Goal: Transaction & Acquisition: Book appointment/travel/reservation

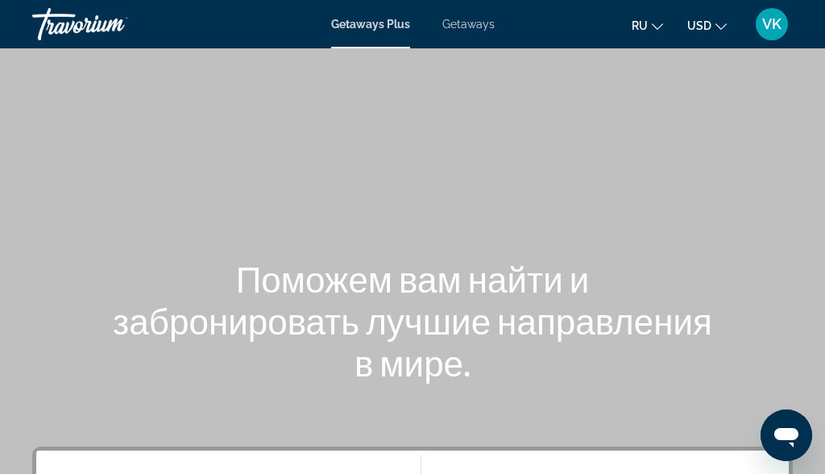
click at [469, 19] on span "Getaways" at bounding box center [468, 24] width 52 height 13
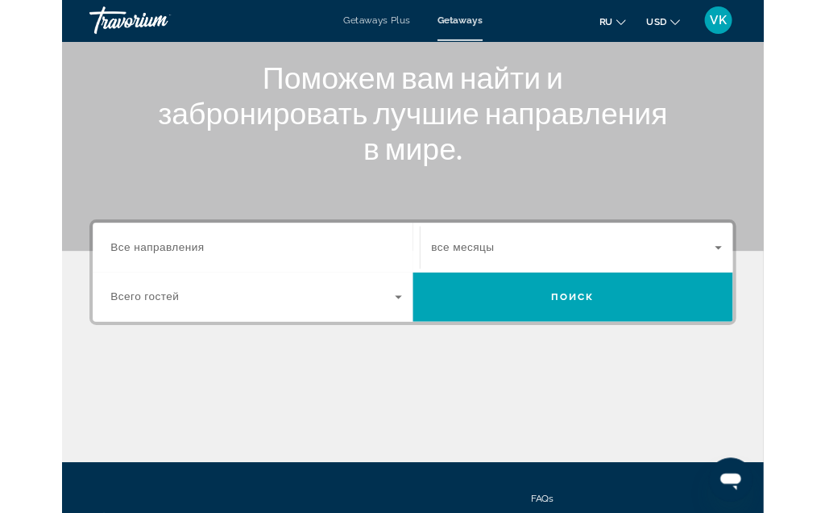
scroll to position [189, 0]
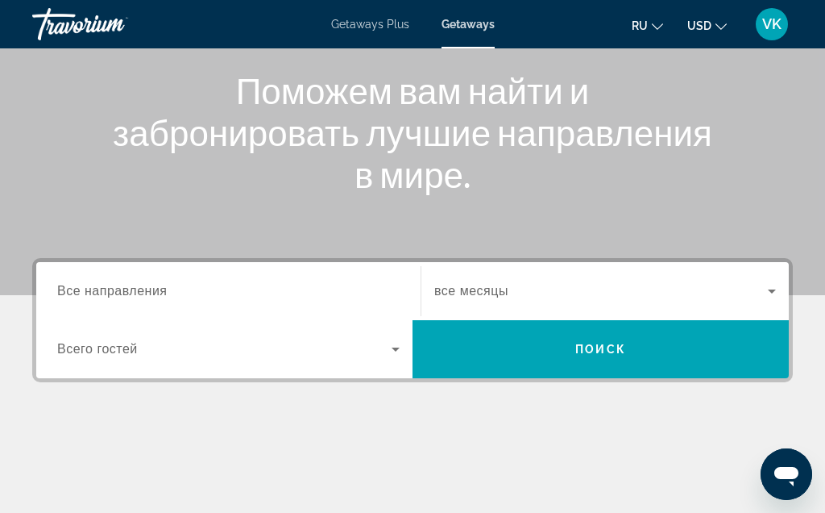
click at [176, 282] on input "Destination Все направления" at bounding box center [228, 291] width 343 height 19
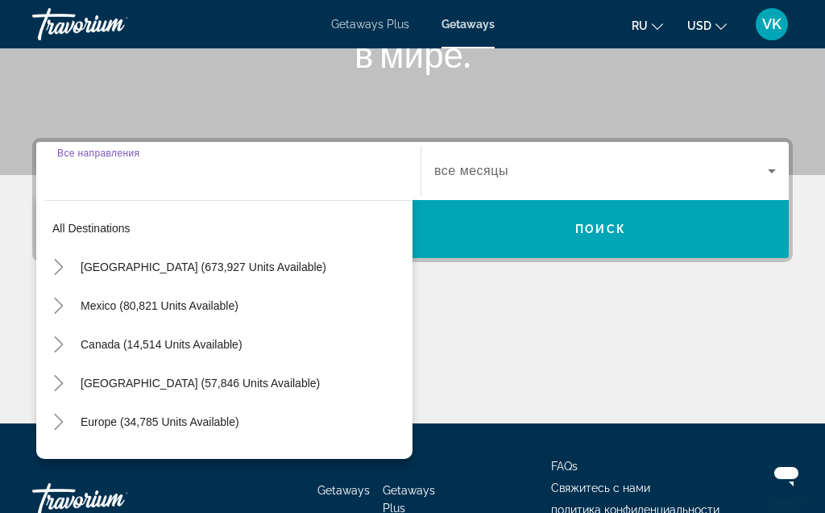
scroll to position [394, 0]
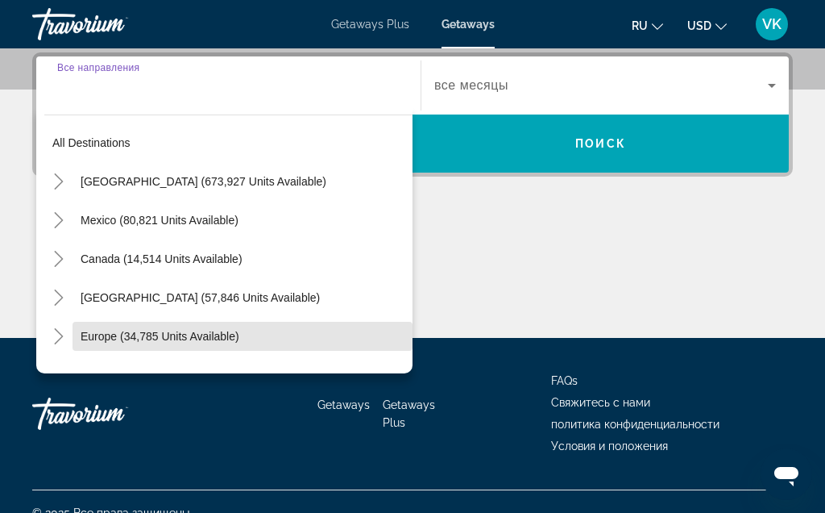
click at [198, 338] on span "Europe (34,785 units available)" at bounding box center [160, 336] width 159 height 13
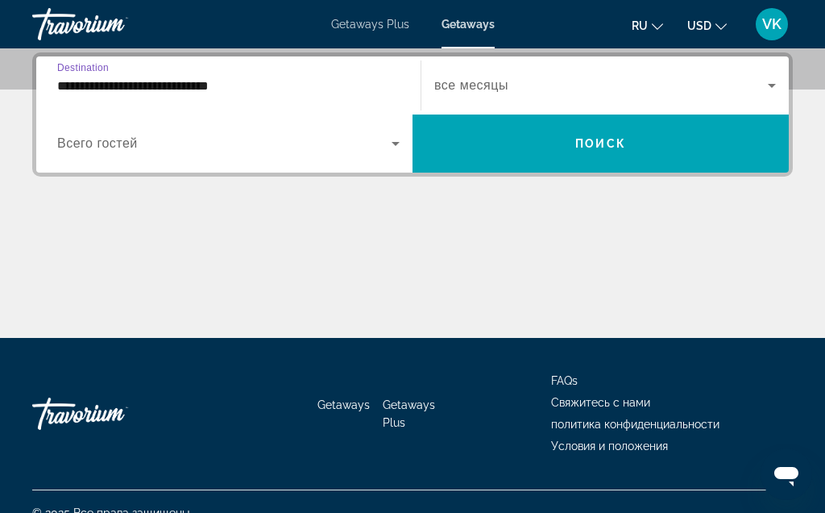
click at [334, 77] on input "**********" at bounding box center [228, 86] width 343 height 19
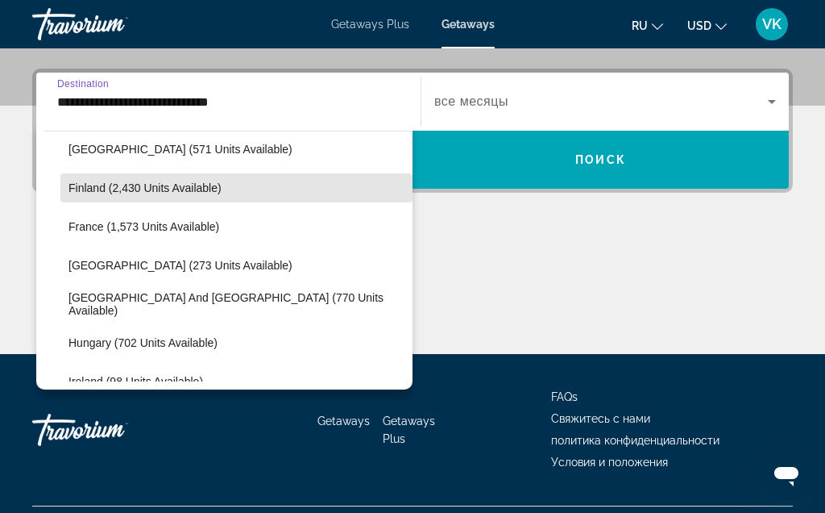
scroll to position [398, 0]
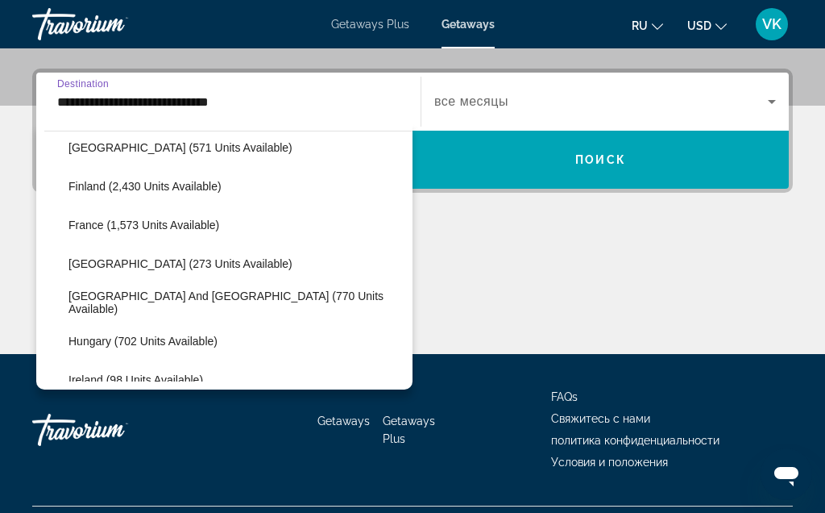
click at [175, 262] on span "[GEOGRAPHIC_DATA] (273 units available)" at bounding box center [181, 263] width 224 height 13
type input "**********"
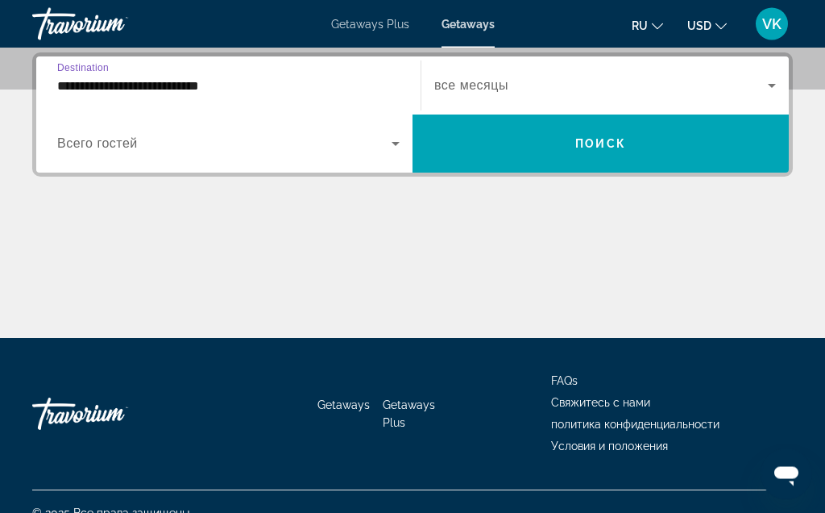
scroll to position [394, 0]
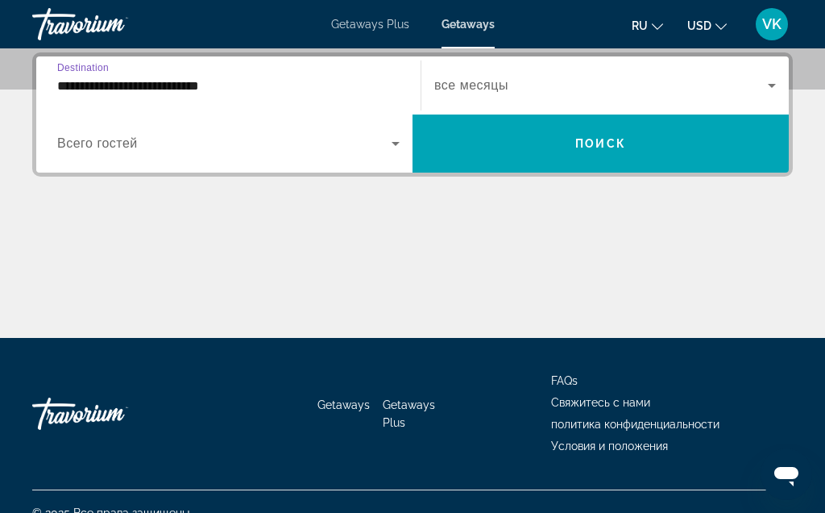
click at [617, 133] on span "Search widget" at bounding box center [601, 143] width 376 height 39
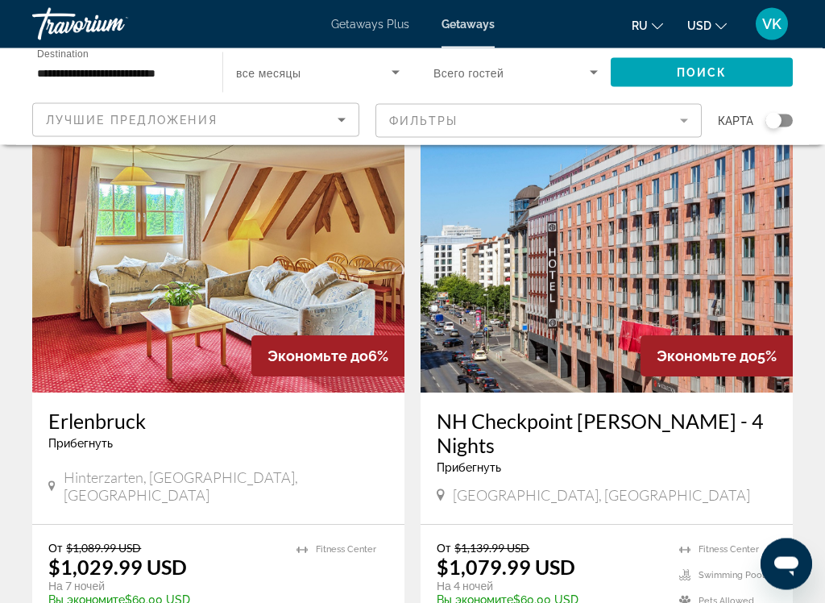
scroll to position [1213, 0]
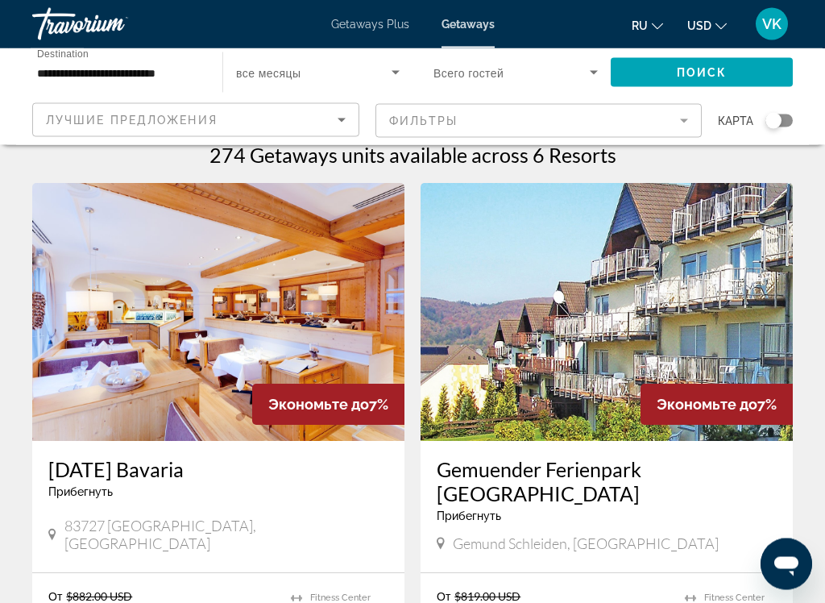
click at [257, 314] on img "Main content" at bounding box center [218, 313] width 372 height 258
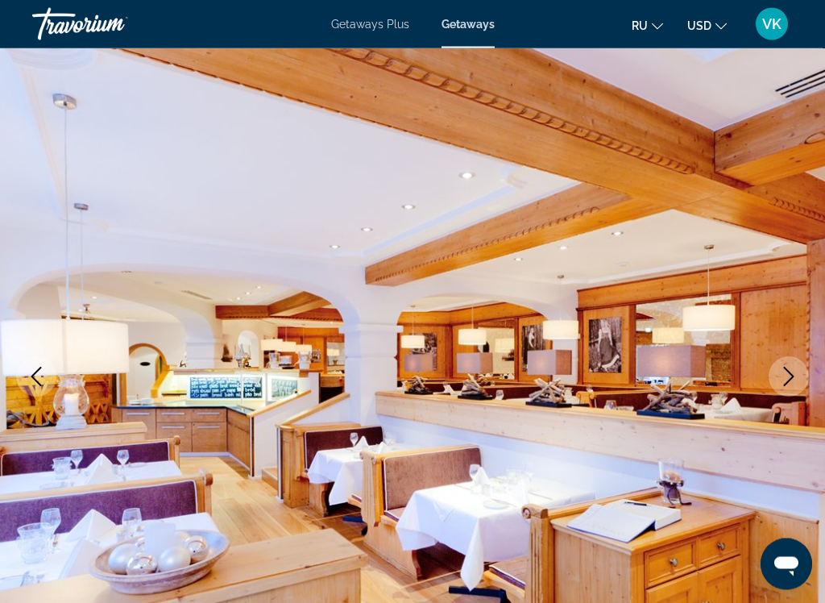
scroll to position [55, 0]
click at [799, 384] on button "Next image" at bounding box center [789, 376] width 40 height 40
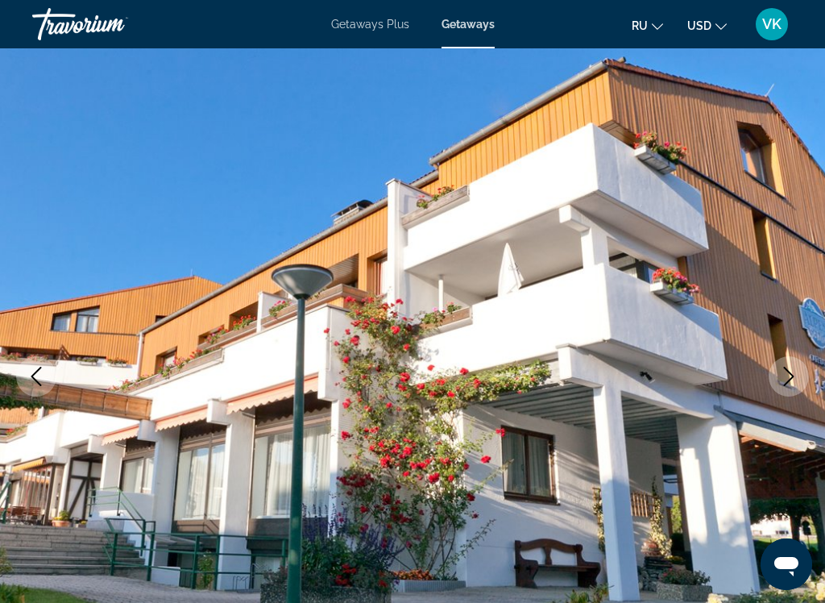
click at [788, 376] on icon "Next image" at bounding box center [788, 376] width 19 height 19
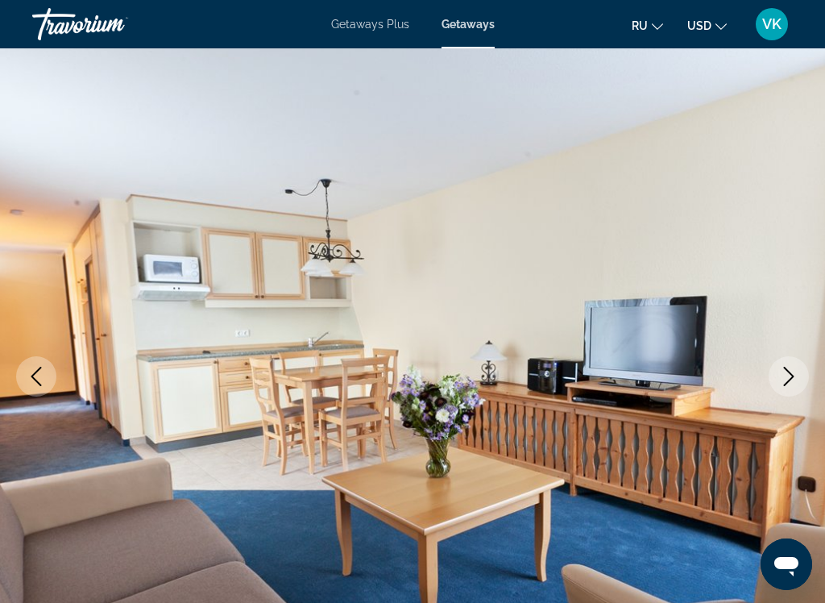
click at [786, 374] on icon "Next image" at bounding box center [788, 376] width 19 height 19
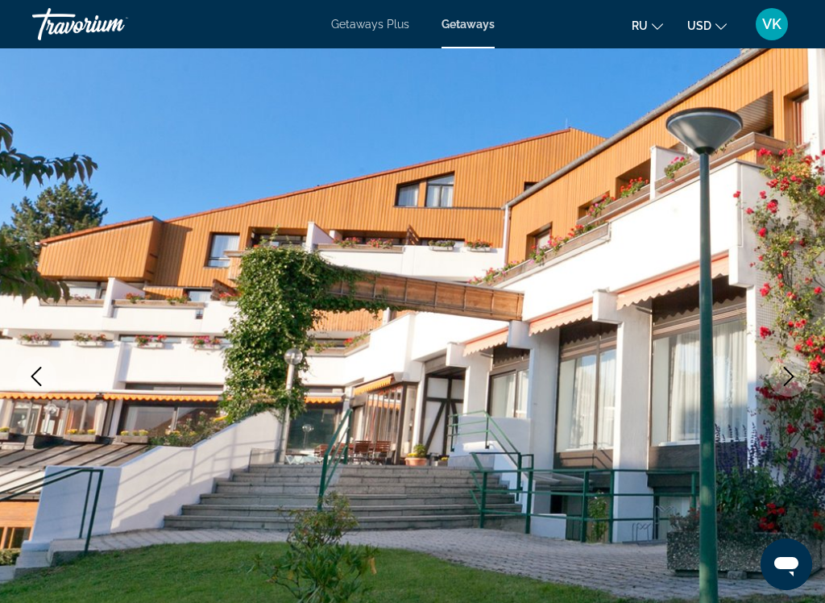
click at [792, 386] on button "Next image" at bounding box center [789, 376] width 40 height 40
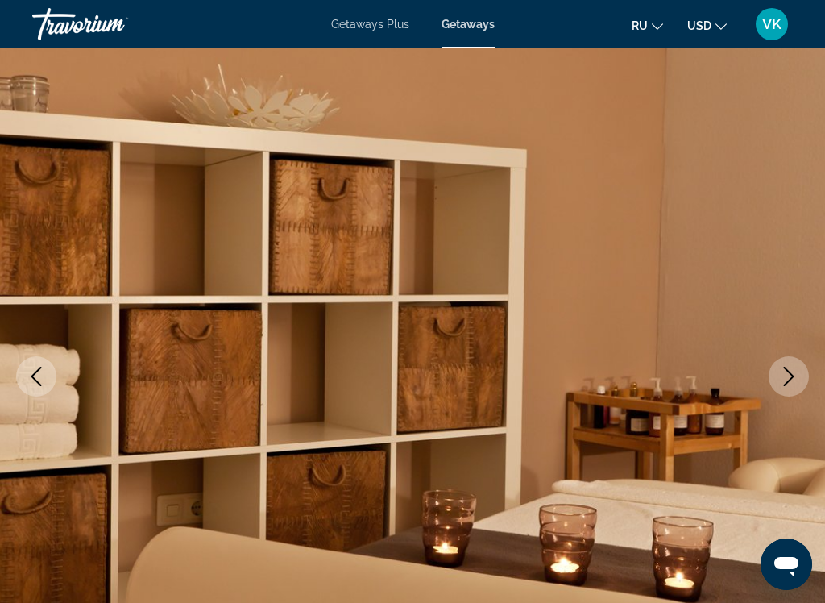
click at [791, 380] on icon "Next image" at bounding box center [789, 376] width 10 height 19
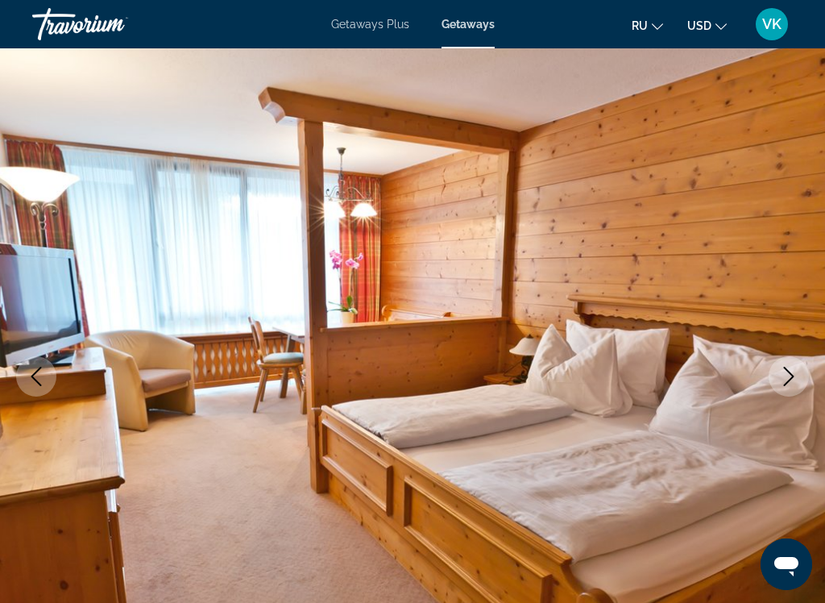
click at [789, 378] on icon "Next image" at bounding box center [788, 376] width 19 height 19
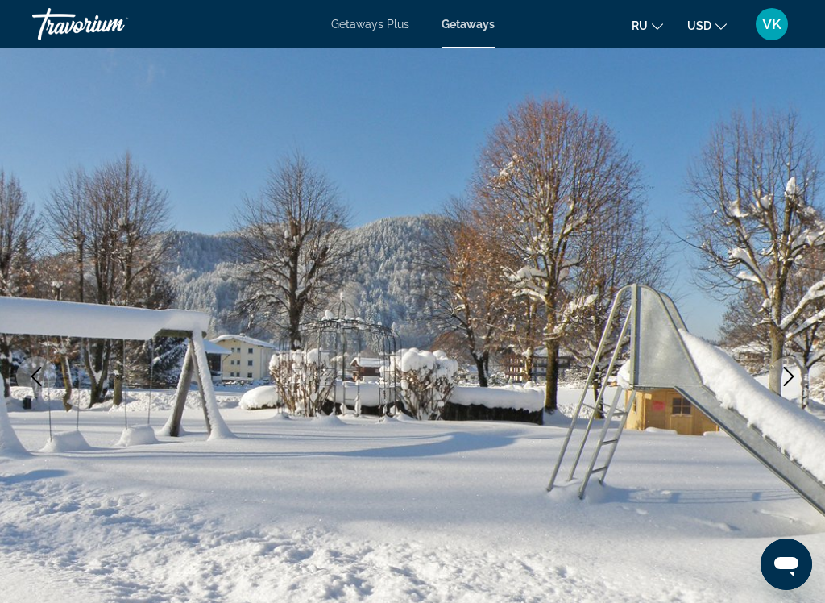
click at [786, 378] on icon "Next image" at bounding box center [788, 376] width 19 height 19
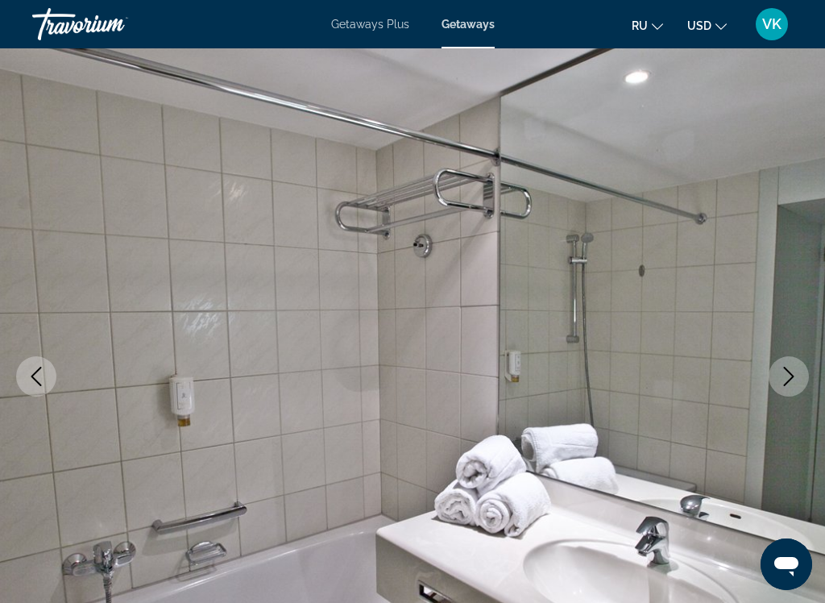
click at [792, 372] on icon "Next image" at bounding box center [788, 376] width 19 height 19
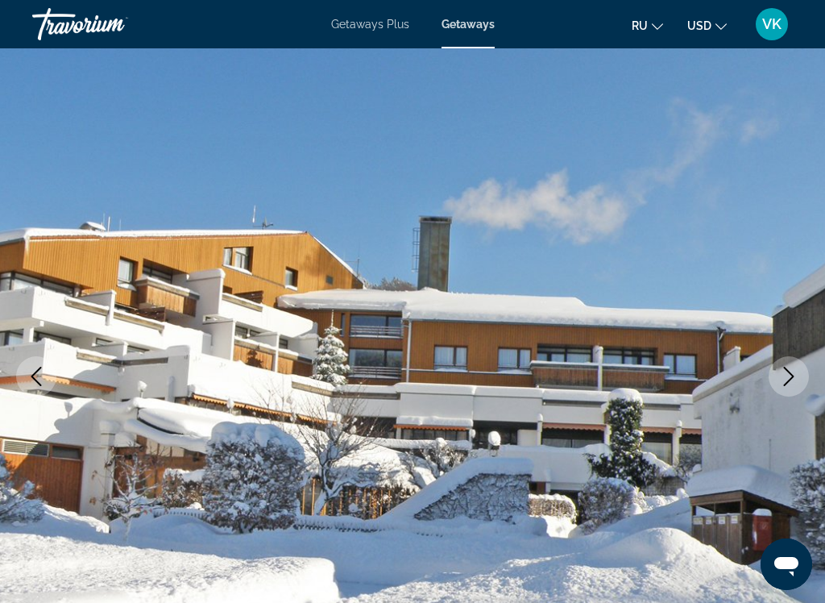
click at [787, 377] on icon "Next image" at bounding box center [788, 376] width 19 height 19
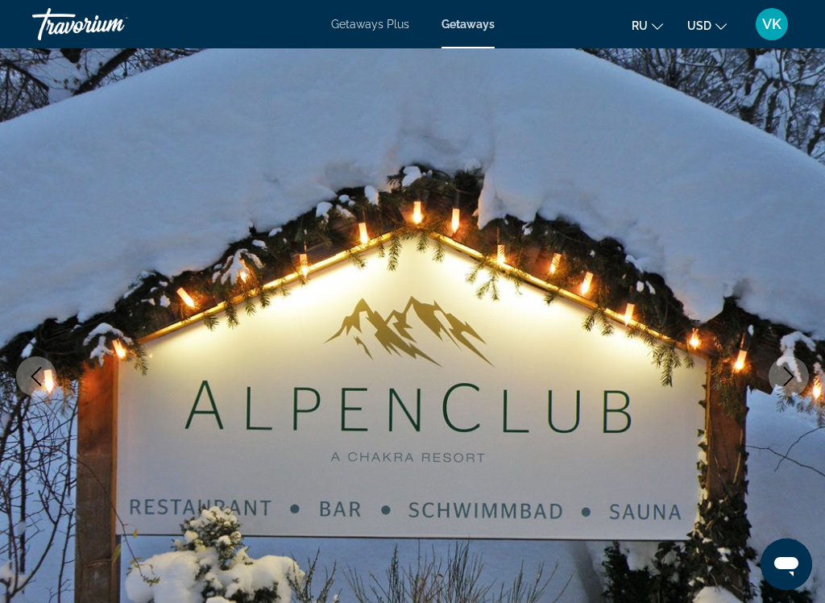
click at [807, 401] on img "Main content" at bounding box center [412, 377] width 825 height 766
click at [796, 386] on button "Next image" at bounding box center [789, 376] width 40 height 40
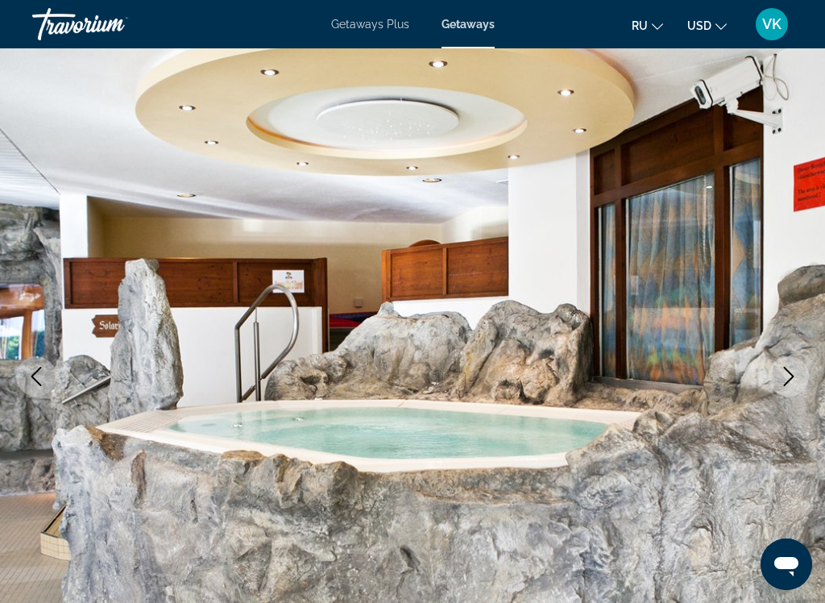
click at [770, 380] on button "Next image" at bounding box center [789, 376] width 40 height 40
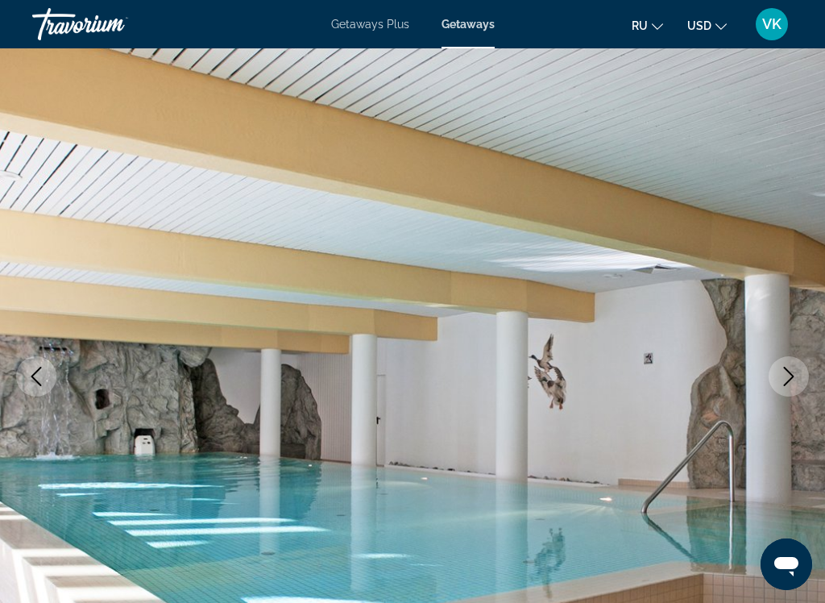
click at [782, 374] on icon "Next image" at bounding box center [788, 376] width 19 height 19
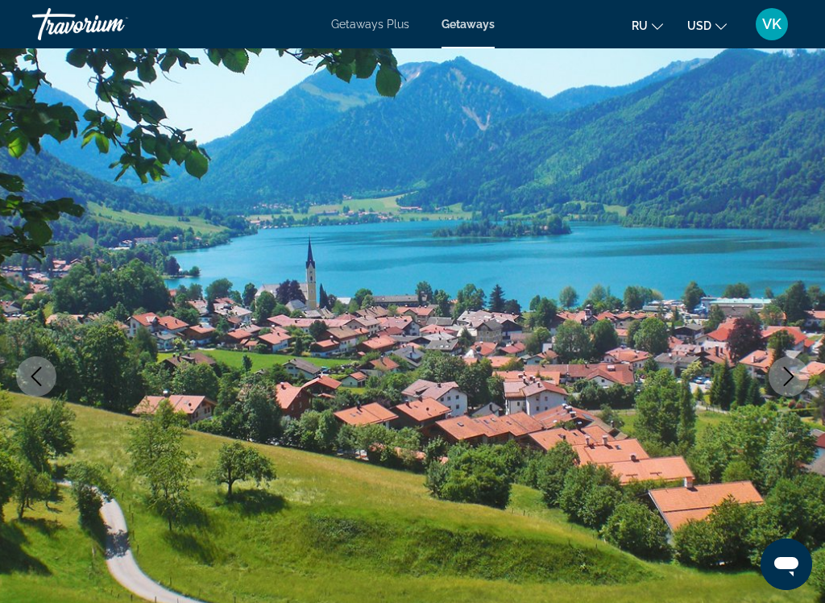
click at [778, 372] on button "Next image" at bounding box center [789, 376] width 40 height 40
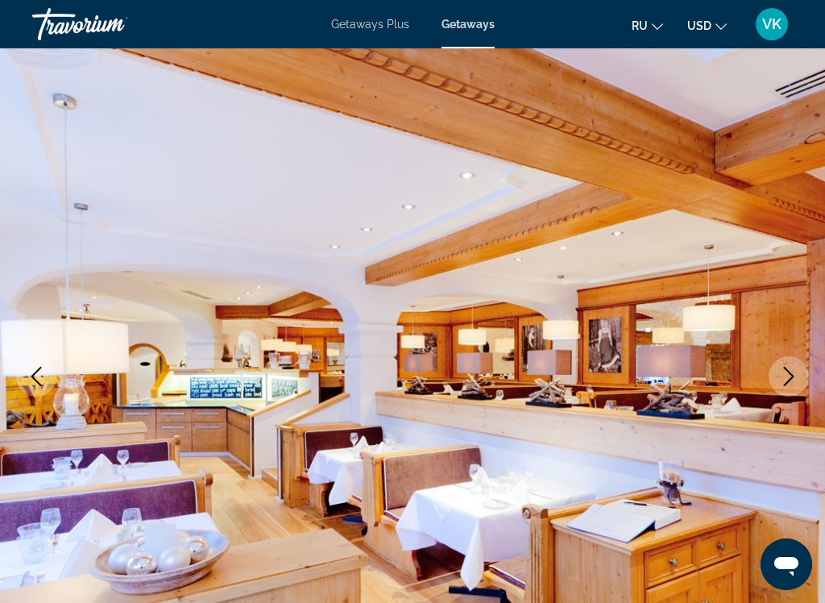
click at [781, 378] on icon "Next image" at bounding box center [788, 376] width 19 height 19
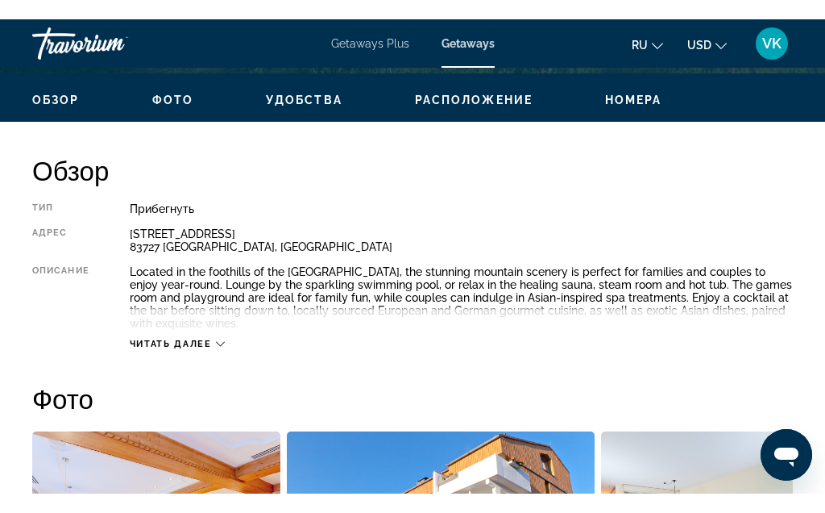
scroll to position [0, 0]
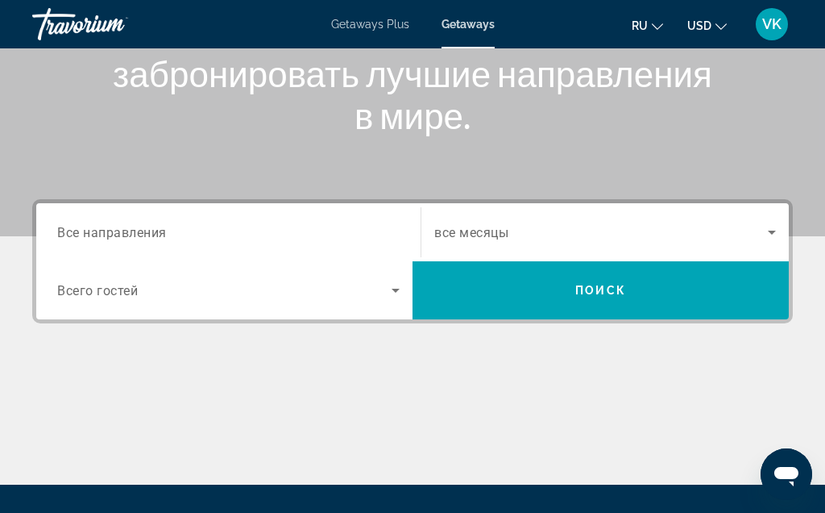
scroll to position [247, 0]
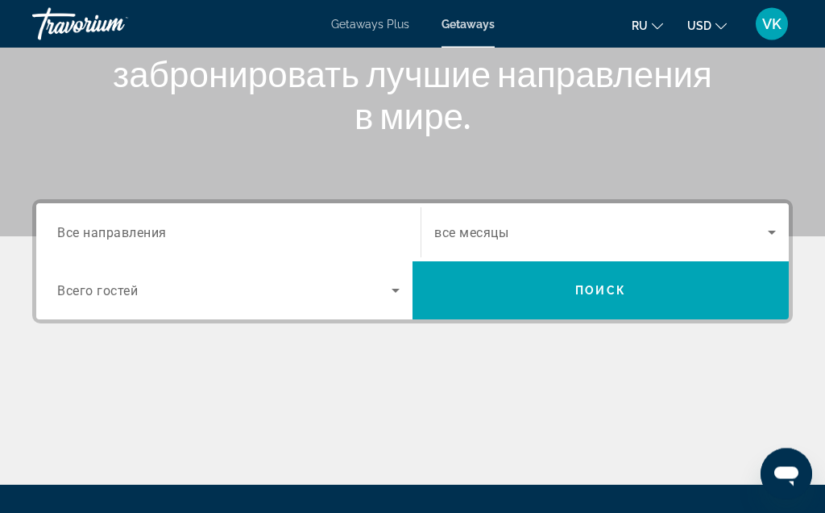
click at [182, 218] on div "Search widget" at bounding box center [228, 233] width 343 height 46
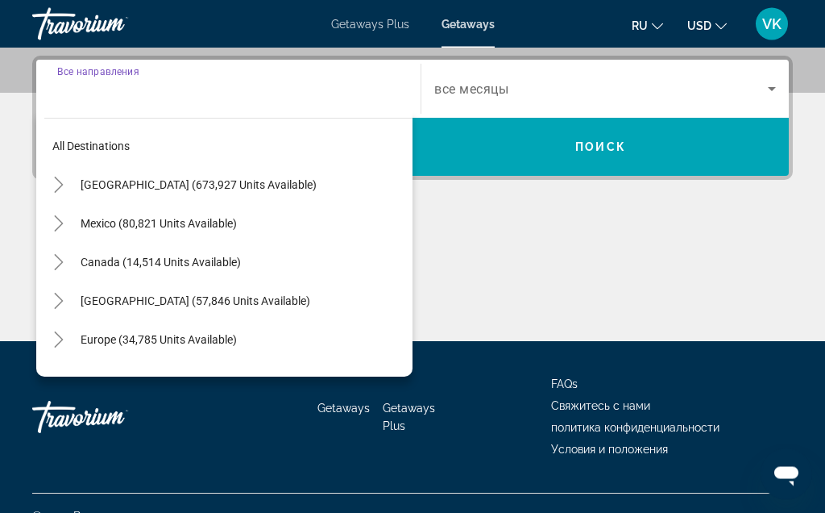
scroll to position [394, 0]
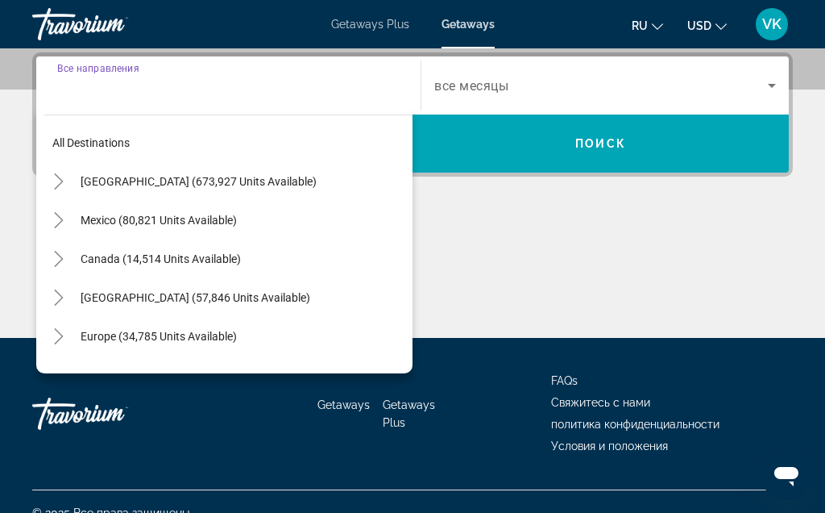
click at [204, 325] on span "Search widget" at bounding box center [243, 336] width 340 height 39
type input "**********"
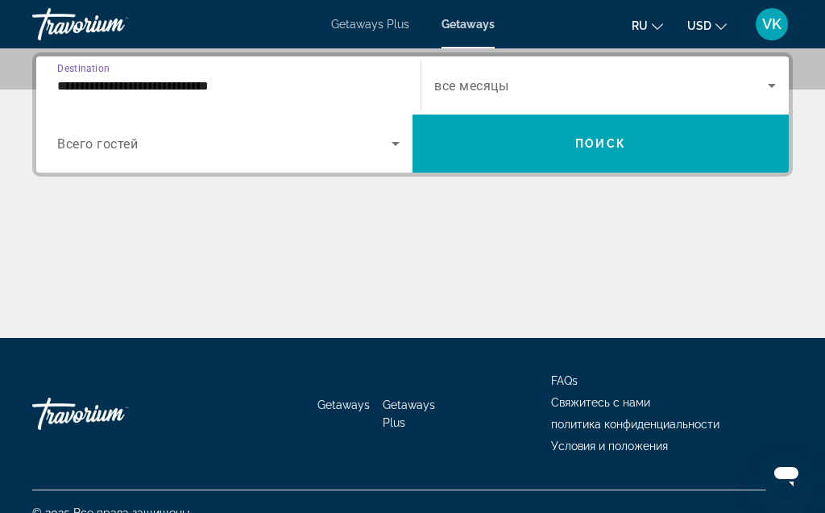
click at [401, 140] on icon "Search widget" at bounding box center [395, 143] width 19 height 19
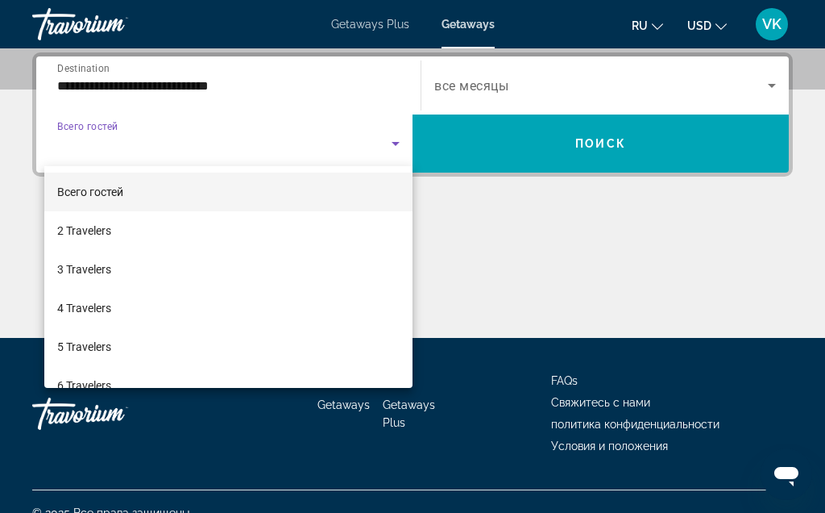
scroll to position [45, 0]
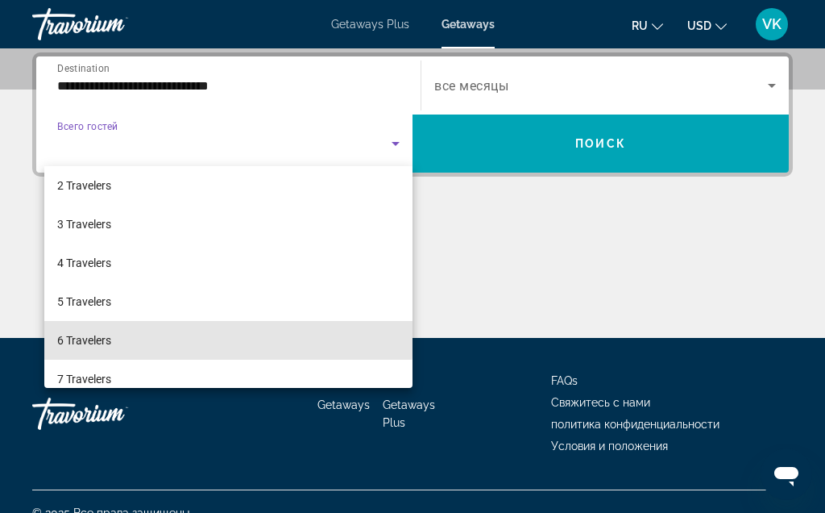
click at [101, 335] on span "6 Travelers" at bounding box center [84, 339] width 54 height 19
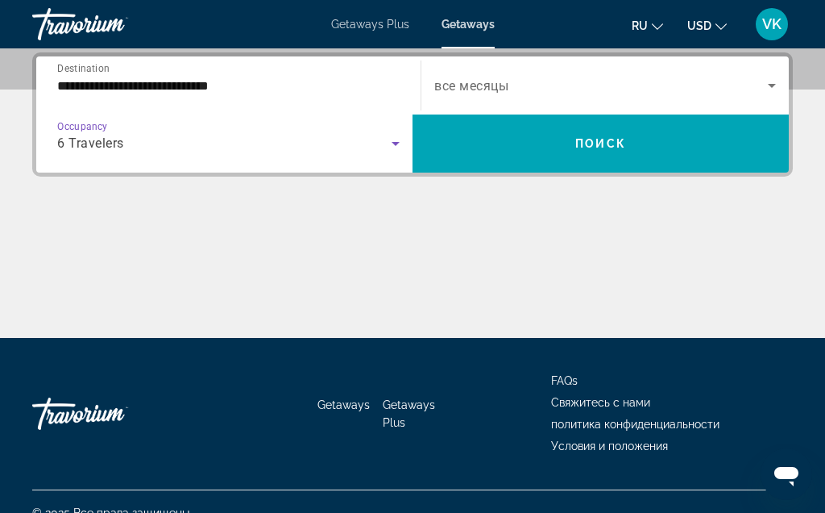
click at [677, 147] on span "Search widget" at bounding box center [601, 143] width 376 height 39
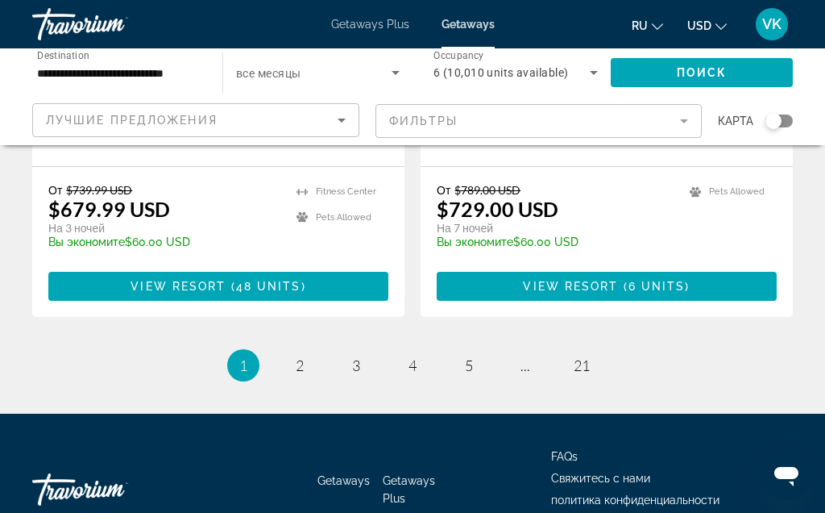
scroll to position [3184, 0]
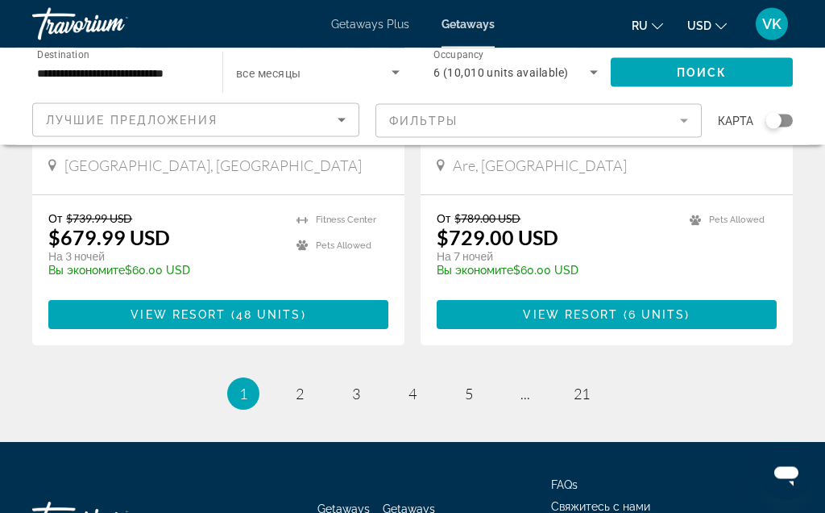
click at [290, 406] on li "page 2" at bounding box center [300, 394] width 32 height 32
click at [298, 393] on span "2" at bounding box center [300, 394] width 8 height 18
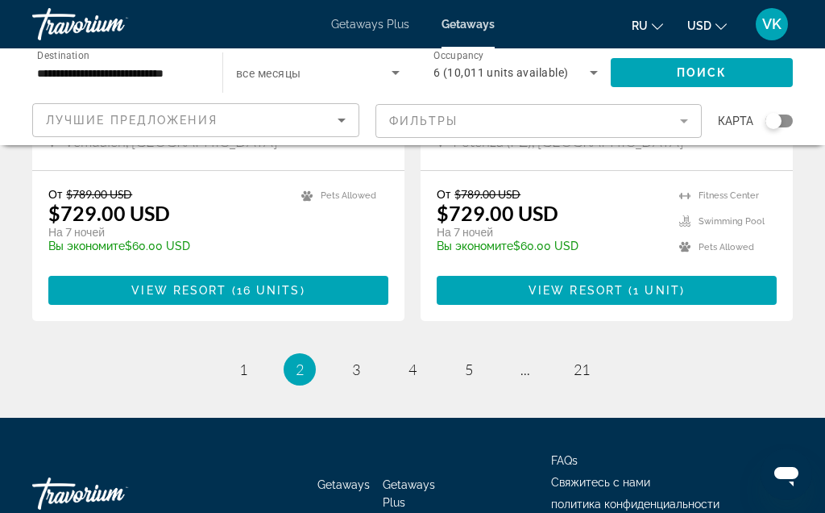
scroll to position [3180, 0]
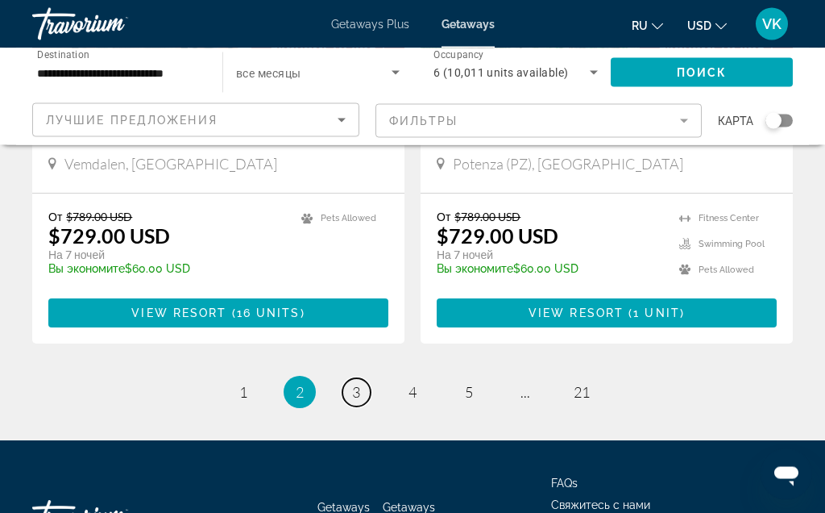
click at [356, 384] on span "3" at bounding box center [356, 393] width 8 height 18
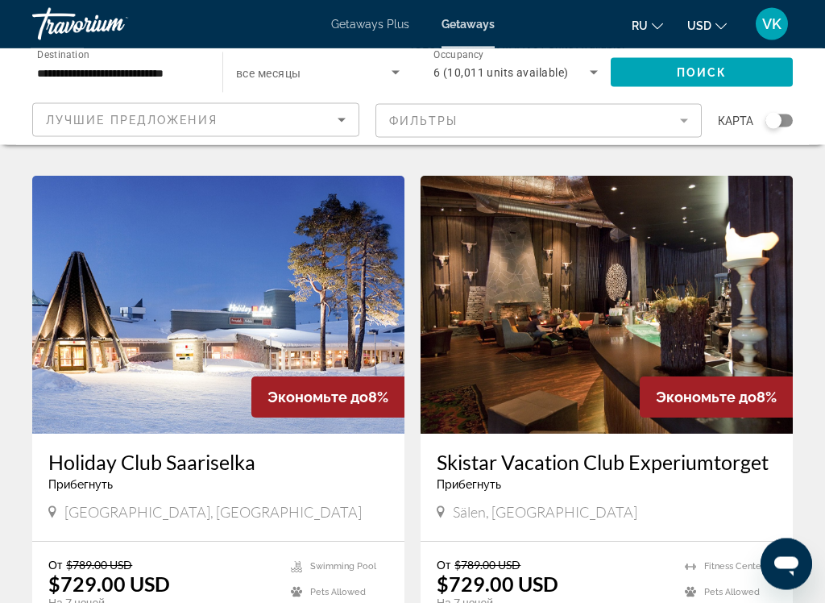
scroll to position [2271, 0]
click at [231, 310] on img "Main content" at bounding box center [218, 305] width 372 height 258
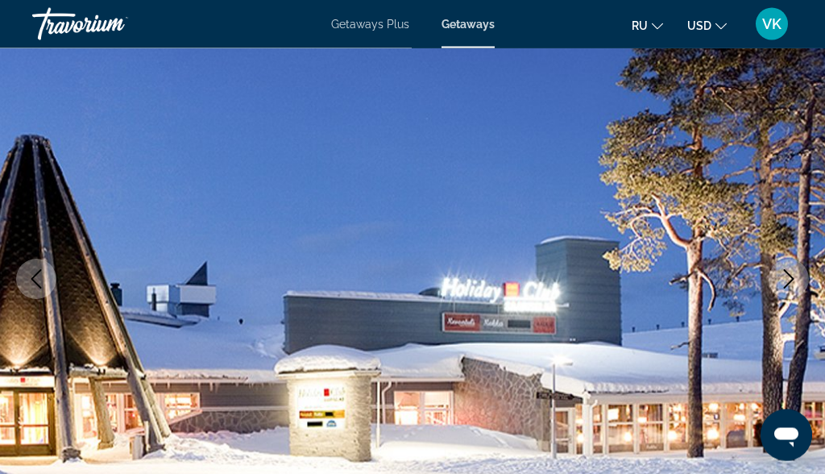
scroll to position [152, 0]
click at [800, 274] on button "Next image" at bounding box center [789, 279] width 40 height 40
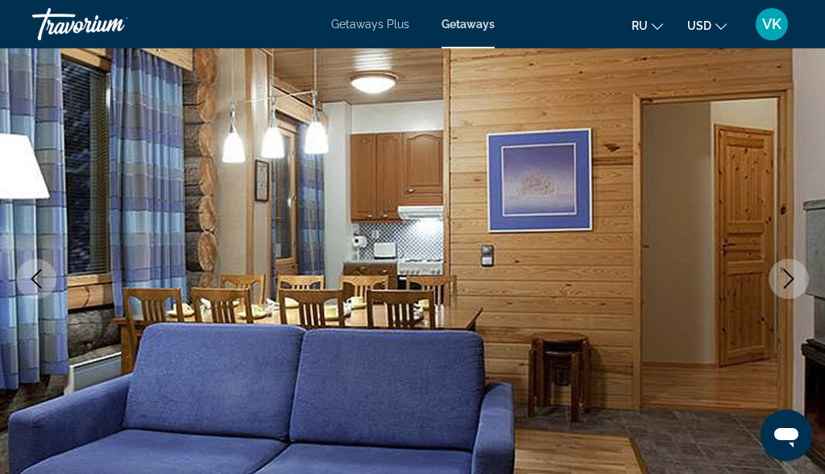
click at [798, 276] on icon "Next image" at bounding box center [788, 278] width 19 height 19
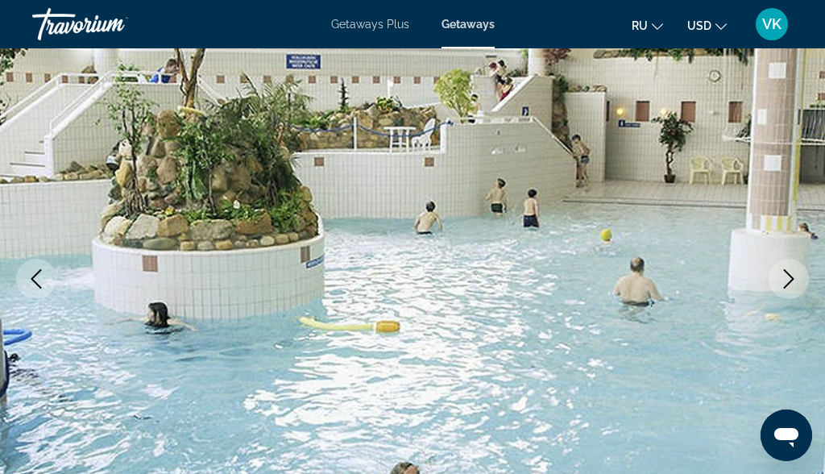
click at [789, 280] on icon "Next image" at bounding box center [788, 278] width 19 height 19
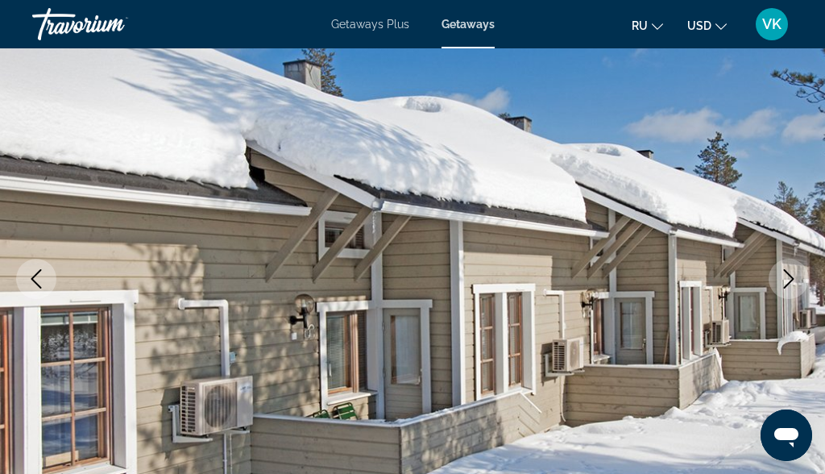
click at [789, 281] on icon "Next image" at bounding box center [788, 278] width 19 height 19
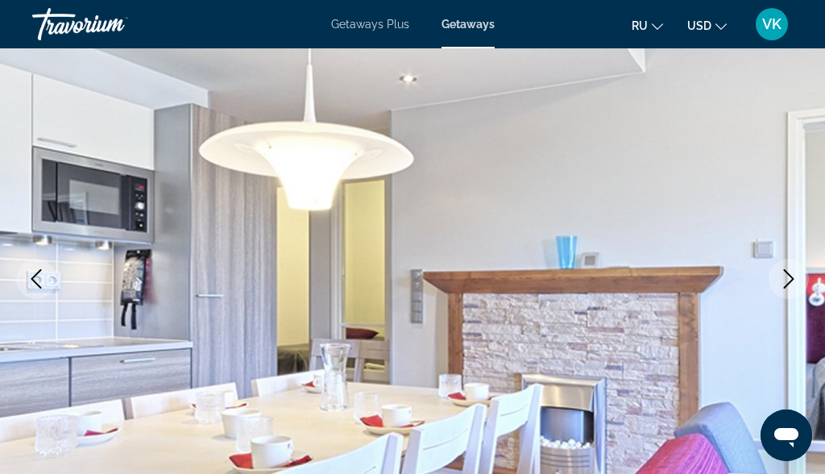
click at [794, 275] on icon "Next image" at bounding box center [788, 278] width 19 height 19
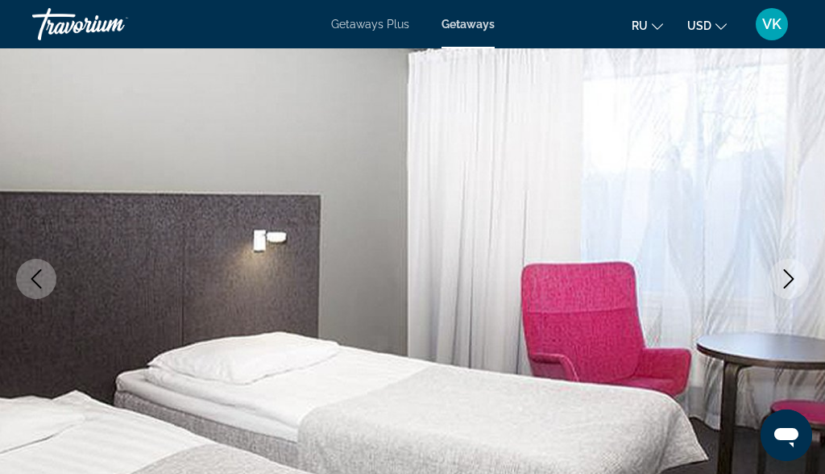
click at [795, 284] on icon "Next image" at bounding box center [788, 278] width 19 height 19
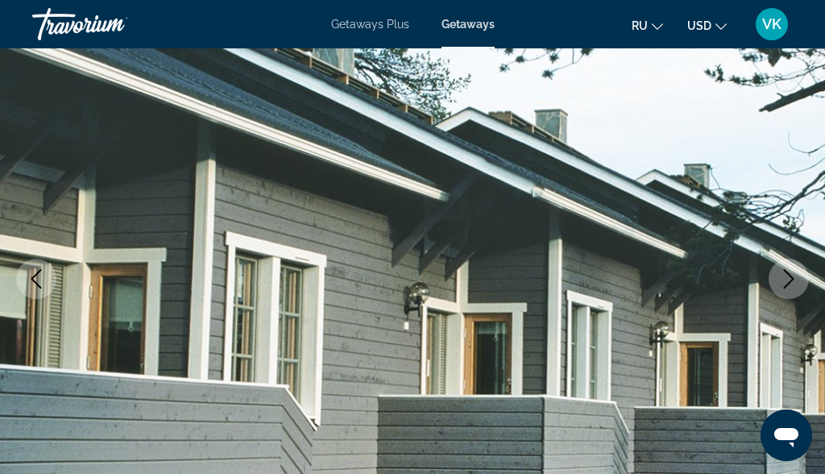
click at [792, 277] on icon "Next image" at bounding box center [789, 278] width 10 height 19
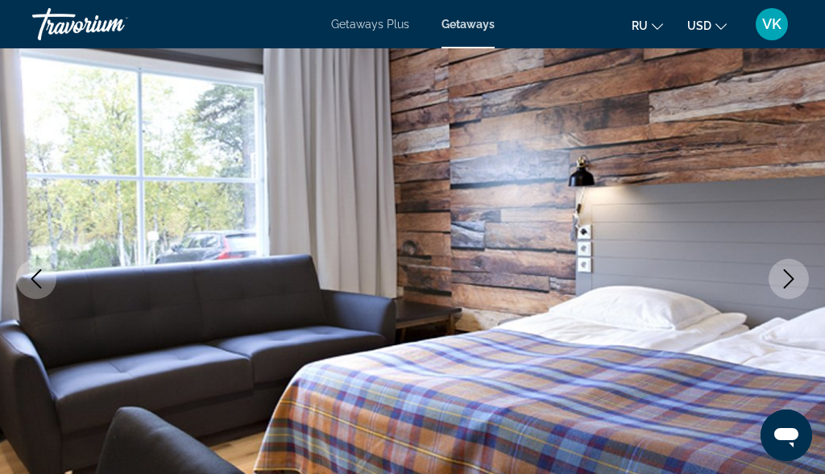
click at [787, 275] on icon "Next image" at bounding box center [788, 278] width 19 height 19
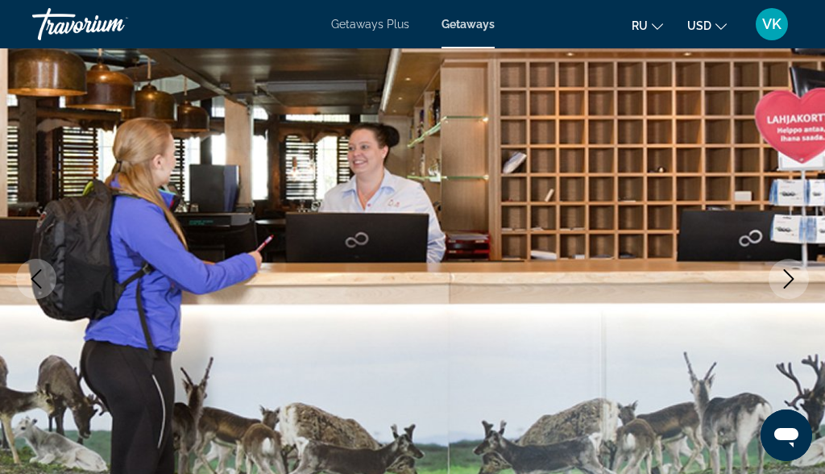
click at [787, 284] on icon "Next image" at bounding box center [788, 278] width 19 height 19
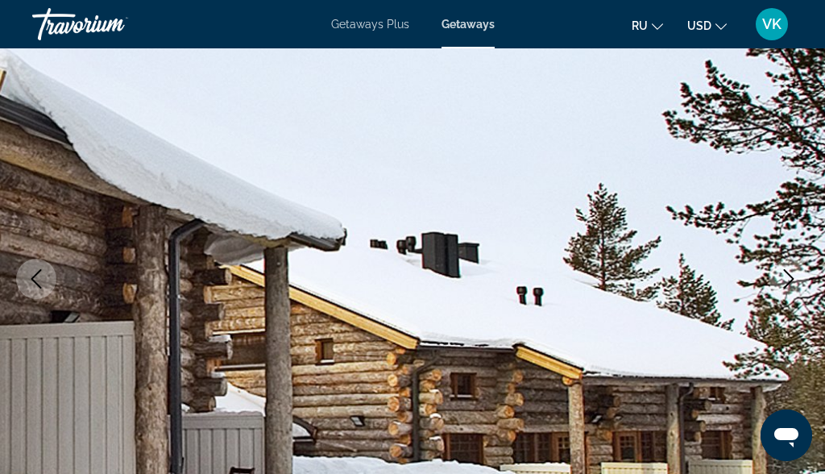
click at [787, 296] on button "Next image" at bounding box center [789, 279] width 40 height 40
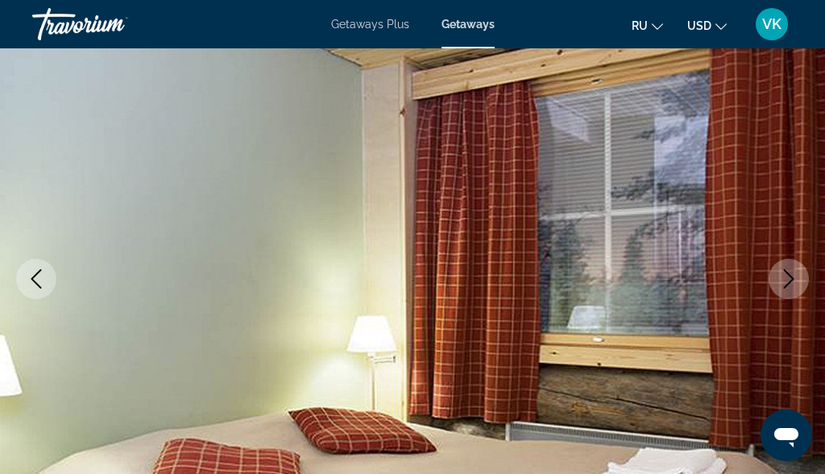
click at [783, 289] on button "Next image" at bounding box center [789, 279] width 40 height 40
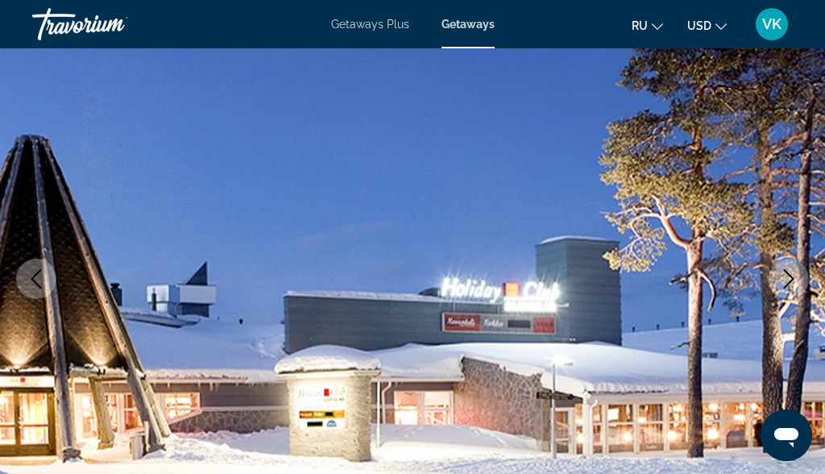
click at [783, 290] on button "Next image" at bounding box center [789, 279] width 40 height 40
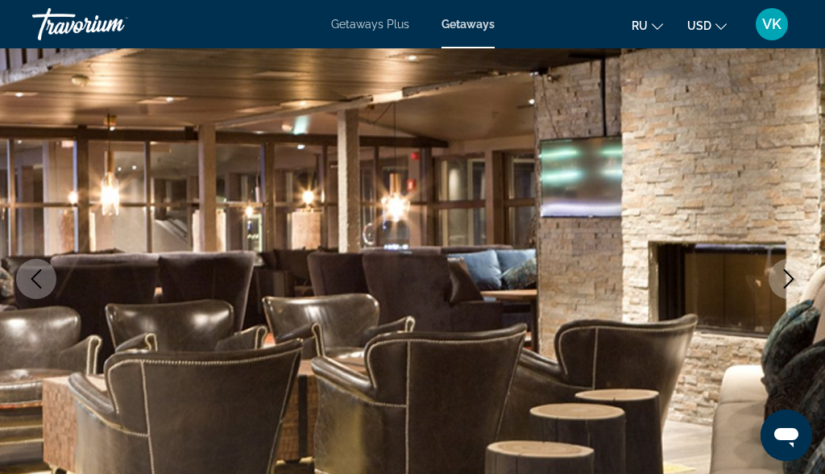
click at [797, 280] on icon "Next image" at bounding box center [788, 278] width 19 height 19
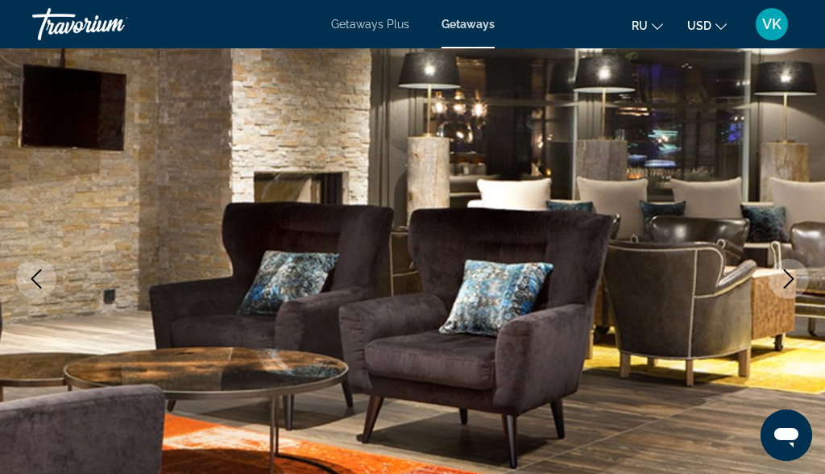
click at [792, 280] on icon "Next image" at bounding box center [789, 278] width 10 height 19
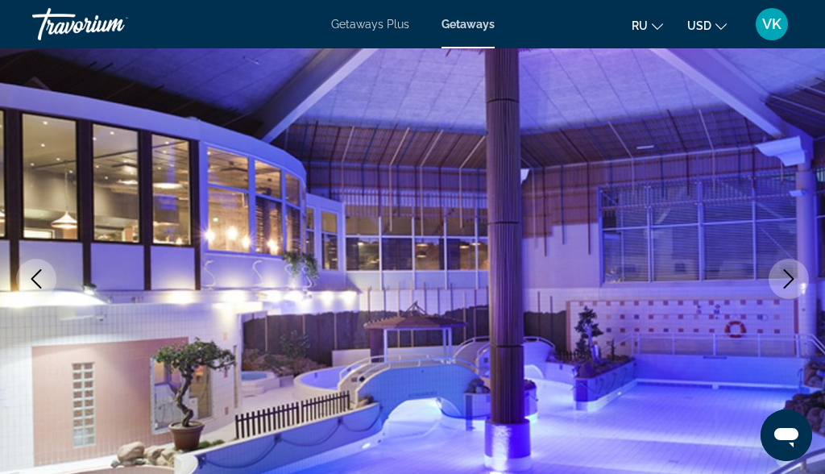
click at [790, 280] on icon "Next image" at bounding box center [788, 278] width 19 height 19
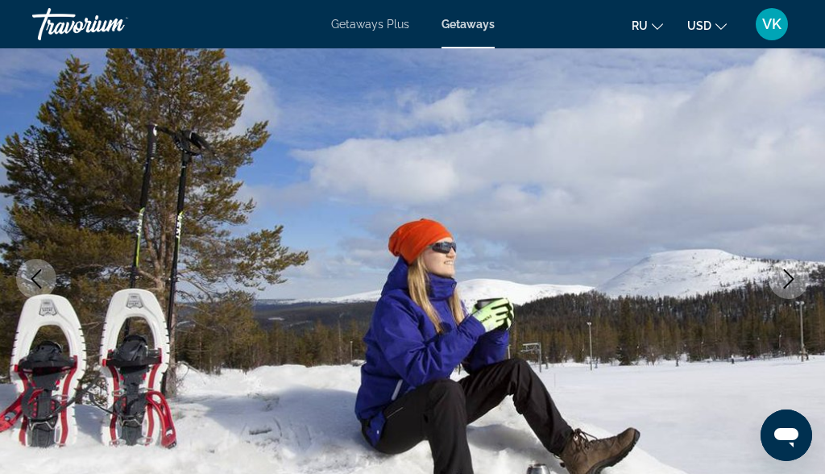
click at [794, 280] on icon "Next image" at bounding box center [788, 278] width 19 height 19
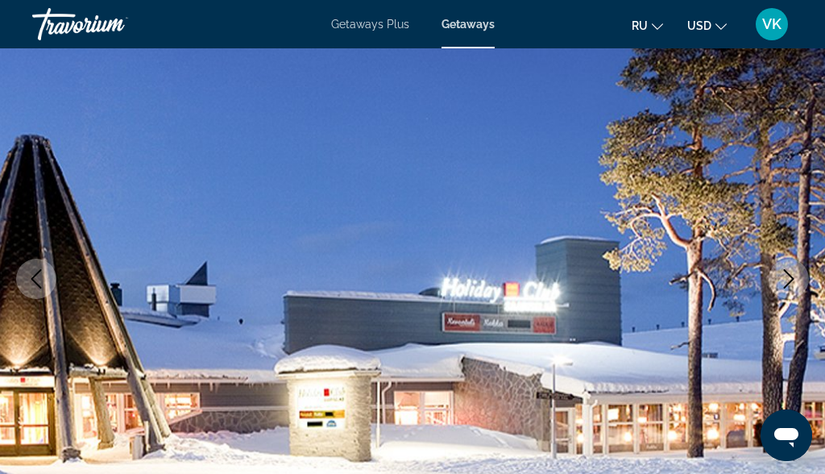
click at [783, 281] on icon "Next image" at bounding box center [788, 278] width 19 height 19
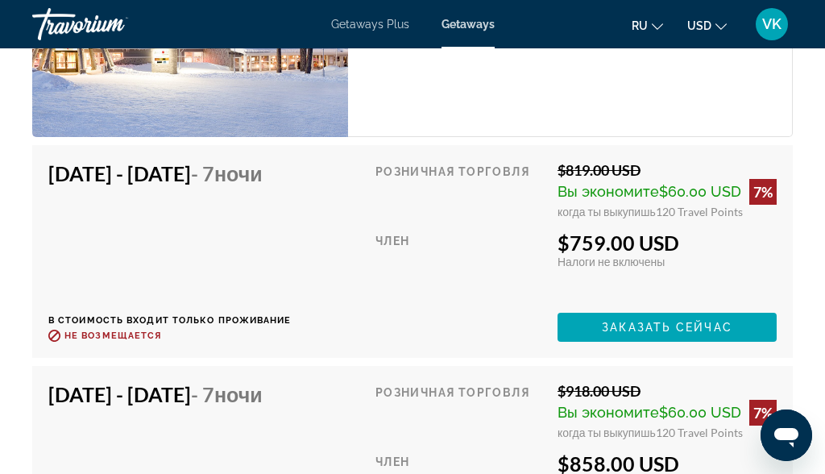
scroll to position [5290, 0]
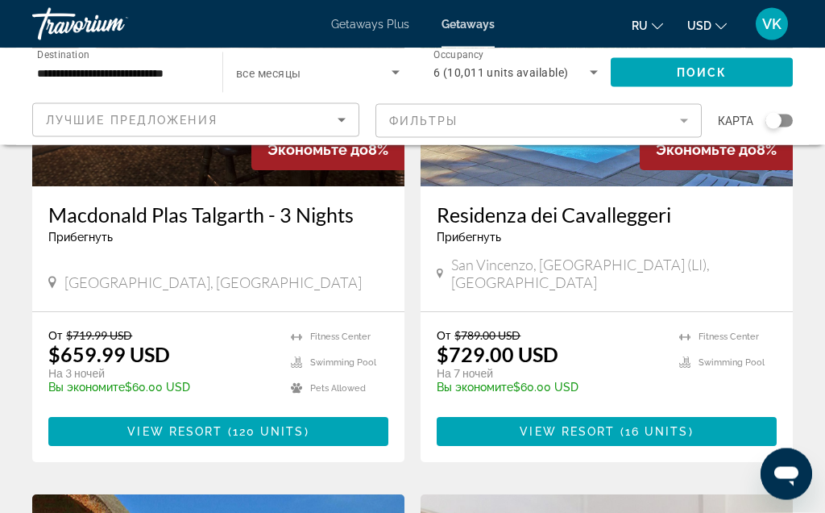
scroll to position [832, 0]
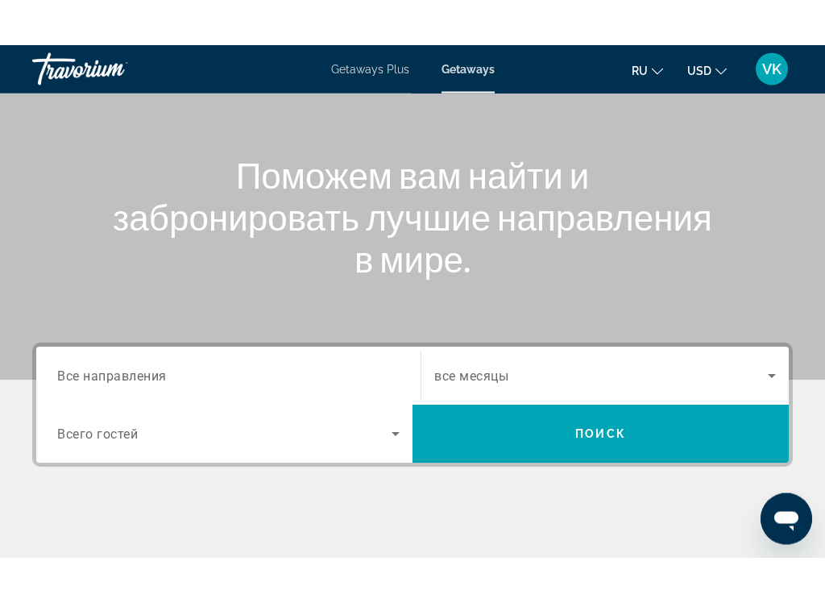
scroll to position [149, 0]
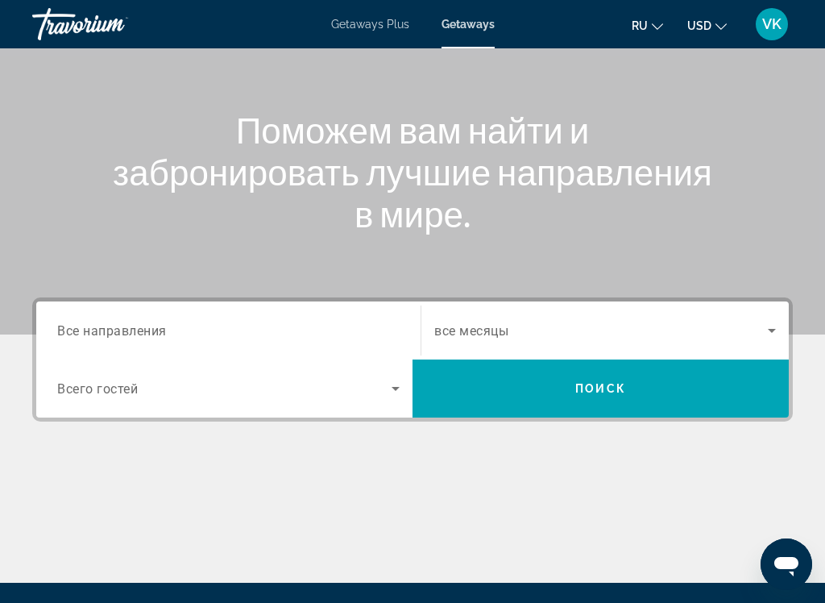
click at [173, 322] on input "Destination Все направления" at bounding box center [228, 331] width 343 height 19
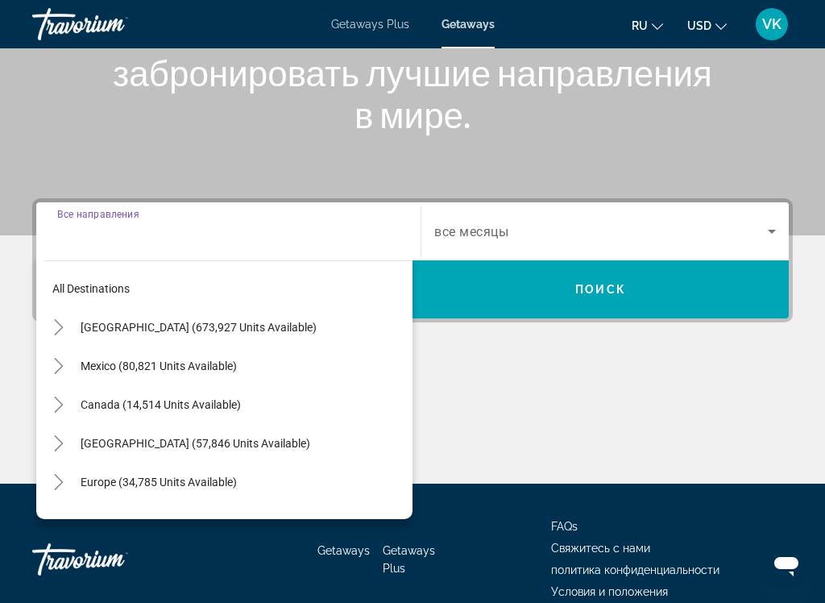
scroll to position [326, 0]
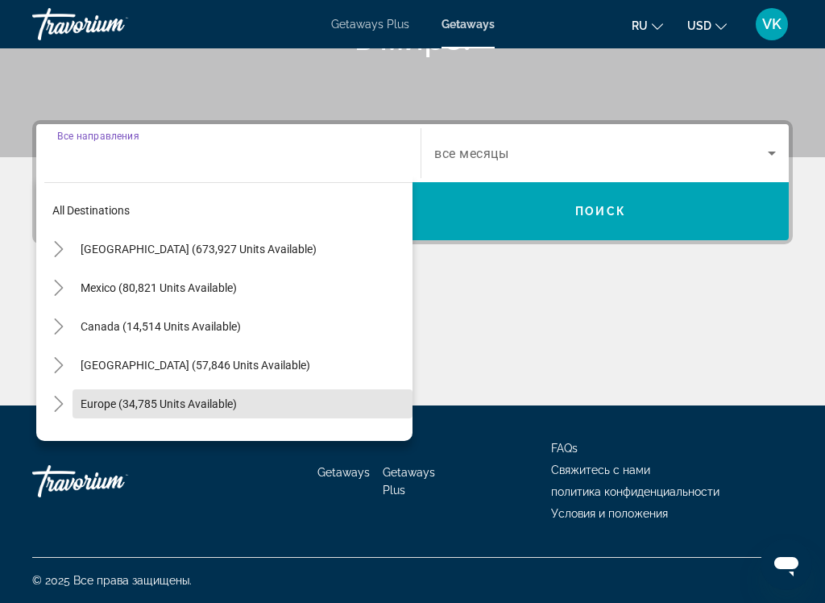
click at [198, 401] on span "Europe (34,785 units available)" at bounding box center [159, 403] width 156 height 13
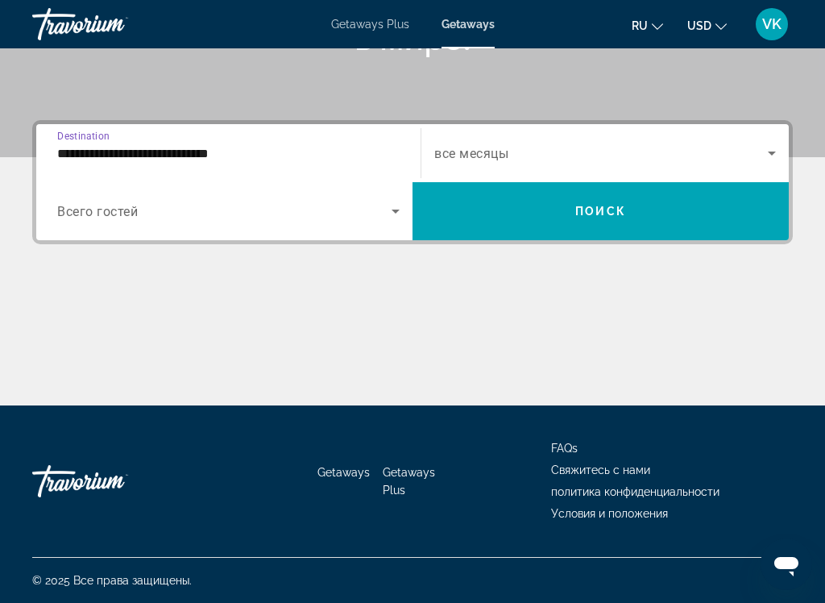
click at [339, 140] on div "**********" at bounding box center [228, 154] width 343 height 46
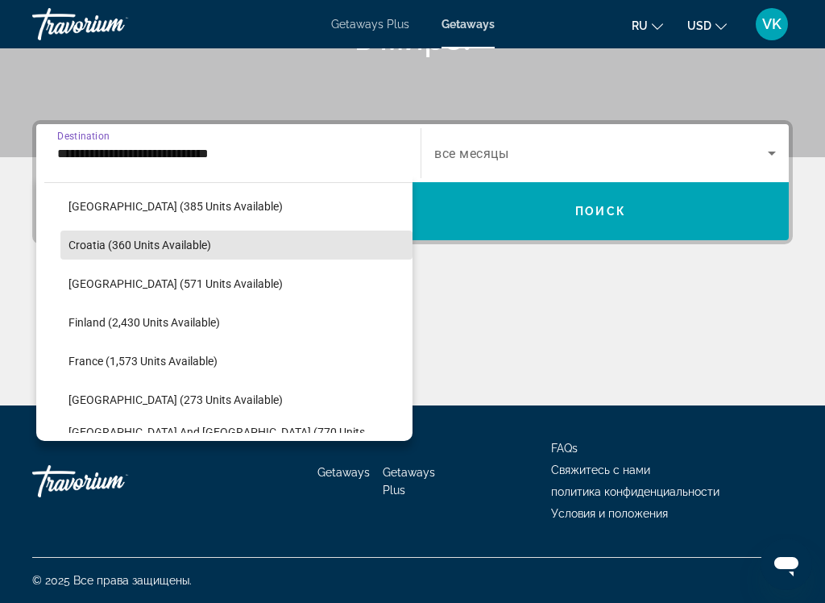
scroll to position [315, 0]
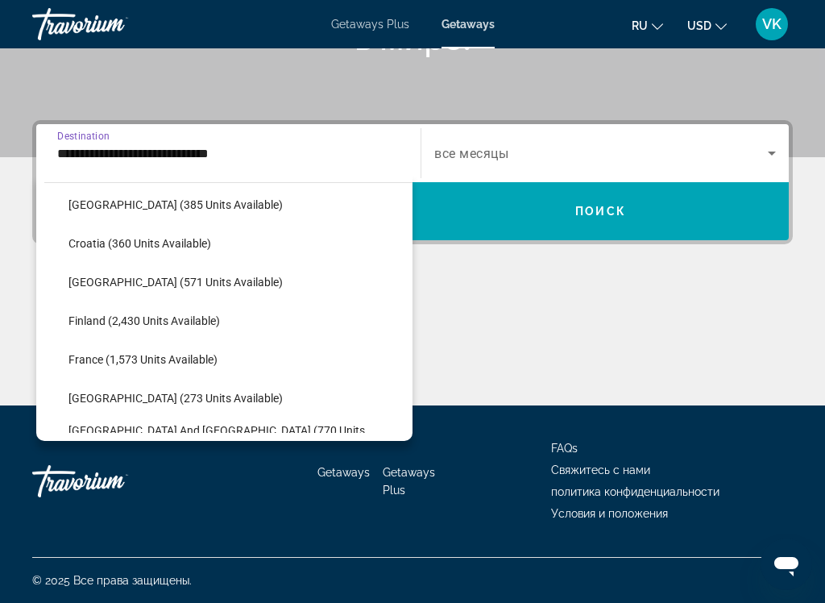
click at [165, 356] on span "France (1,573 units available)" at bounding box center [143, 359] width 149 height 13
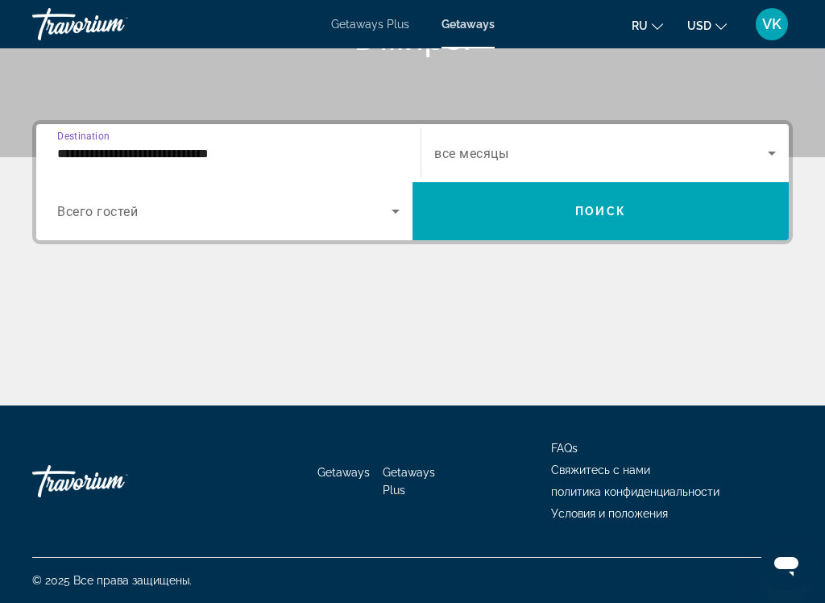
type input "**********"
click at [143, 210] on span "Search widget" at bounding box center [224, 210] width 334 height 19
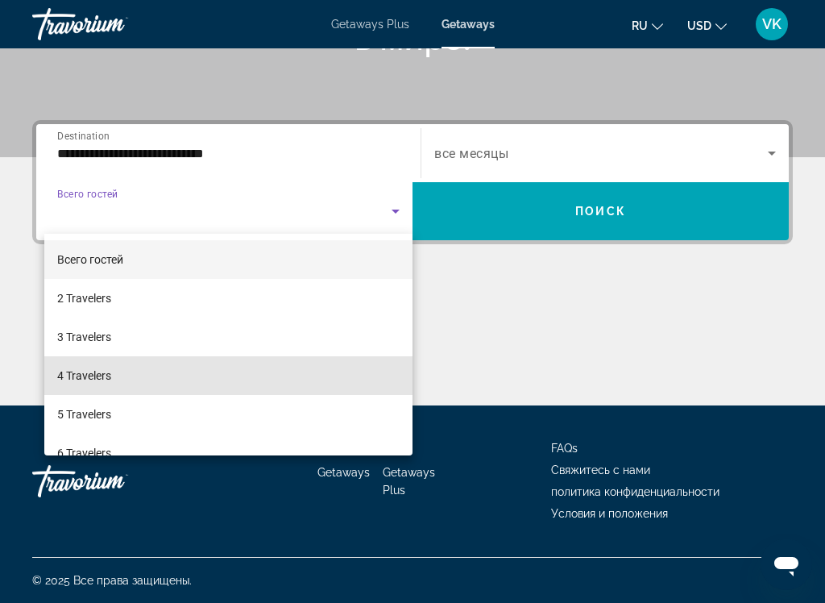
click at [96, 375] on span "4 Travelers" at bounding box center [84, 375] width 54 height 19
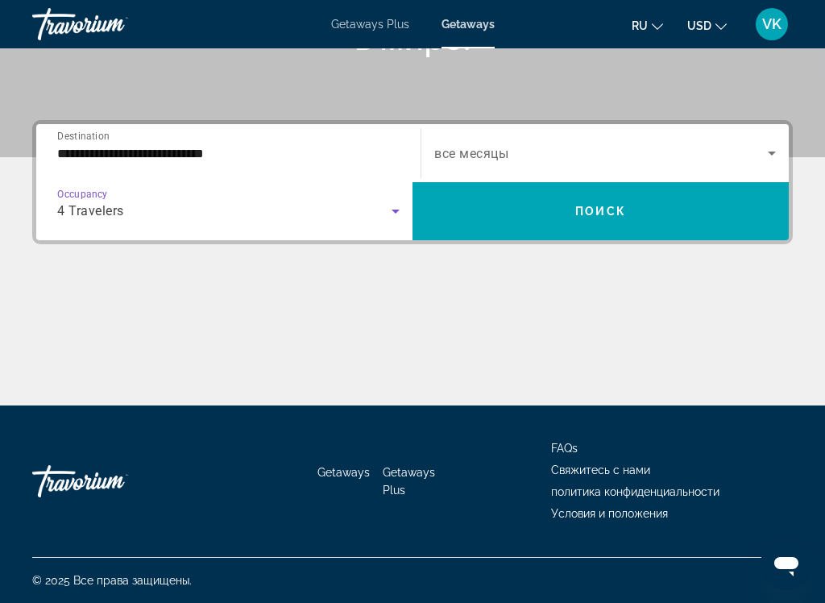
click at [604, 193] on span "Search widget" at bounding box center [601, 211] width 376 height 39
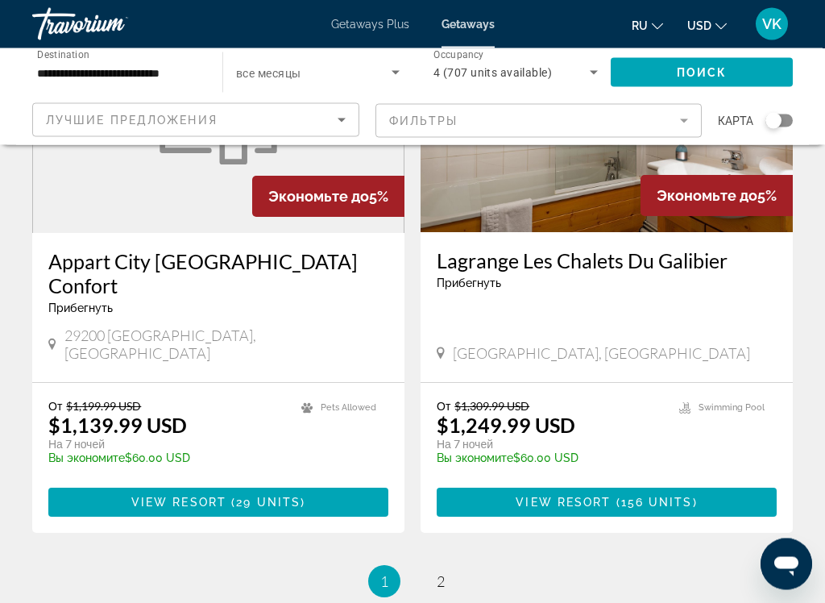
scroll to position [3034, 0]
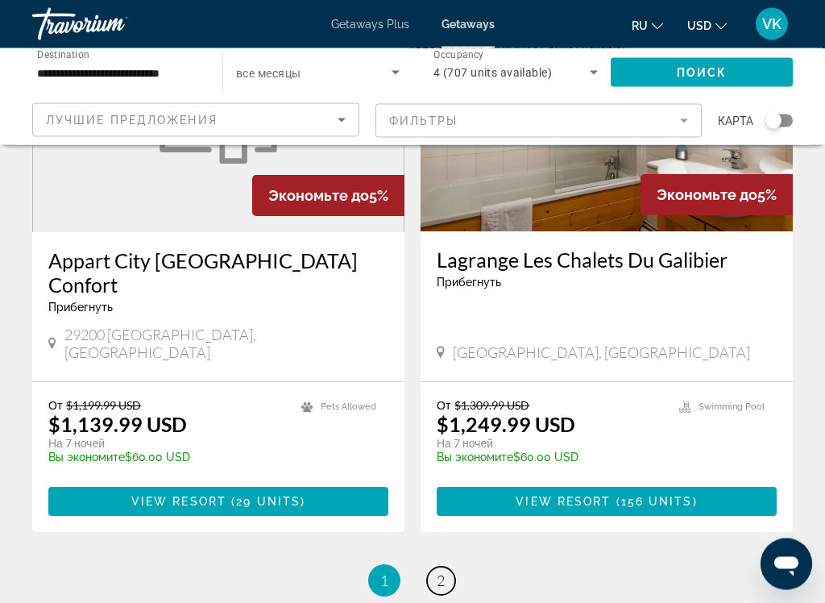
click at [440, 473] on span "2" at bounding box center [441, 581] width 8 height 18
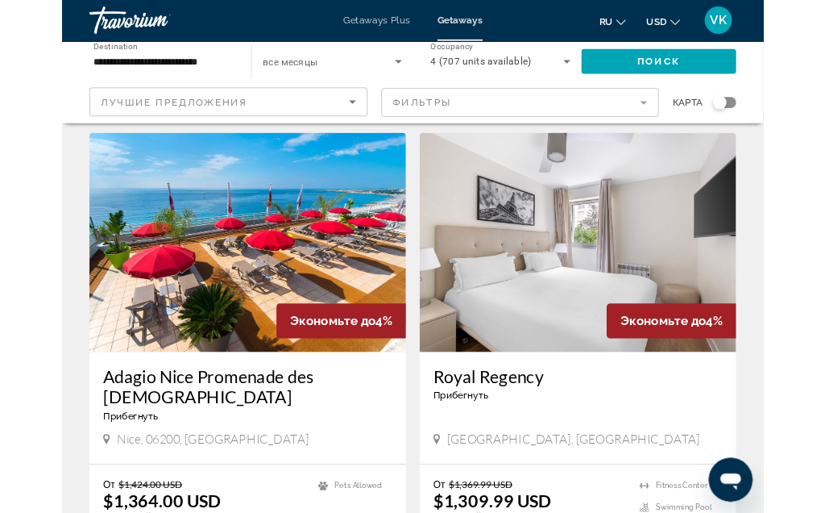
scroll to position [606, 0]
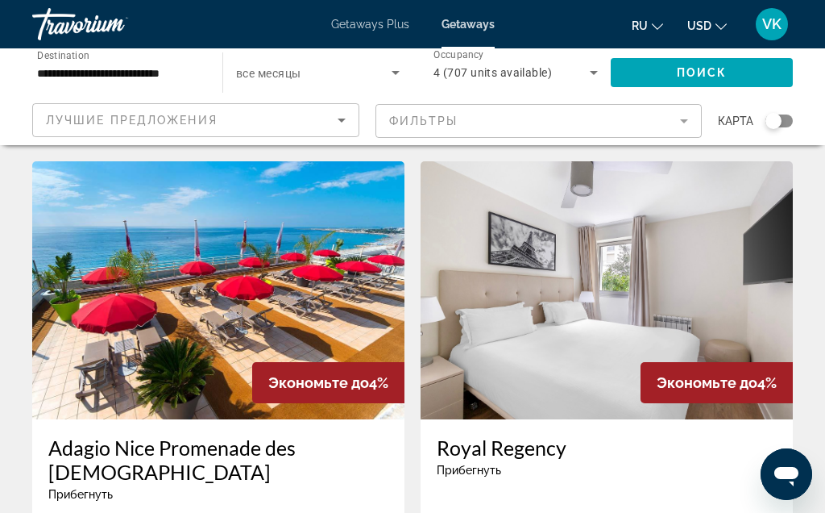
click at [227, 326] on img "Main content" at bounding box center [218, 290] width 372 height 258
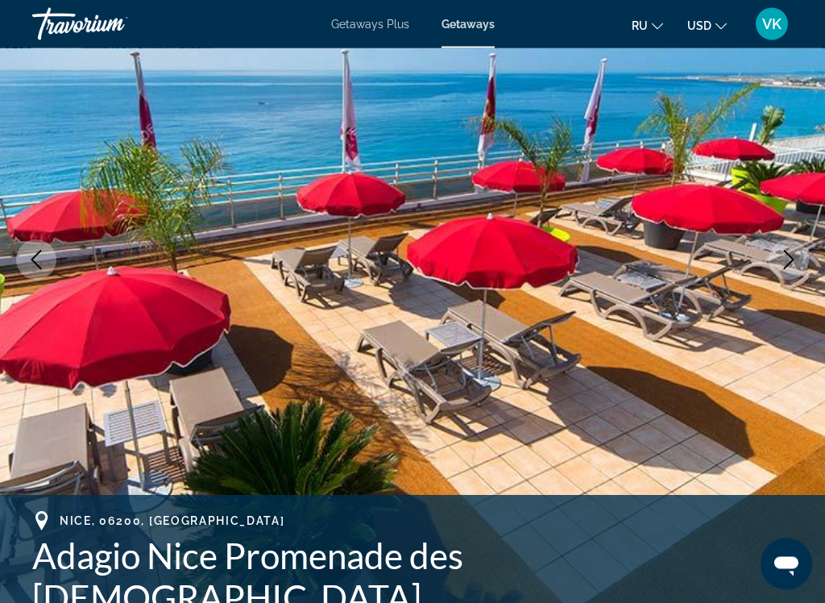
scroll to position [168, 0]
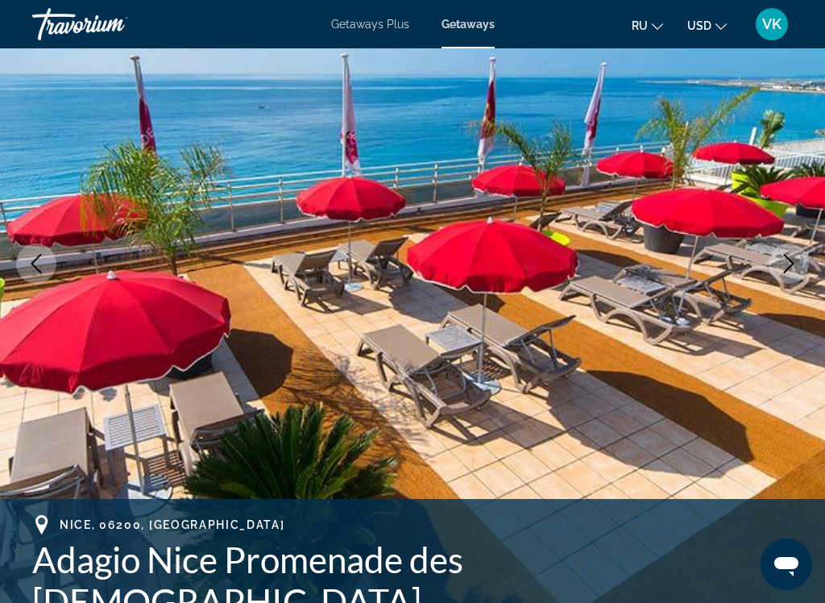
click at [818, 294] on img "Main content" at bounding box center [412, 264] width 825 height 766
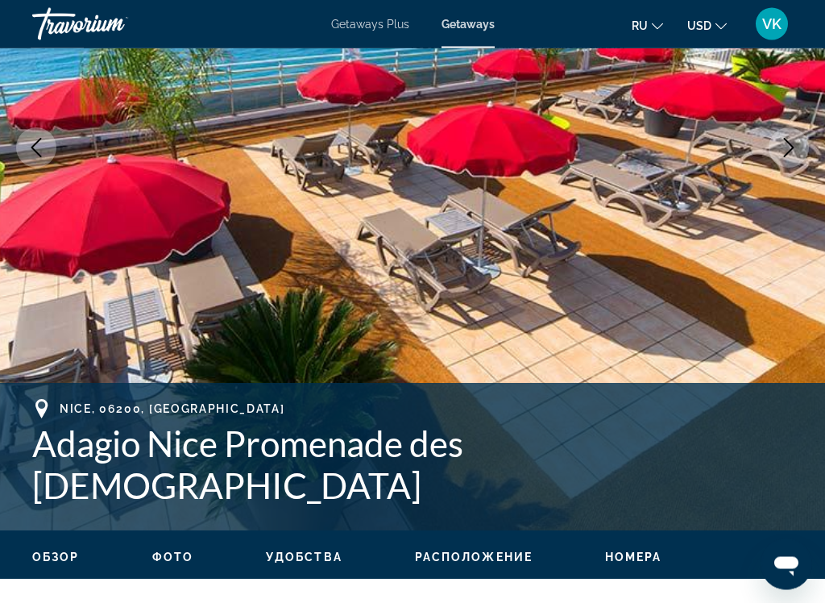
scroll to position [282, 0]
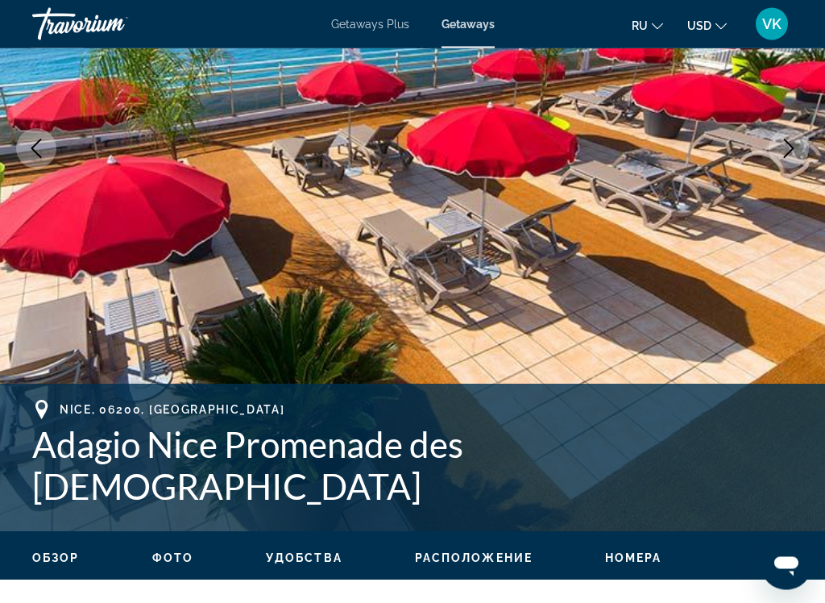
click at [786, 314] on img "Main content" at bounding box center [412, 149] width 825 height 766
click at [773, 359] on img "Main content" at bounding box center [412, 149] width 825 height 766
click at [804, 230] on img "Main content" at bounding box center [412, 149] width 825 height 766
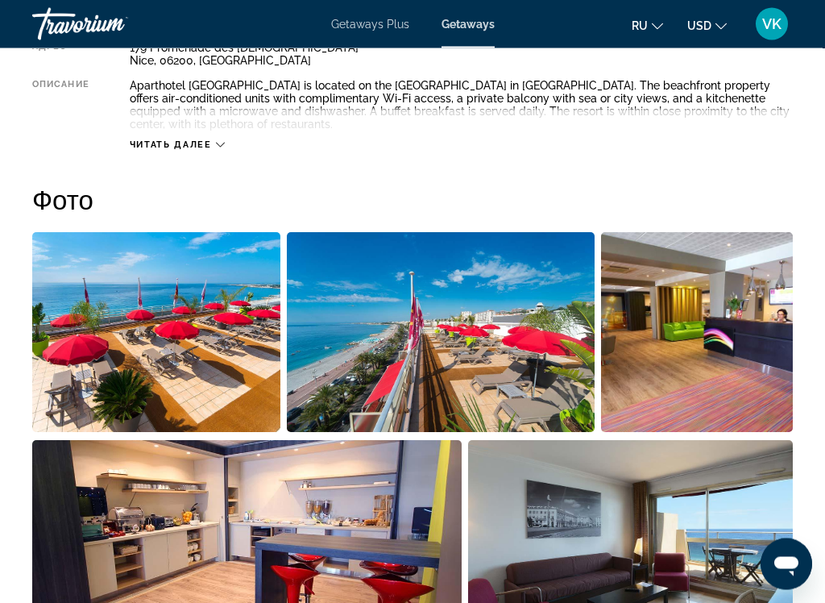
click at [493, 358] on img "Open full-screen image slider" at bounding box center [441, 333] width 309 height 200
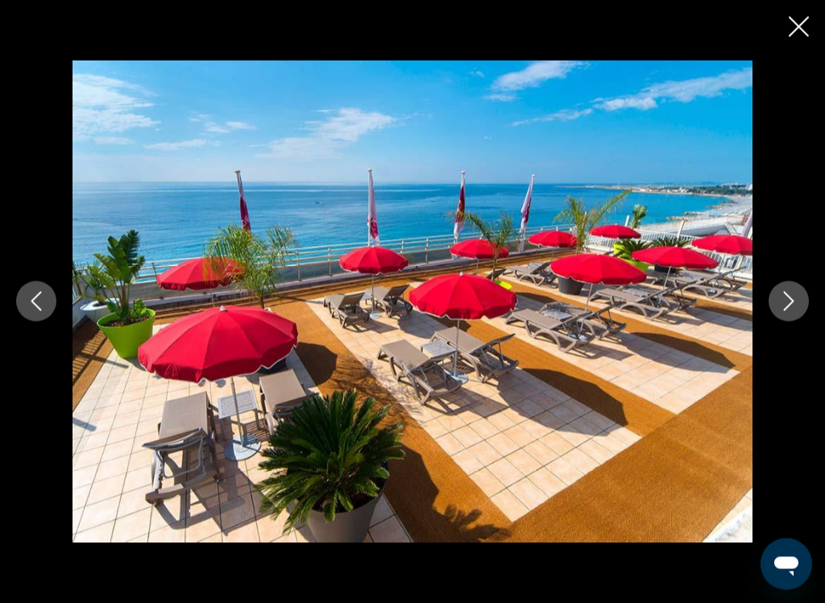
scroll to position [927, 0]
click at [799, 302] on button "Next image" at bounding box center [789, 301] width 40 height 40
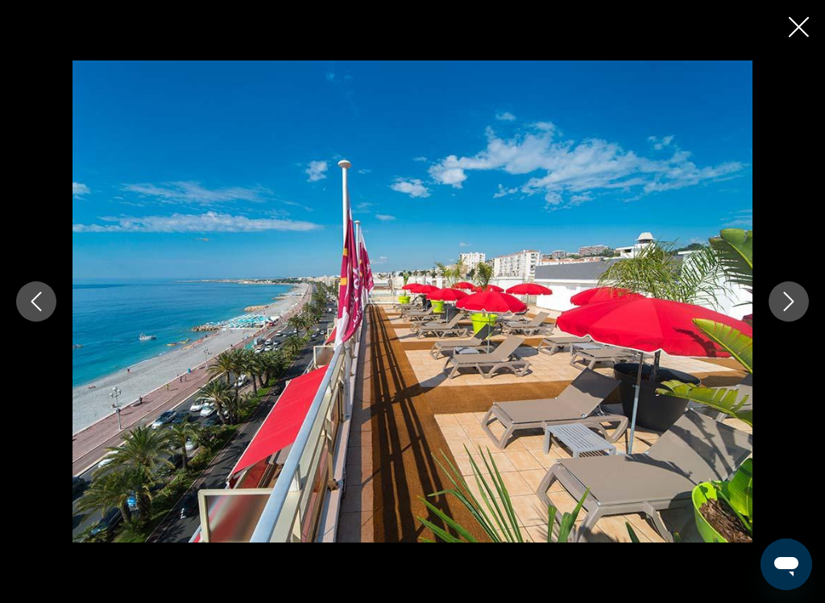
click at [795, 296] on icon "Next image" at bounding box center [788, 301] width 19 height 19
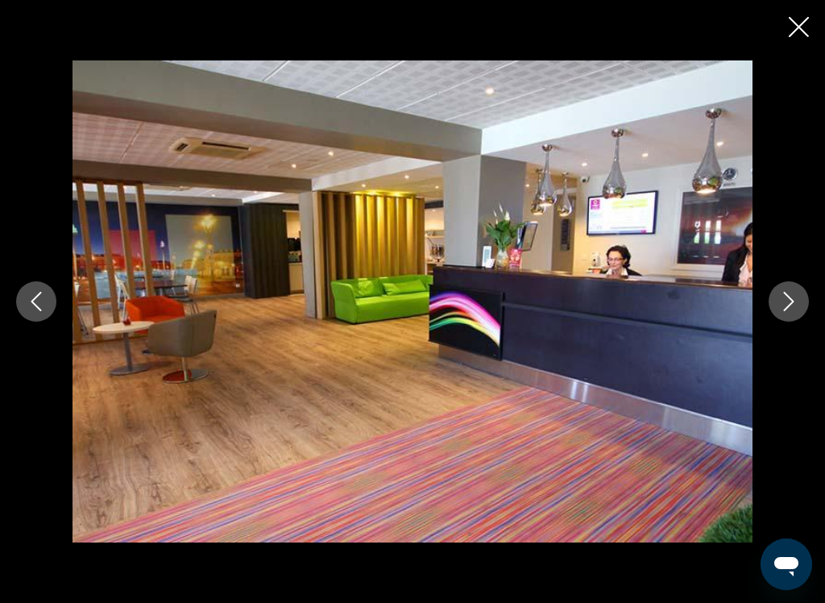
click at [800, 295] on button "Next image" at bounding box center [789, 301] width 40 height 40
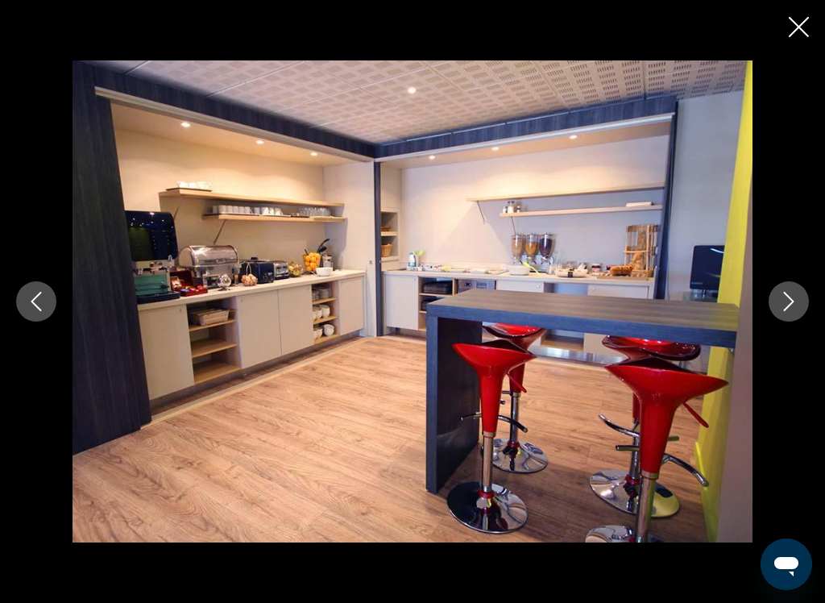
click at [786, 299] on icon "Next image" at bounding box center [788, 301] width 19 height 19
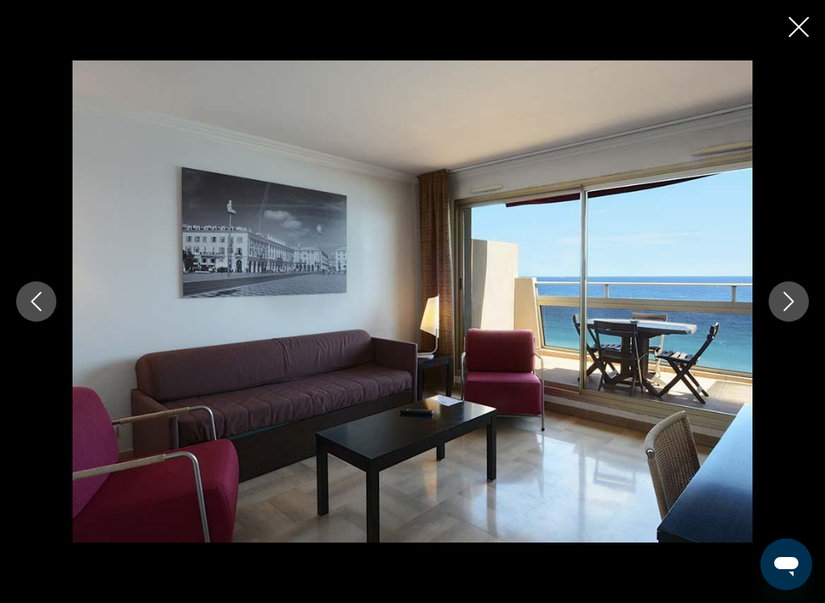
click at [784, 295] on icon "Next image" at bounding box center [788, 301] width 19 height 19
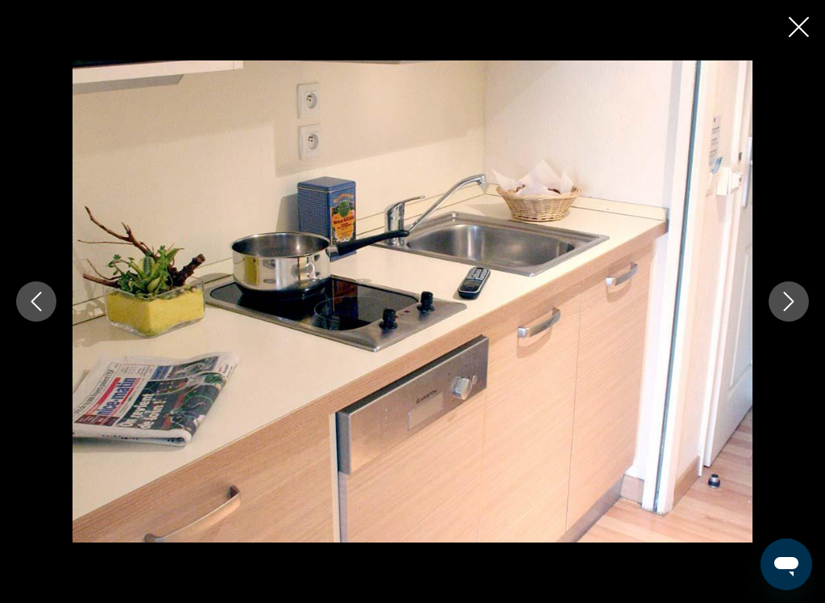
click at [792, 296] on icon "Next image" at bounding box center [788, 301] width 19 height 19
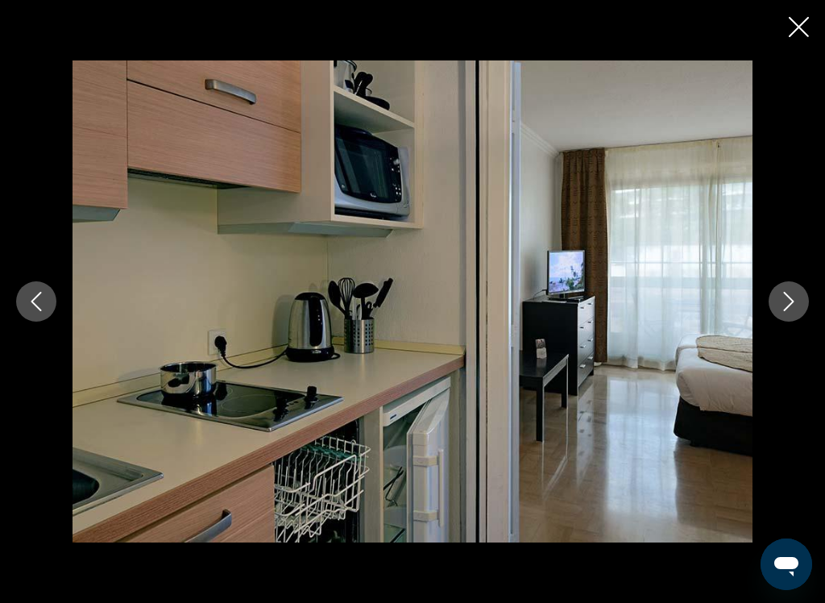
click at [799, 298] on button "Next image" at bounding box center [789, 301] width 40 height 40
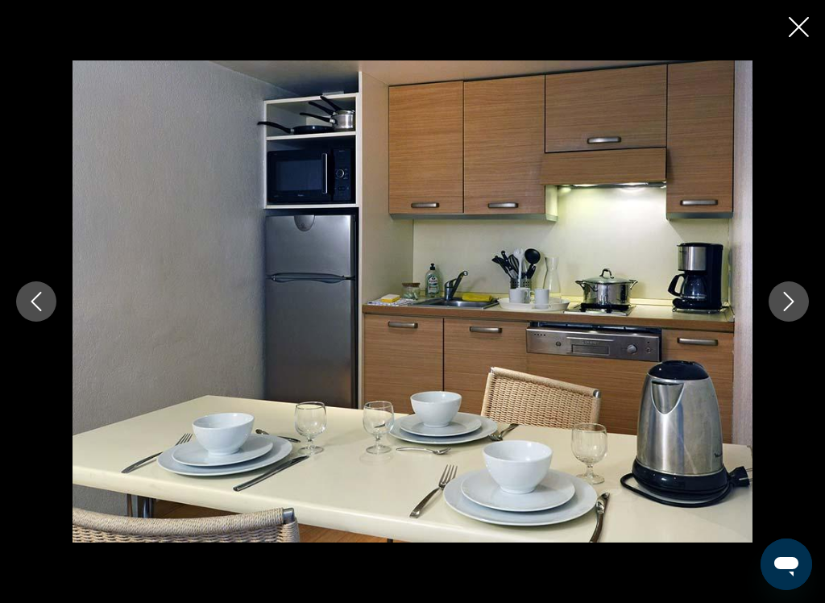
click at [799, 296] on button "Next image" at bounding box center [789, 301] width 40 height 40
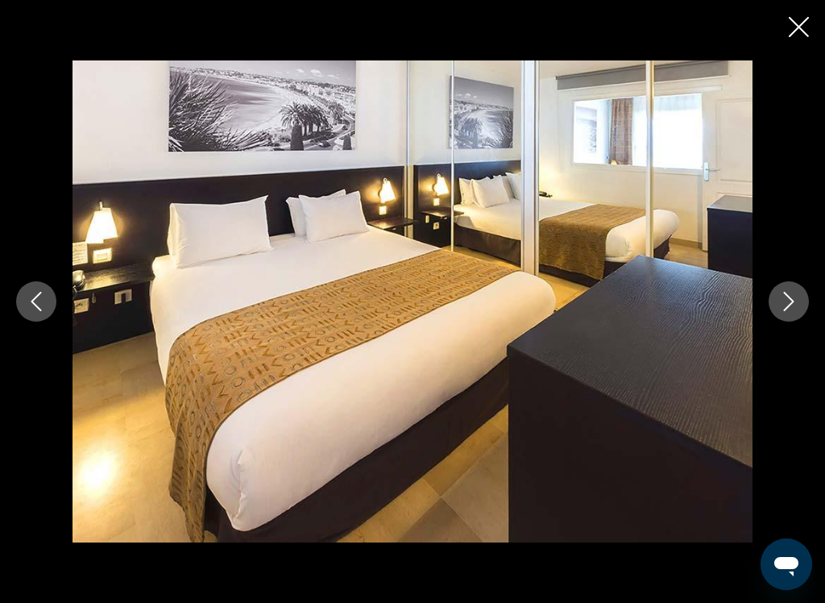
scroll to position [926, 0]
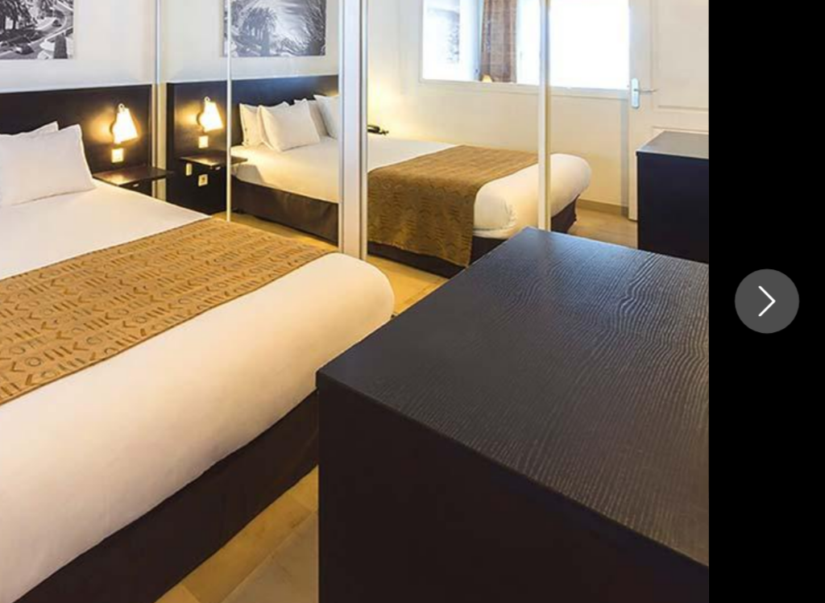
click at [779, 292] on icon "Next image" at bounding box center [788, 301] width 19 height 19
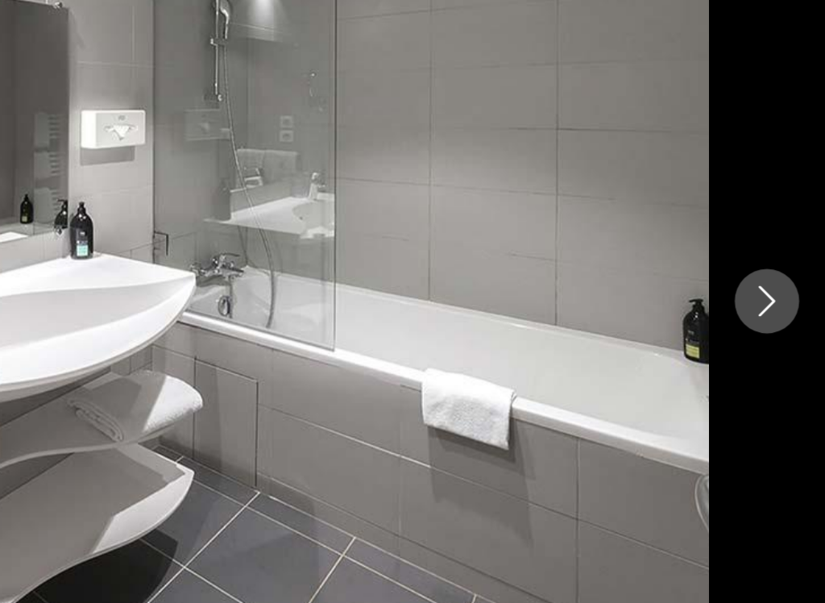
click at [73, 203] on img "Main content" at bounding box center [413, 301] width 680 height 482
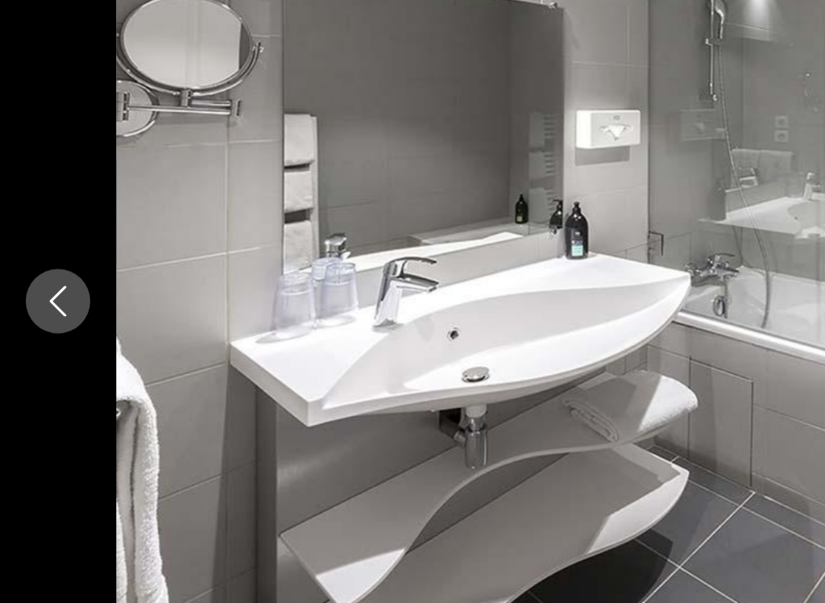
click at [44, 292] on icon "Previous image" at bounding box center [36, 301] width 19 height 19
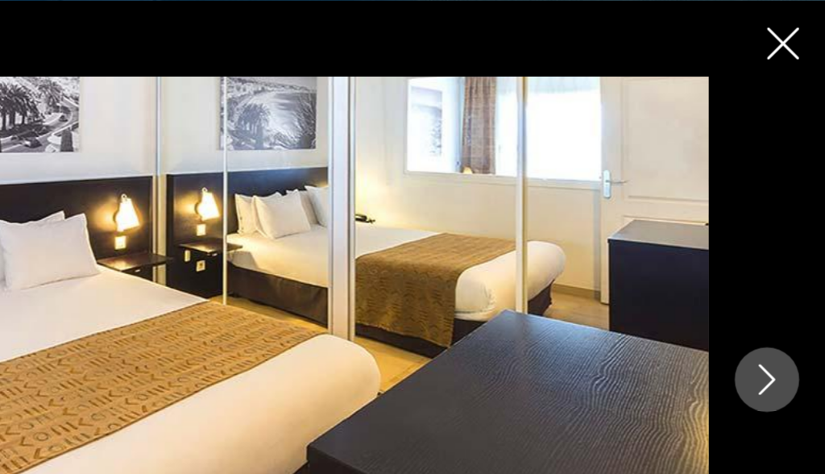
scroll to position [806, 0]
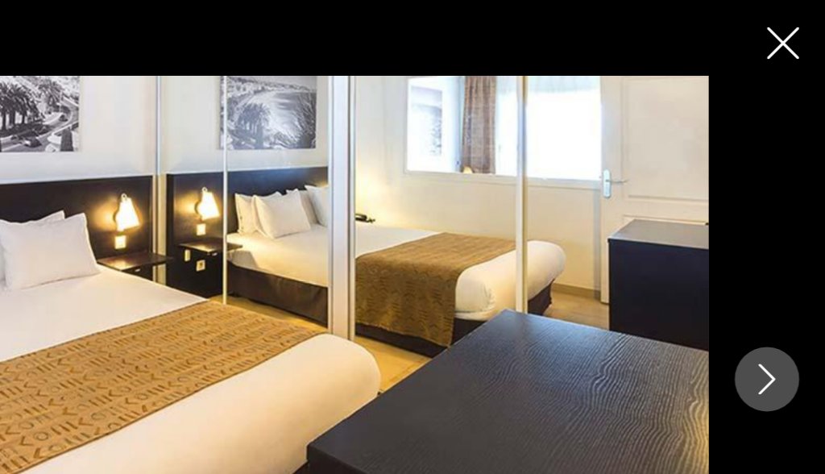
click at [769, 232] on button "Next image" at bounding box center [789, 237] width 40 height 40
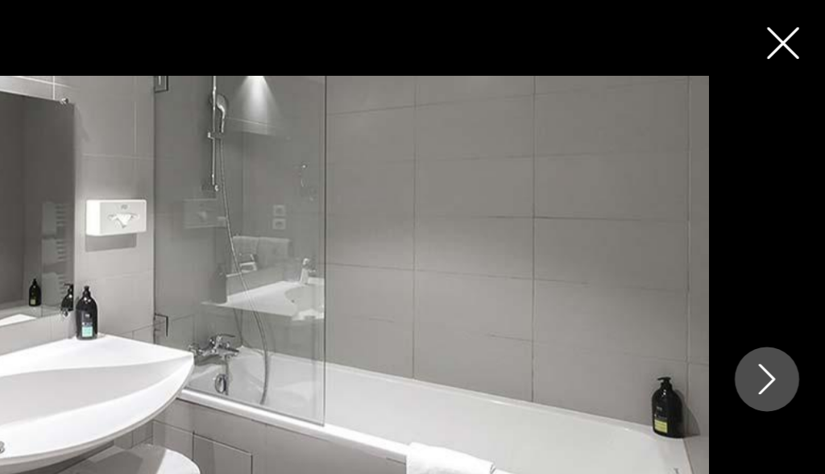
click at [779, 239] on icon "Next image" at bounding box center [788, 236] width 19 height 19
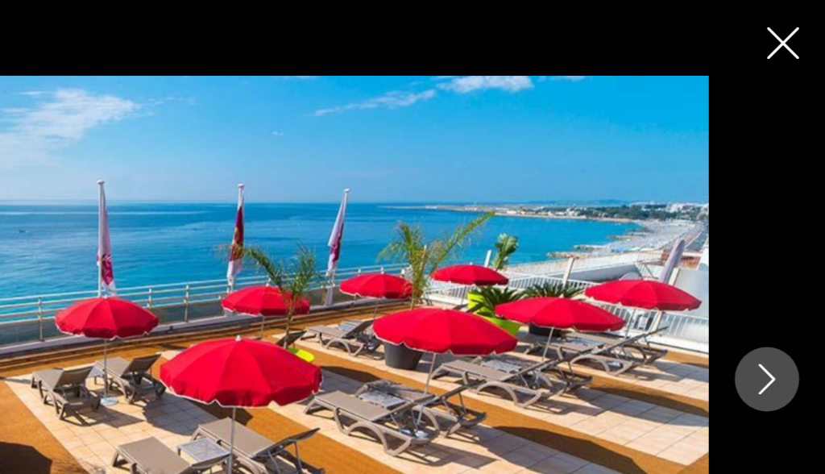
click at [779, 231] on icon "Next image" at bounding box center [788, 236] width 19 height 19
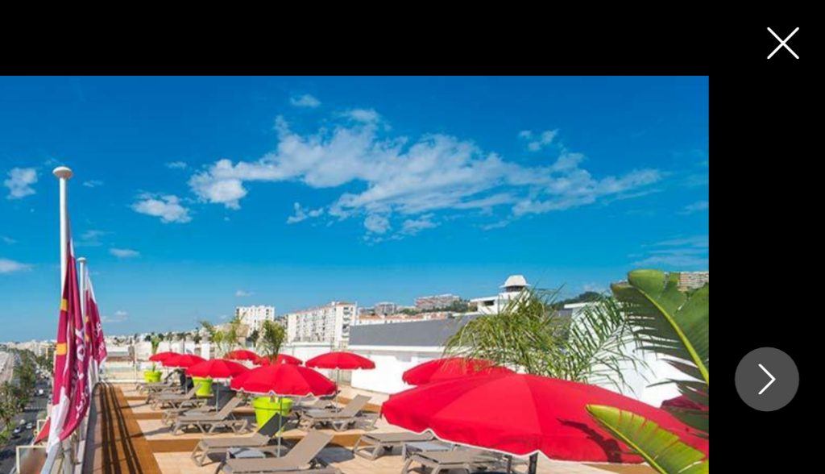
click at [779, 231] on icon "Next image" at bounding box center [788, 236] width 19 height 19
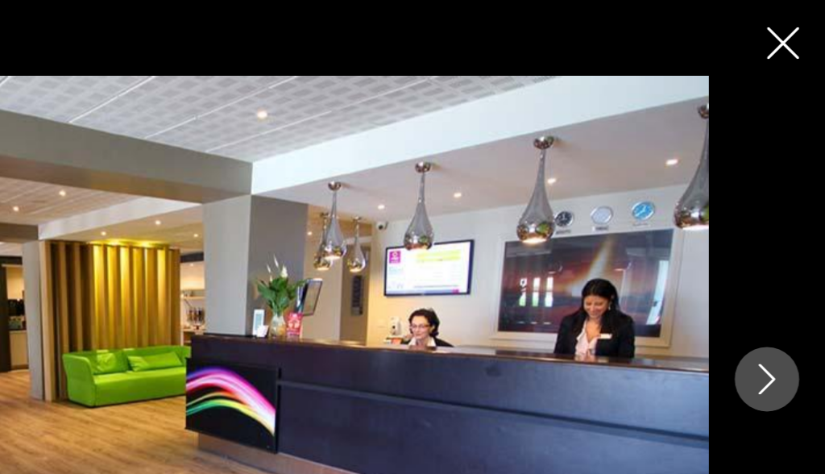
click at [784, 234] on icon "Next image" at bounding box center [789, 236] width 10 height 19
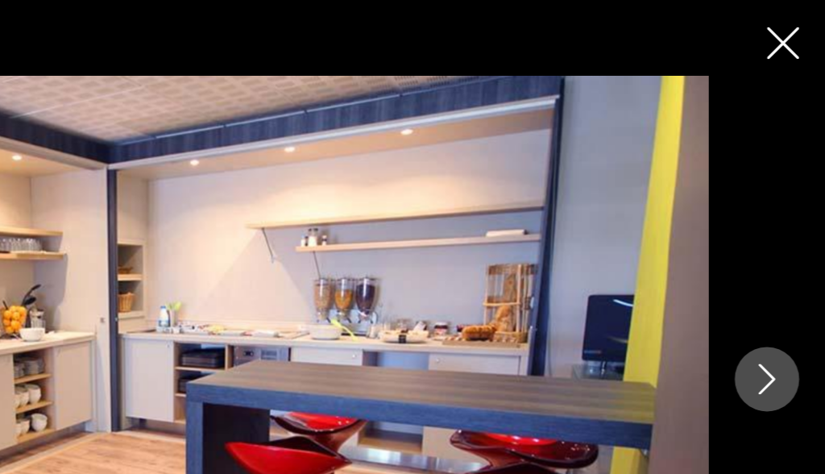
click at [789, 20] on icon "Close slideshow" at bounding box center [799, 27] width 20 height 20
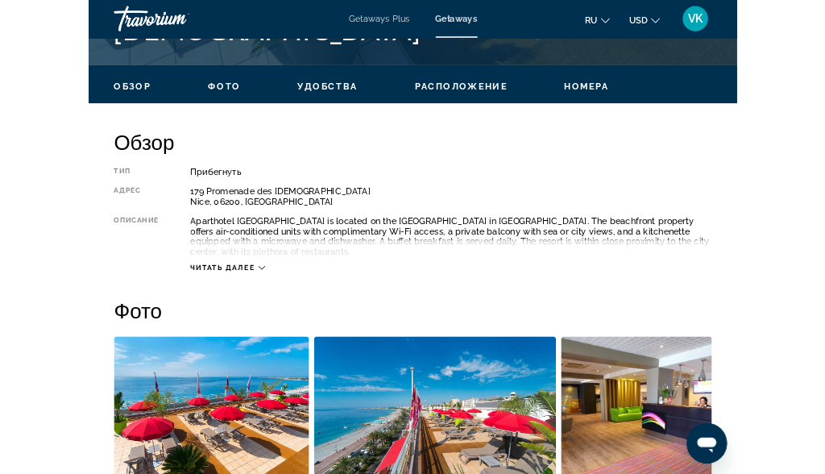
scroll to position [730, 0]
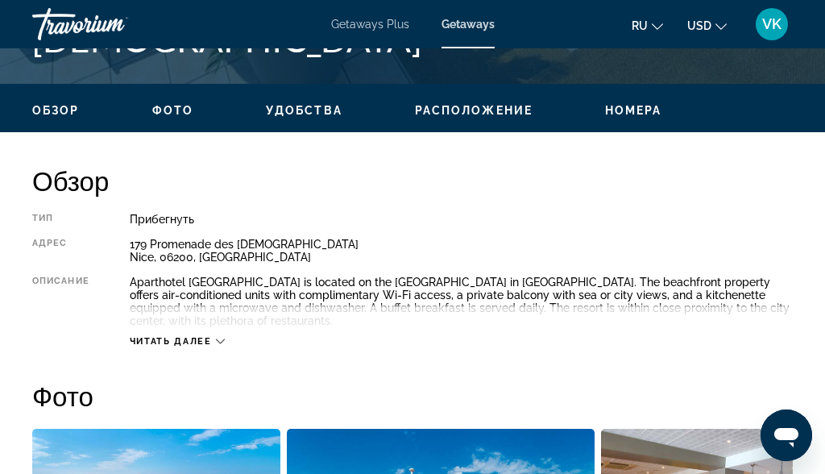
click at [222, 344] on icon "Main content" at bounding box center [220, 341] width 9 height 9
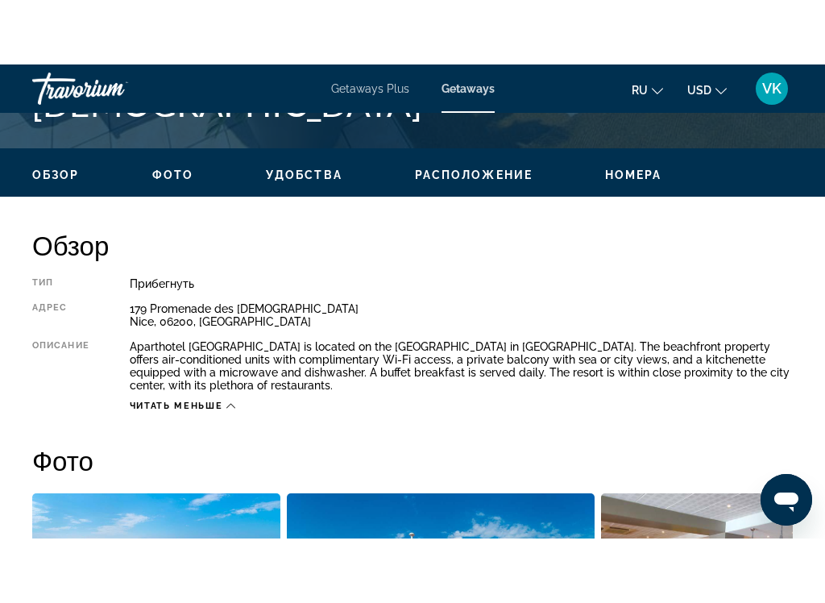
scroll to position [725, 0]
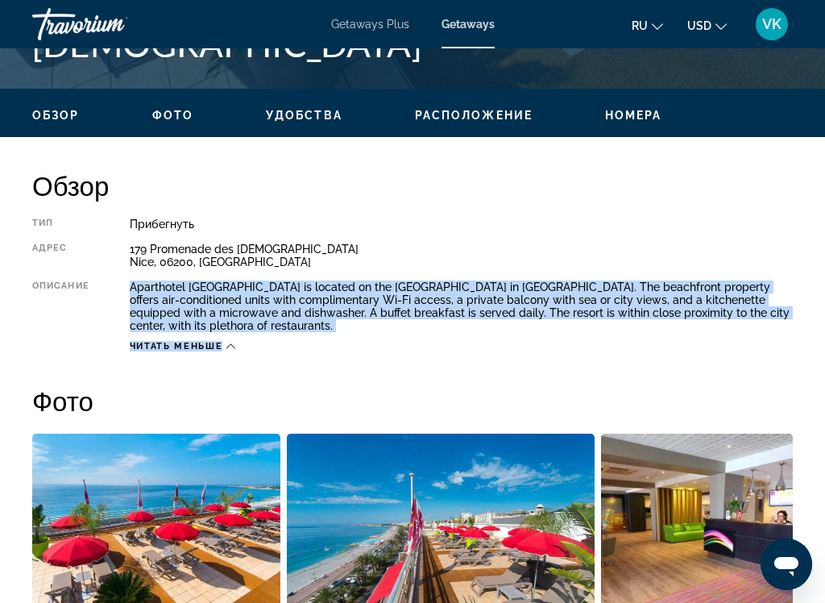
click at [503, 111] on span "Расположение" at bounding box center [474, 115] width 118 height 13
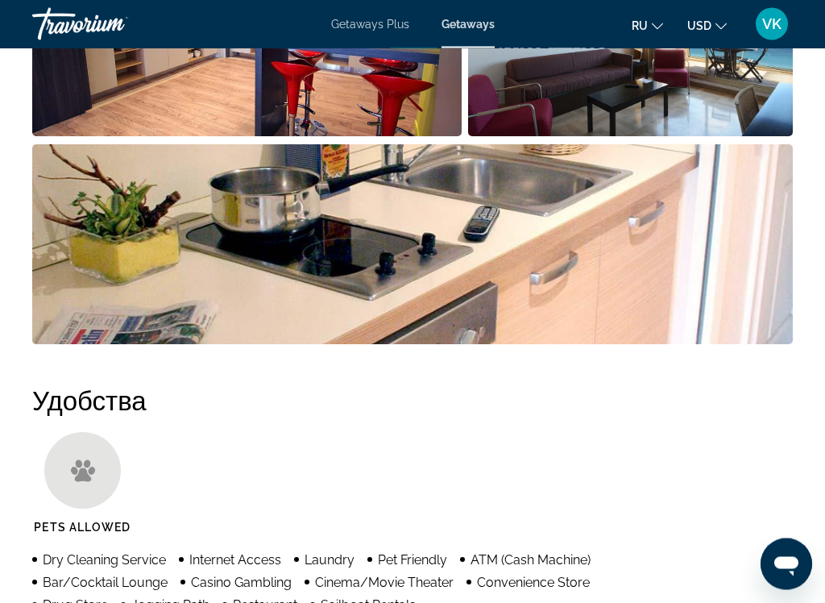
scroll to position [1432, 0]
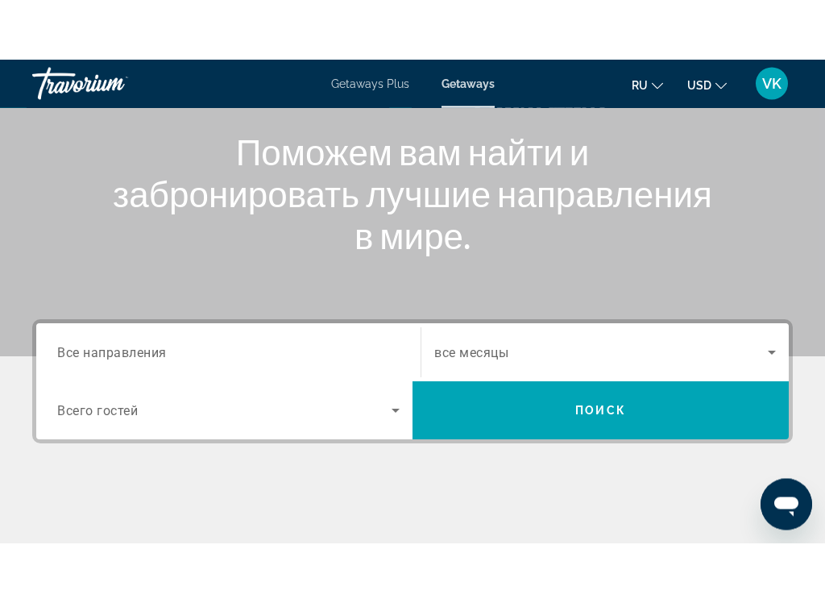
scroll to position [201, 0]
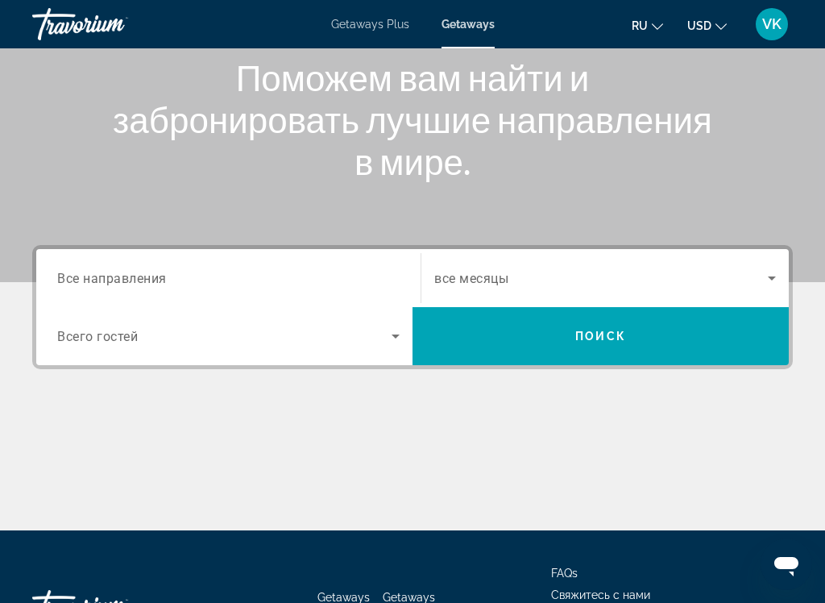
click at [266, 263] on div "Search widget" at bounding box center [228, 278] width 343 height 46
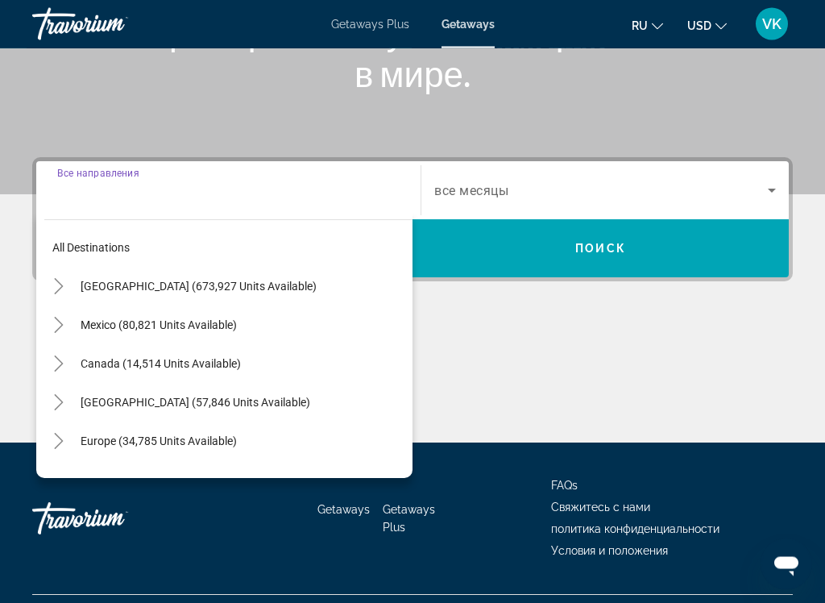
scroll to position [326, 0]
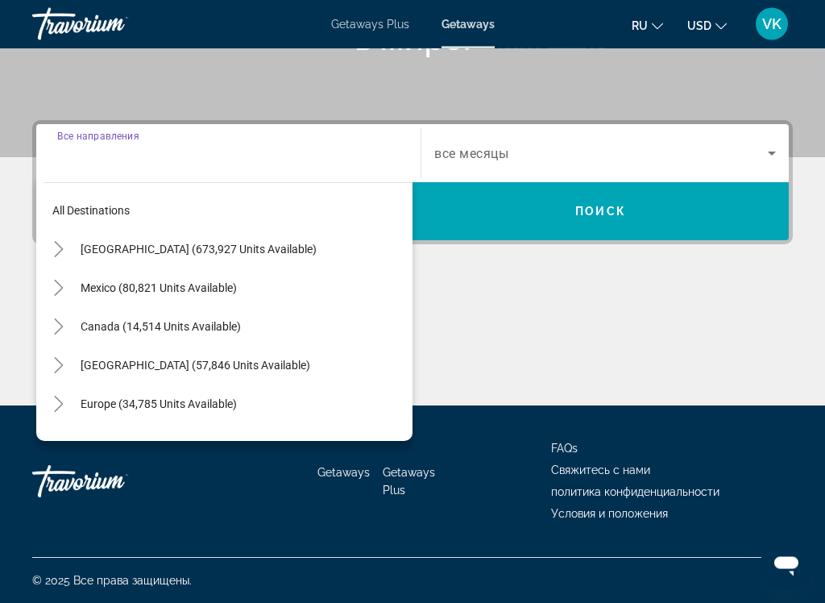
click at [198, 405] on span "Europe (34,785 units available)" at bounding box center [159, 404] width 156 height 13
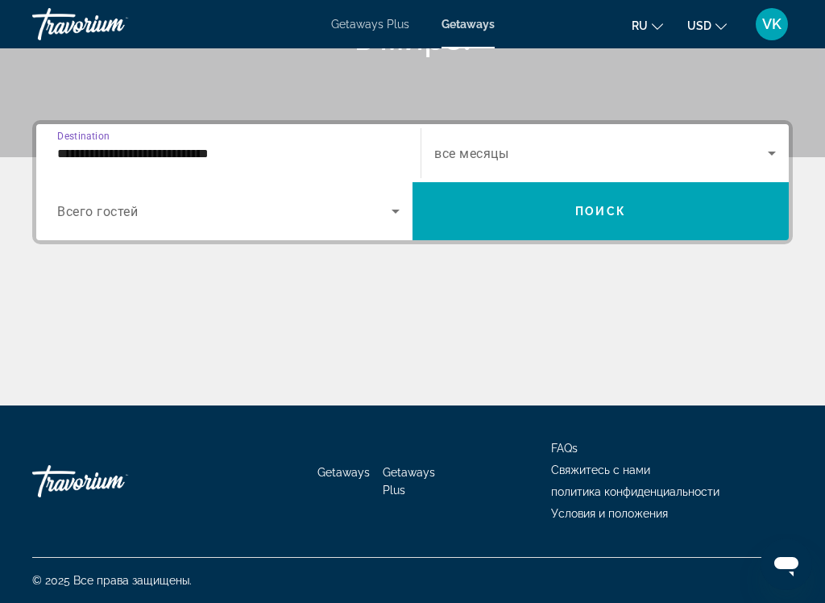
click at [371, 136] on div "**********" at bounding box center [228, 154] width 343 height 46
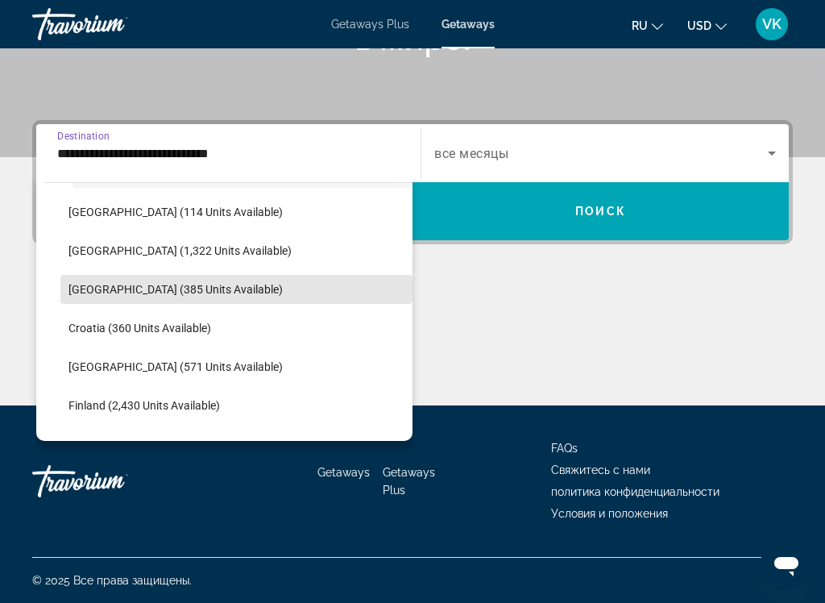
scroll to position [228, 0]
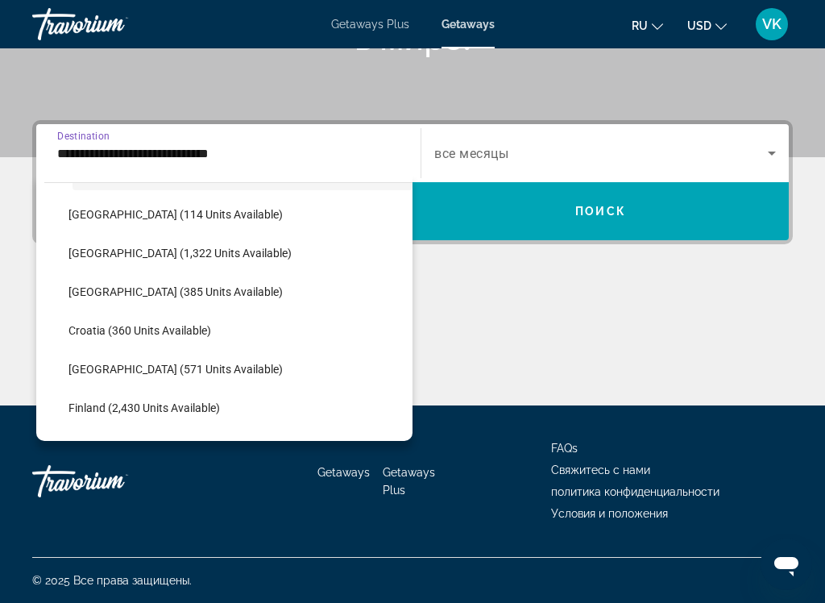
click at [192, 239] on span "Search widget" at bounding box center [236, 253] width 352 height 39
type input "**********"
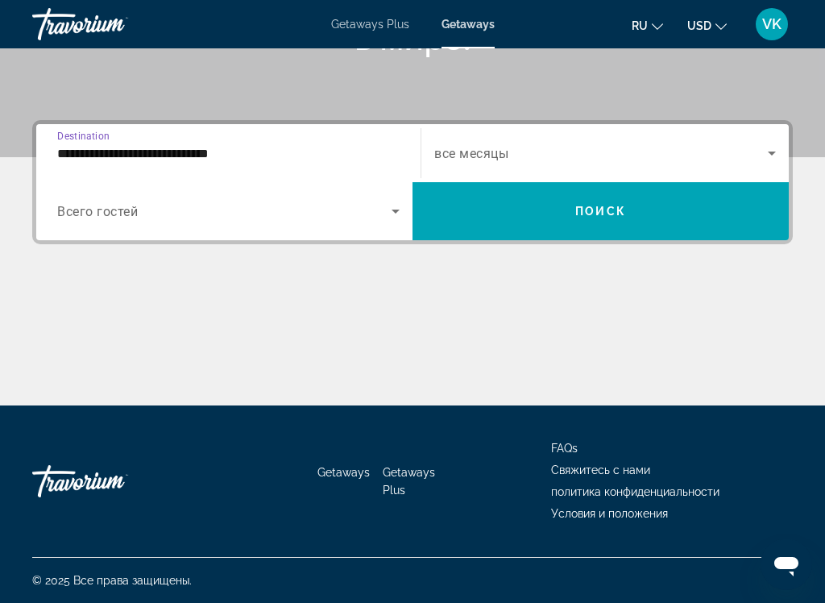
click at [405, 200] on div "Occupancy Всего гостей" at bounding box center [228, 211] width 368 height 45
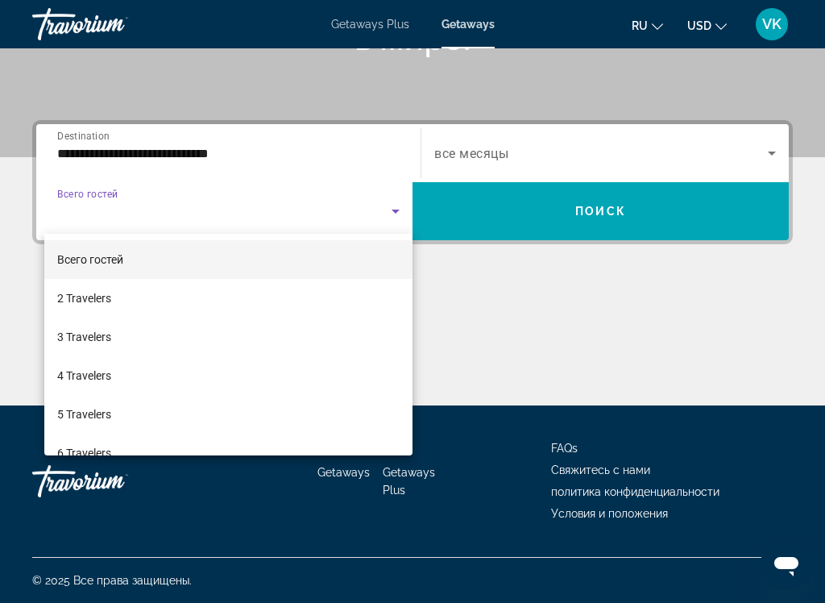
click at [107, 377] on span "4 Travelers" at bounding box center [84, 375] width 54 height 19
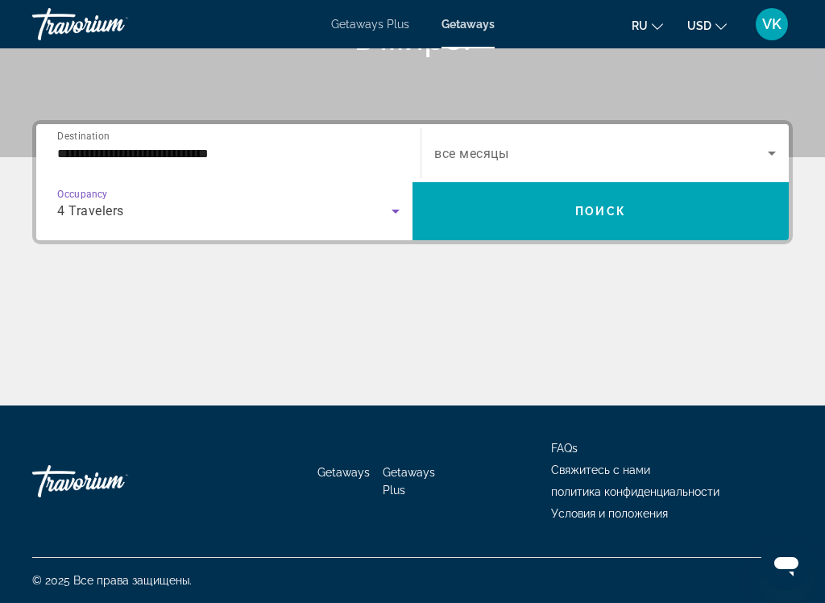
click at [643, 195] on span "Search widget" at bounding box center [601, 211] width 376 height 39
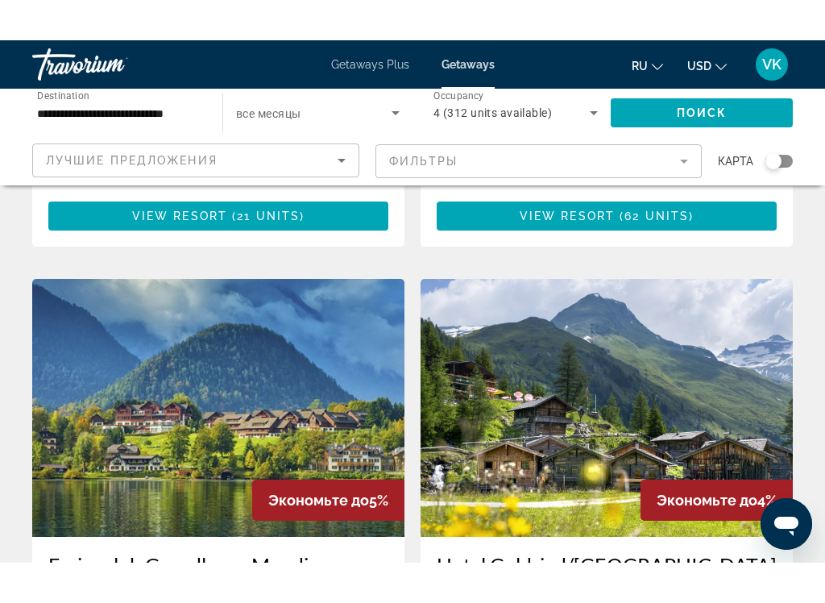
scroll to position [2340, 0]
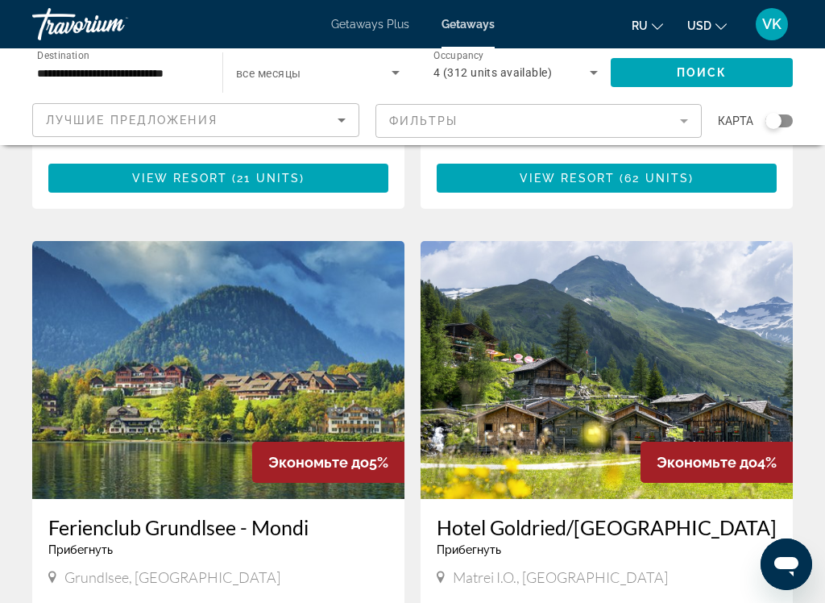
click at [640, 249] on img "Main content" at bounding box center [607, 370] width 372 height 258
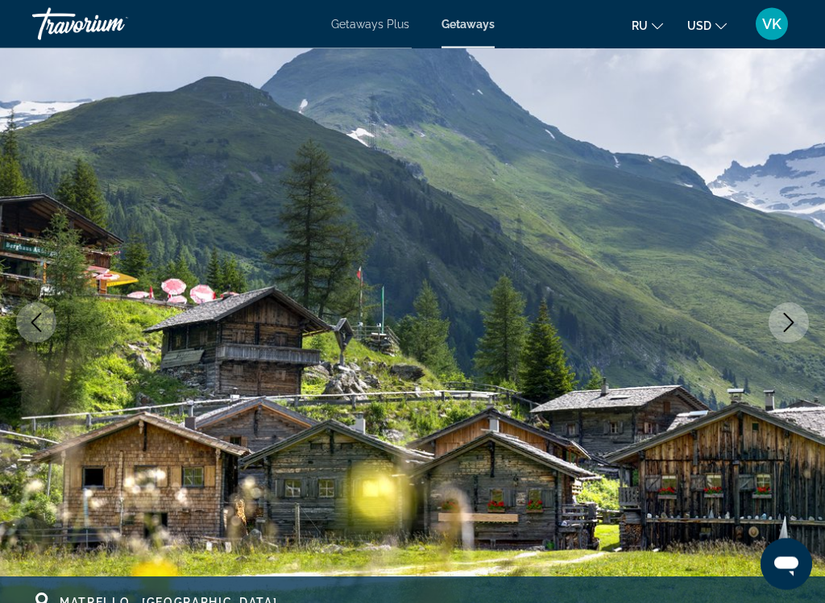
scroll to position [112, 0]
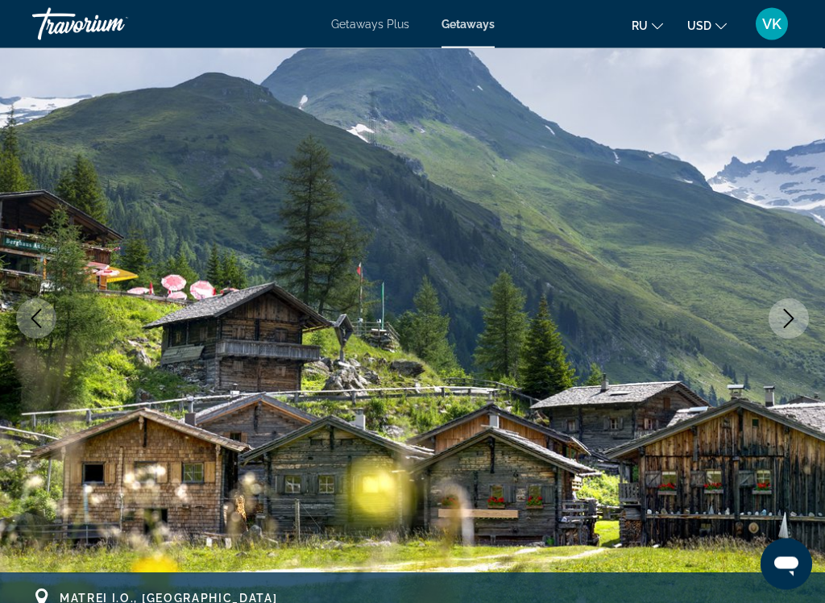
click at [796, 321] on icon "Next image" at bounding box center [788, 319] width 19 height 19
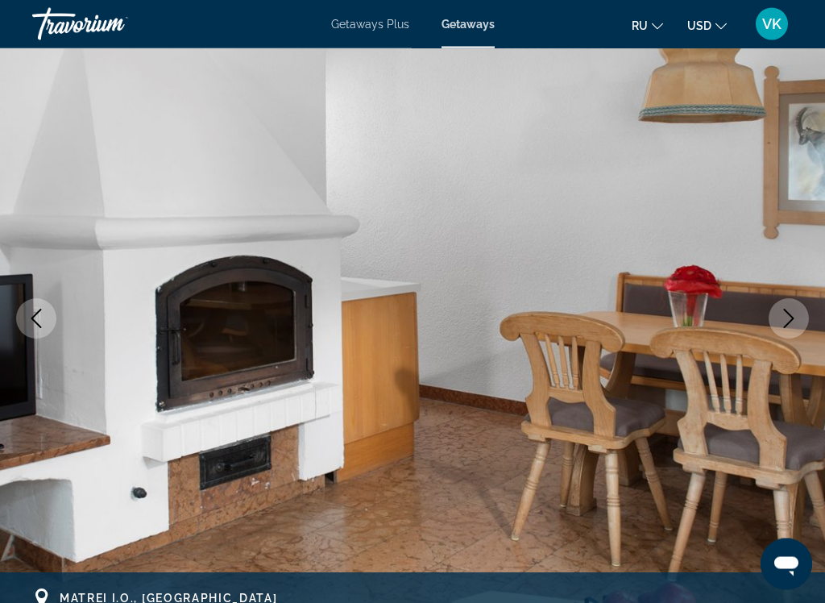
click at [791, 322] on icon "Next image" at bounding box center [788, 319] width 19 height 19
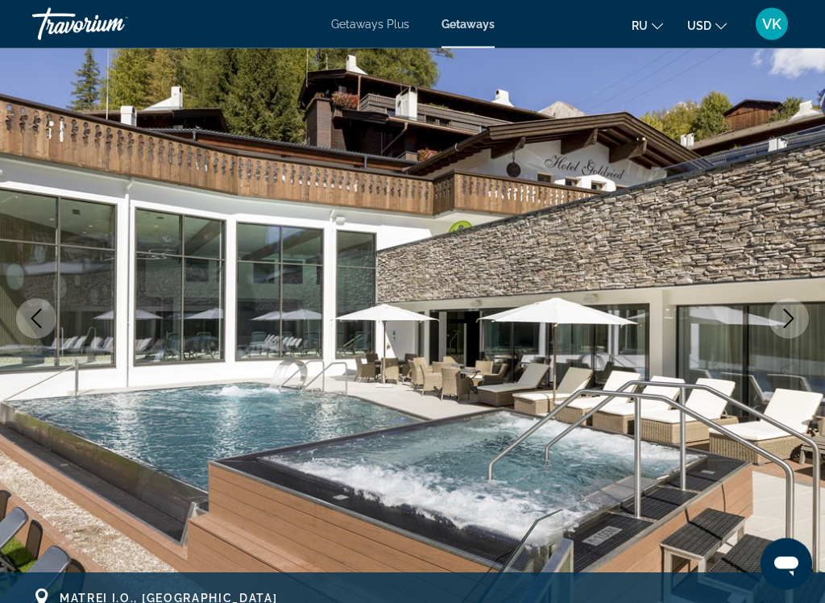
scroll to position [113, 0]
click at [787, 315] on icon "Next image" at bounding box center [788, 318] width 19 height 19
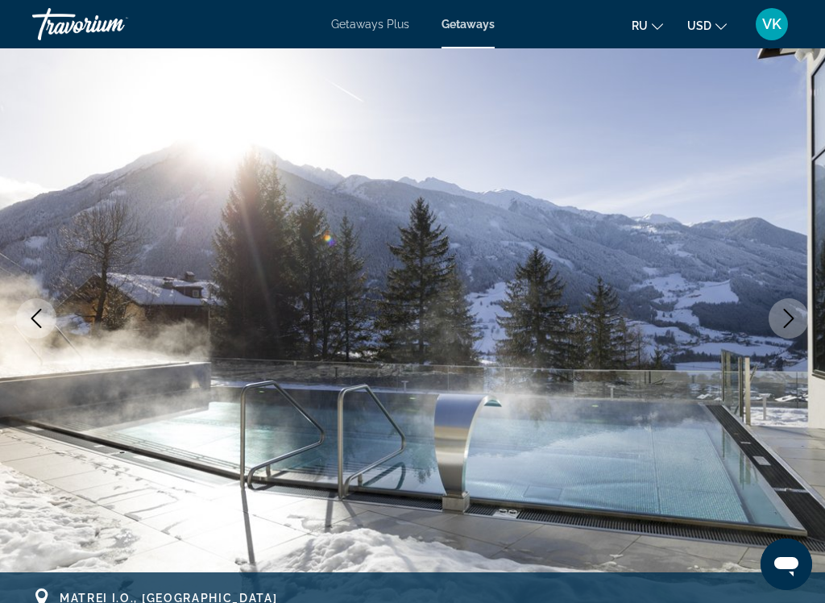
click at [784, 314] on icon "Next image" at bounding box center [788, 318] width 19 height 19
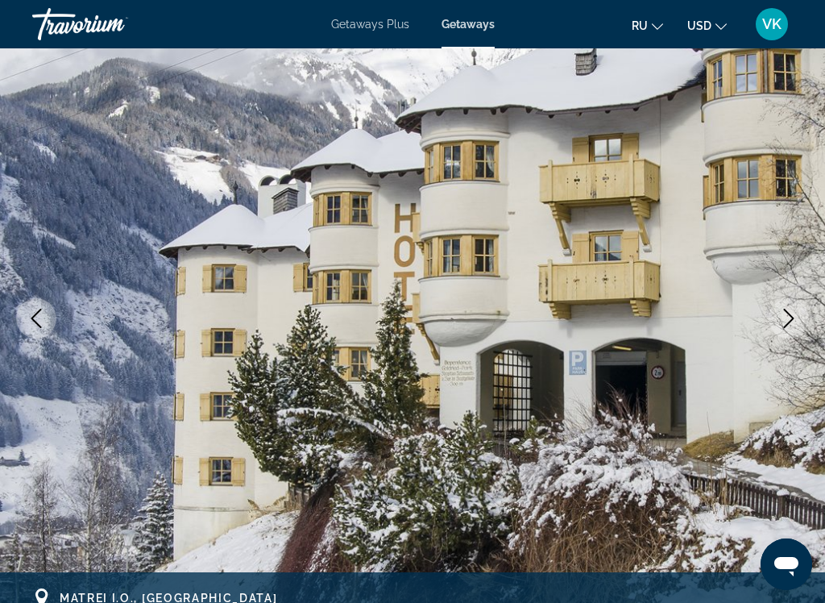
click at [787, 310] on icon "Next image" at bounding box center [788, 318] width 19 height 19
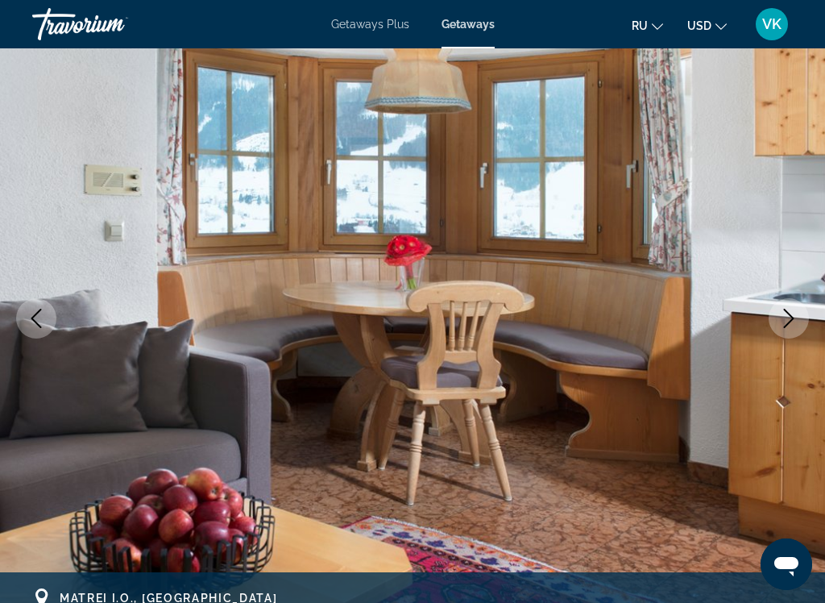
click at [785, 322] on icon "Next image" at bounding box center [788, 318] width 19 height 19
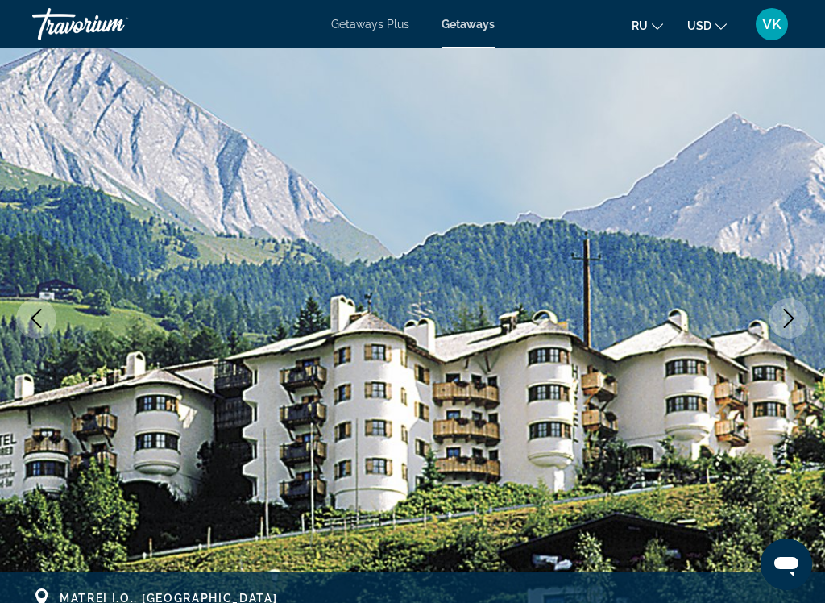
click at [789, 310] on icon "Next image" at bounding box center [788, 318] width 19 height 19
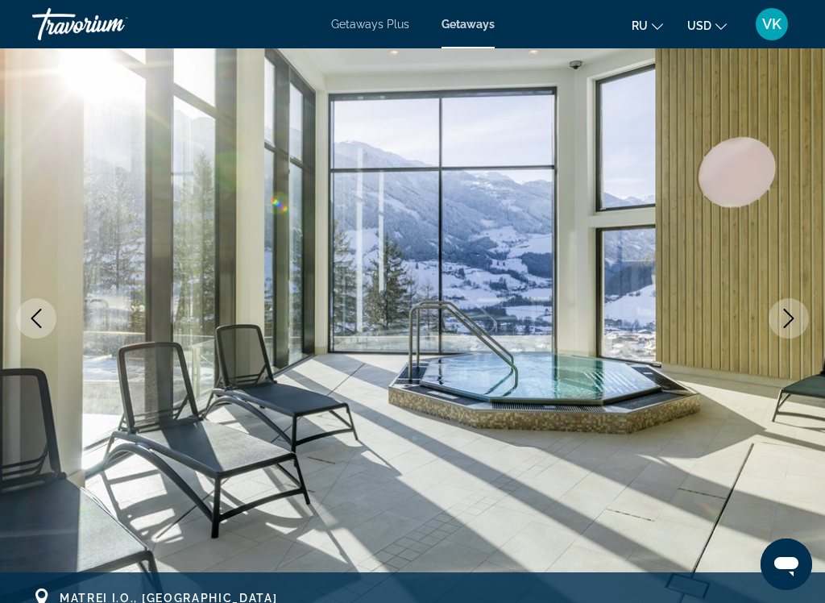
click at [799, 314] on button "Next image" at bounding box center [789, 318] width 40 height 40
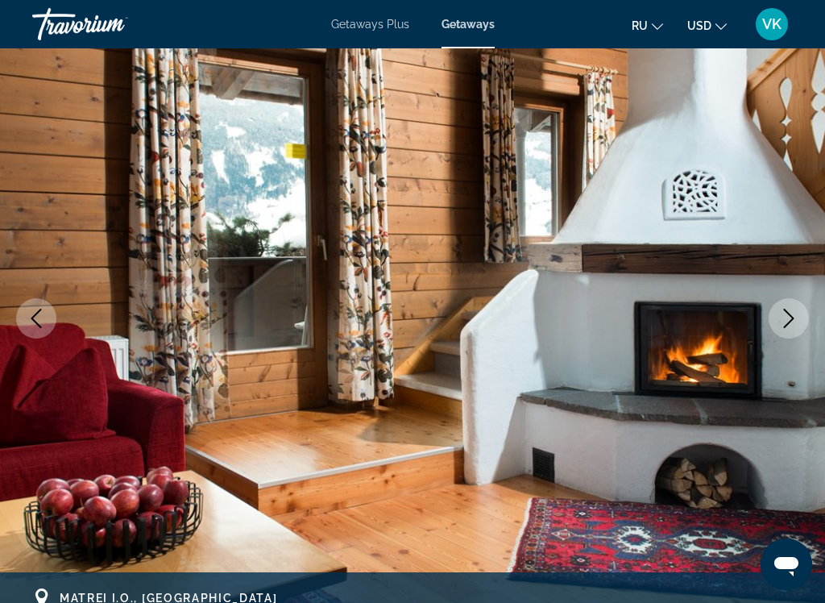
click at [786, 316] on icon "Next image" at bounding box center [788, 318] width 19 height 19
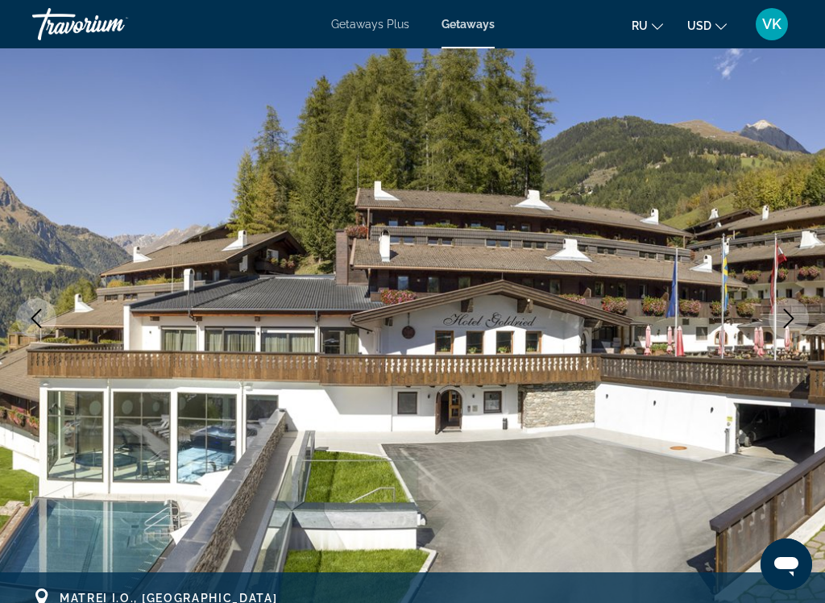
click at [782, 318] on icon "Next image" at bounding box center [788, 318] width 19 height 19
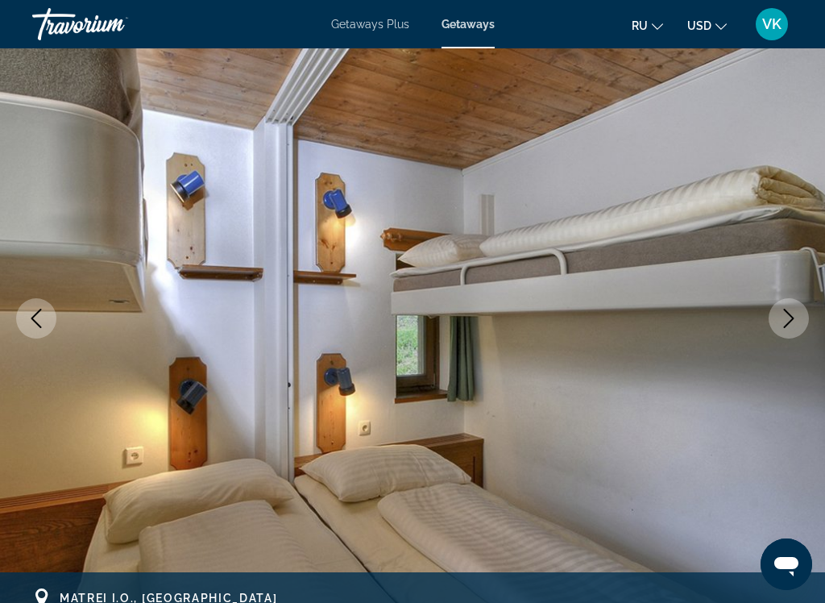
click at [783, 316] on icon "Next image" at bounding box center [788, 318] width 19 height 19
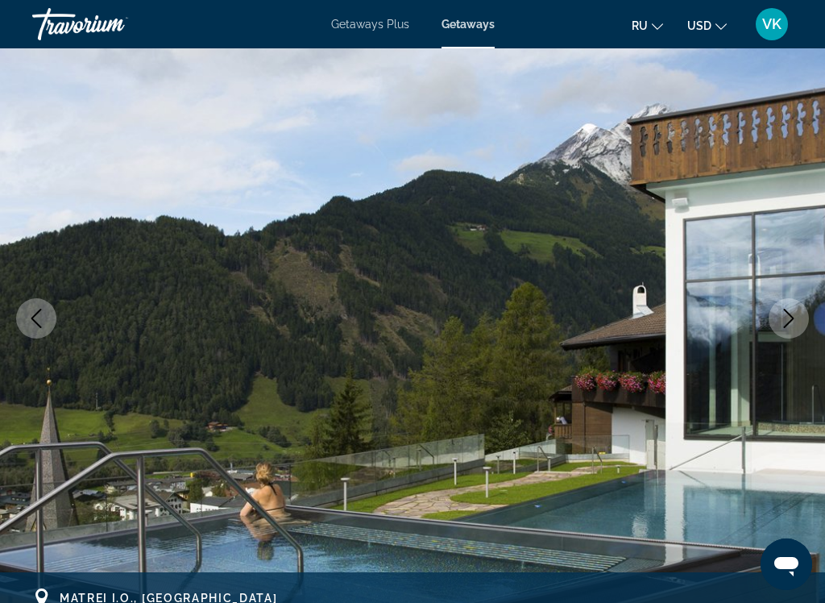
click at [790, 306] on button "Next image" at bounding box center [789, 318] width 40 height 40
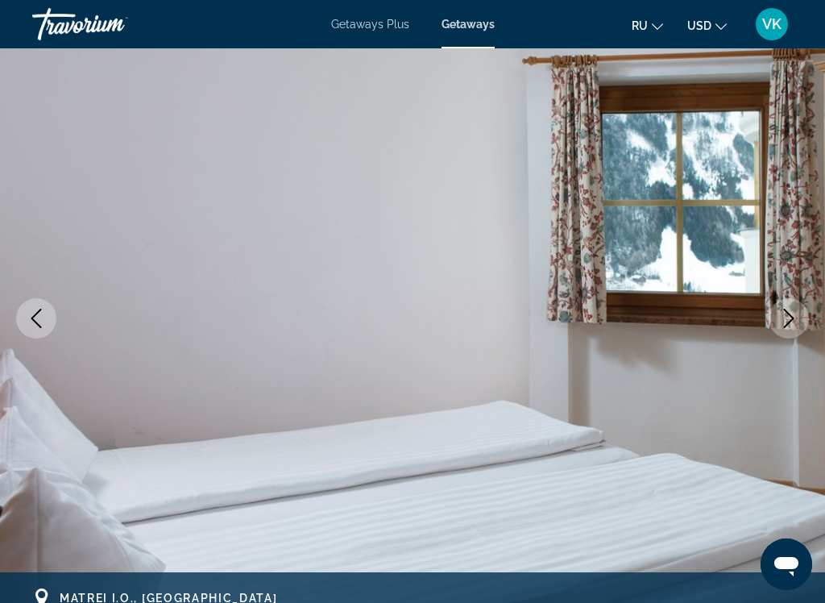
click at [782, 316] on icon "Next image" at bounding box center [788, 318] width 19 height 19
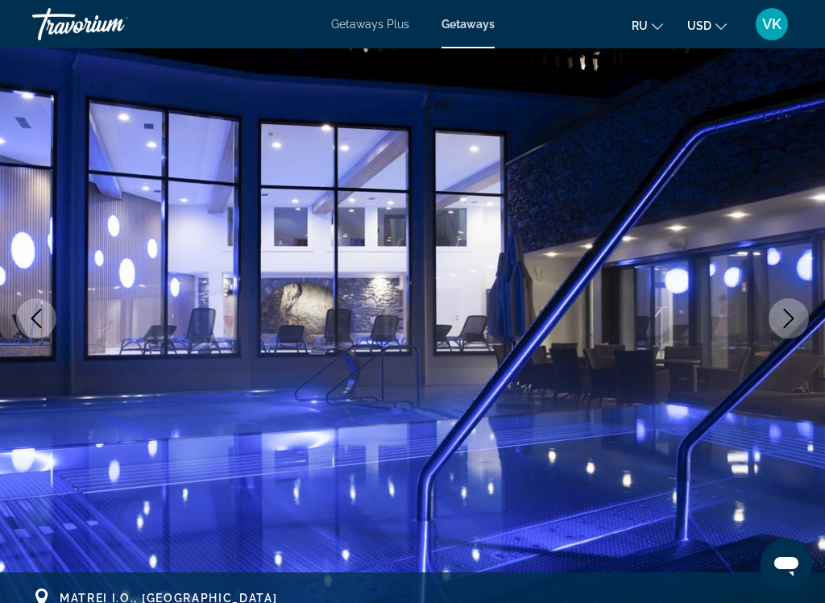
click at [787, 311] on icon "Next image" at bounding box center [789, 318] width 10 height 19
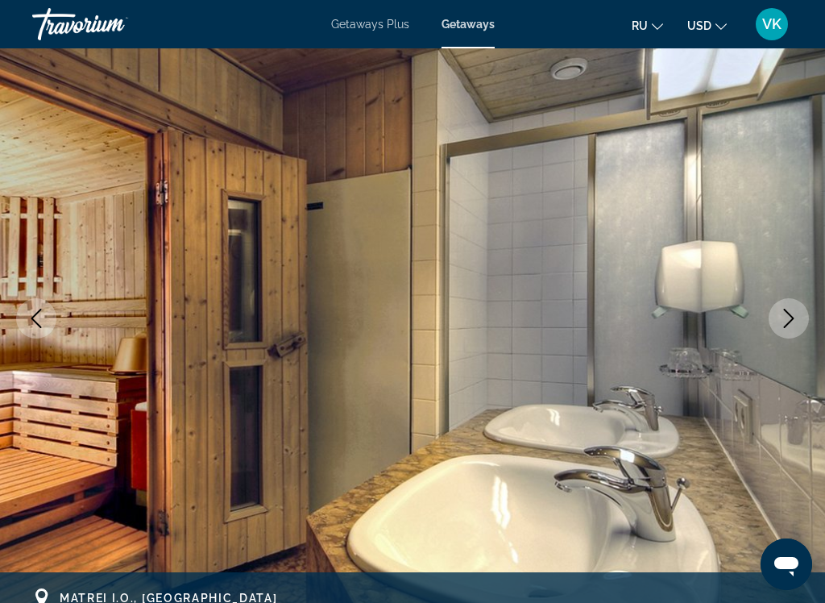
click at [786, 318] on icon "Next image" at bounding box center [788, 318] width 19 height 19
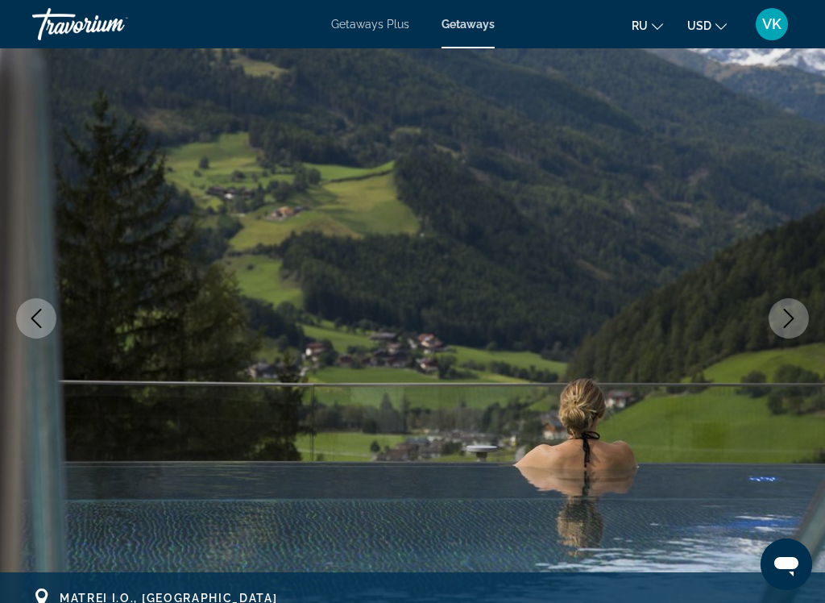
click at [800, 308] on button "Next image" at bounding box center [789, 318] width 40 height 40
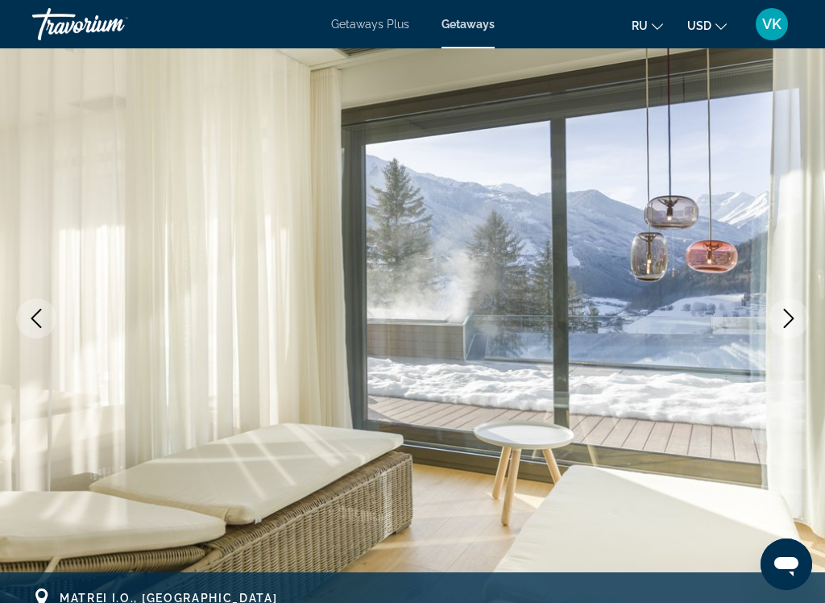
click at [789, 313] on icon "Next image" at bounding box center [788, 318] width 19 height 19
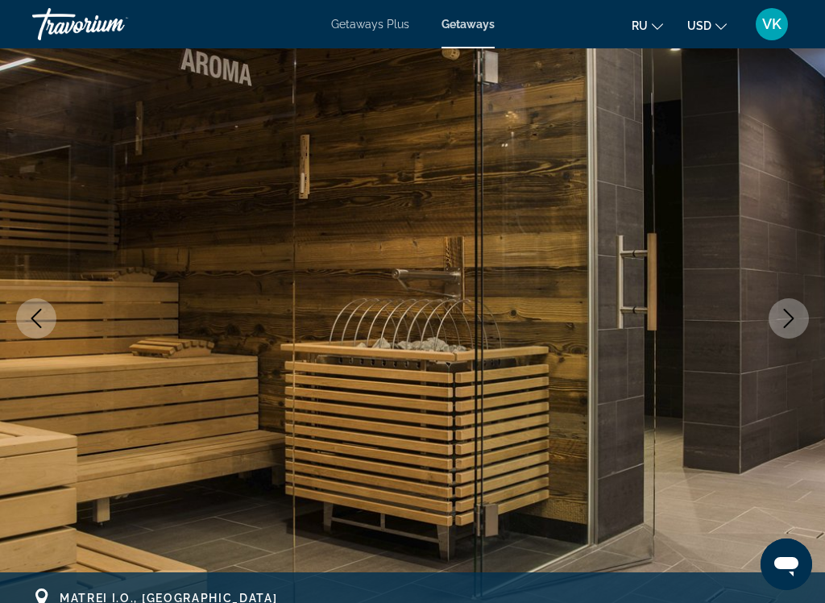
click at [787, 320] on icon "Next image" at bounding box center [788, 318] width 19 height 19
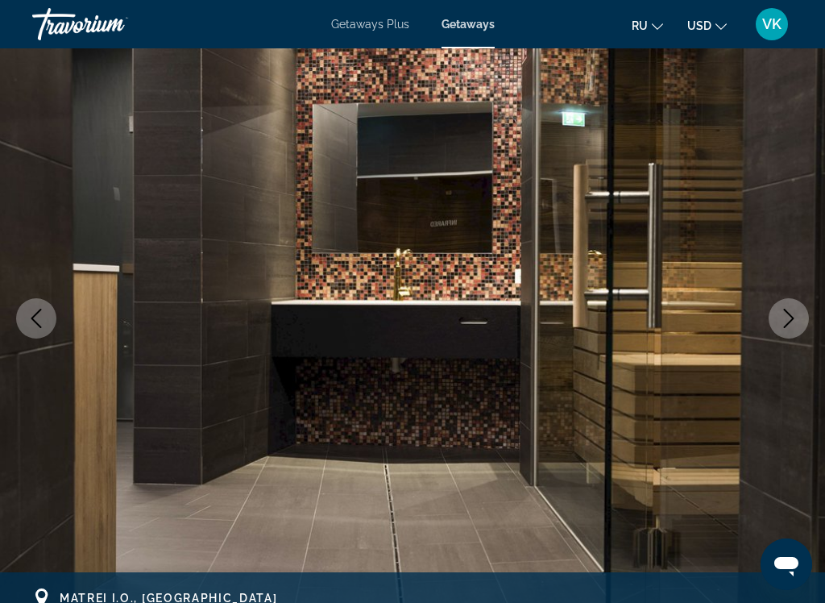
click at [783, 320] on icon "Next image" at bounding box center [788, 318] width 19 height 19
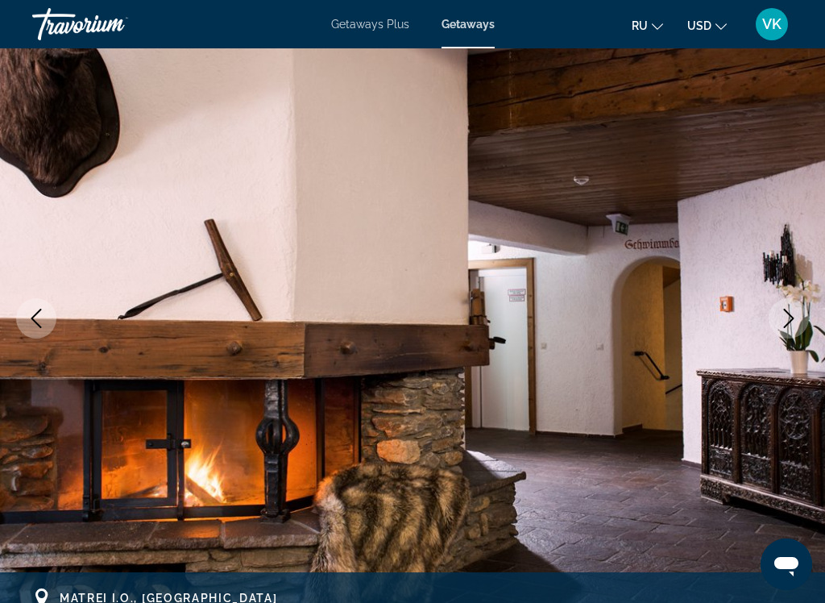
click at [792, 313] on icon "Next image" at bounding box center [788, 318] width 19 height 19
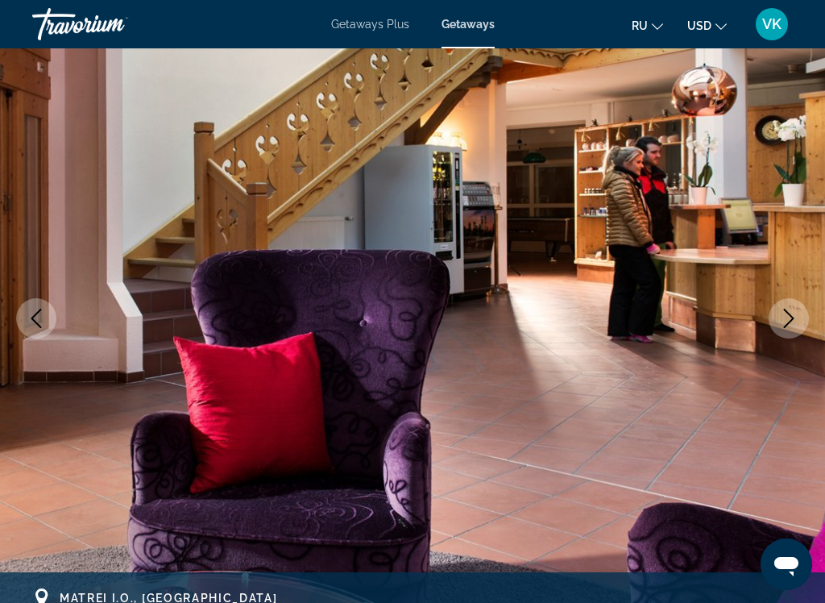
click at [794, 307] on button "Next image" at bounding box center [789, 318] width 40 height 40
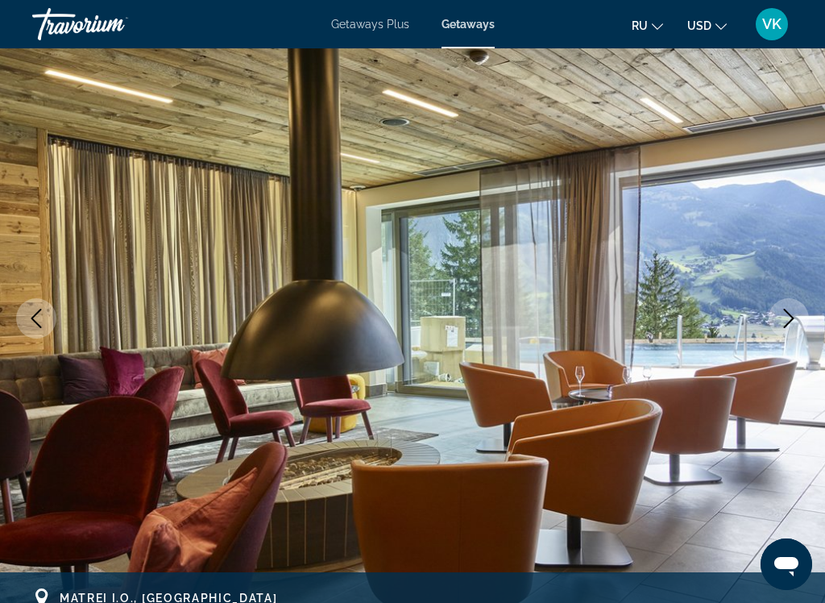
click at [783, 318] on icon "Next image" at bounding box center [788, 318] width 19 height 19
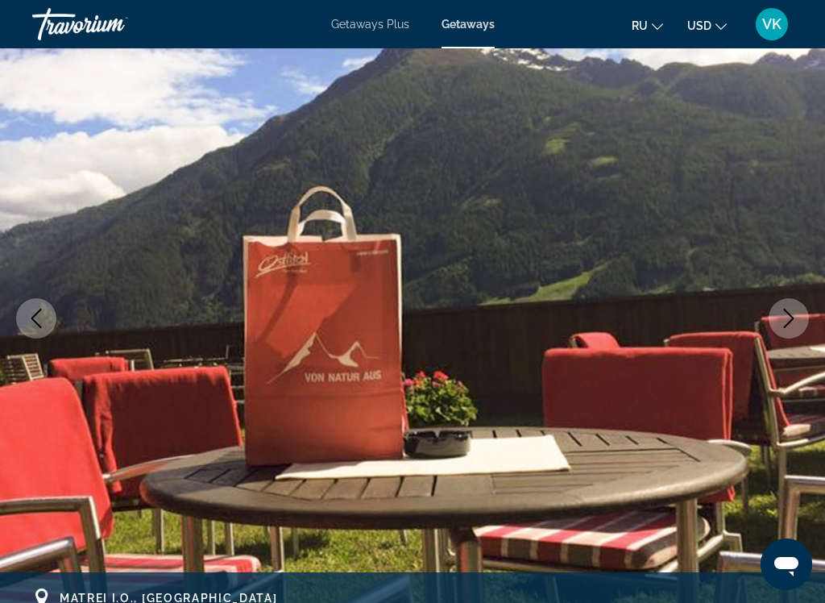
click at [782, 322] on icon "Next image" at bounding box center [788, 318] width 19 height 19
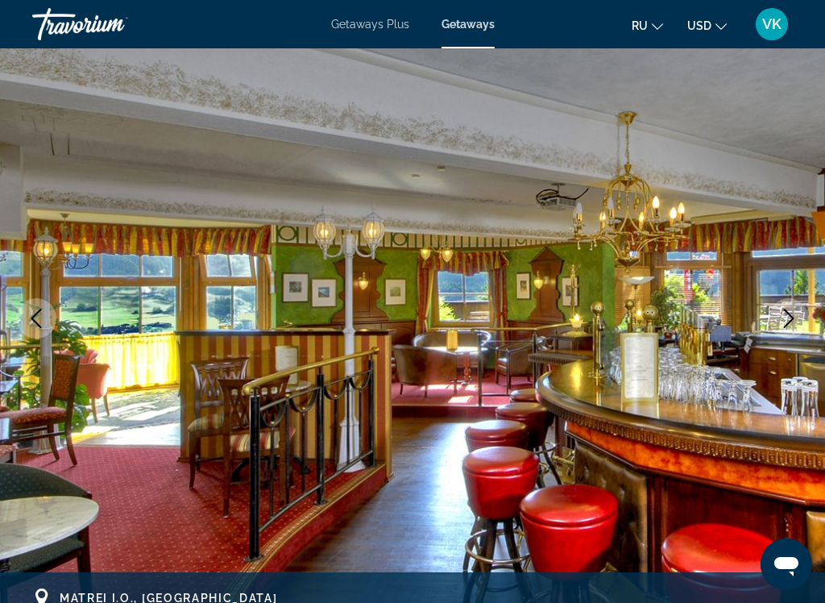
click at [791, 358] on img "Main content" at bounding box center [412, 319] width 825 height 766
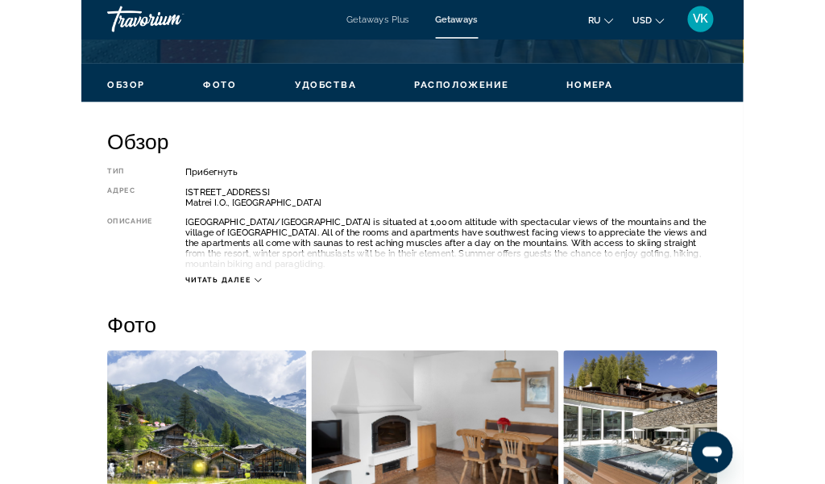
scroll to position [737, 0]
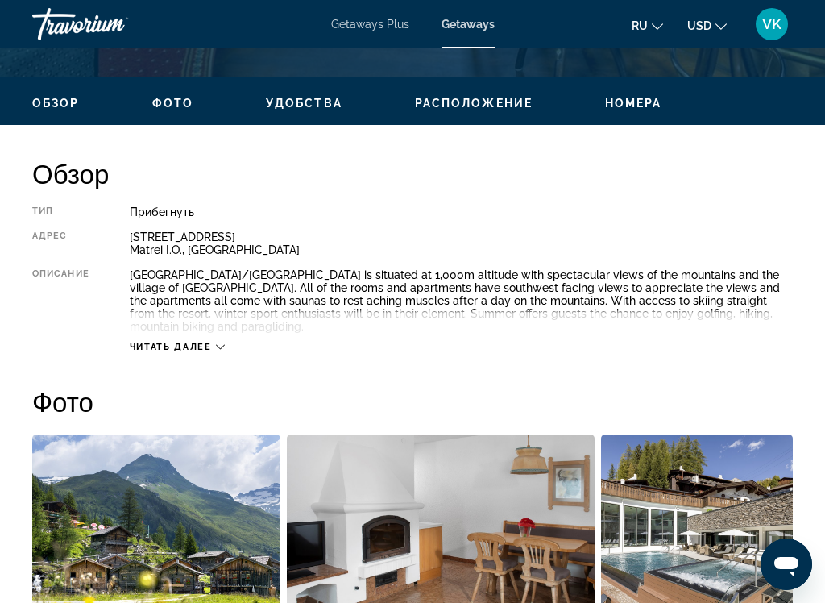
click at [210, 352] on span "Читать далее" at bounding box center [171, 347] width 82 height 10
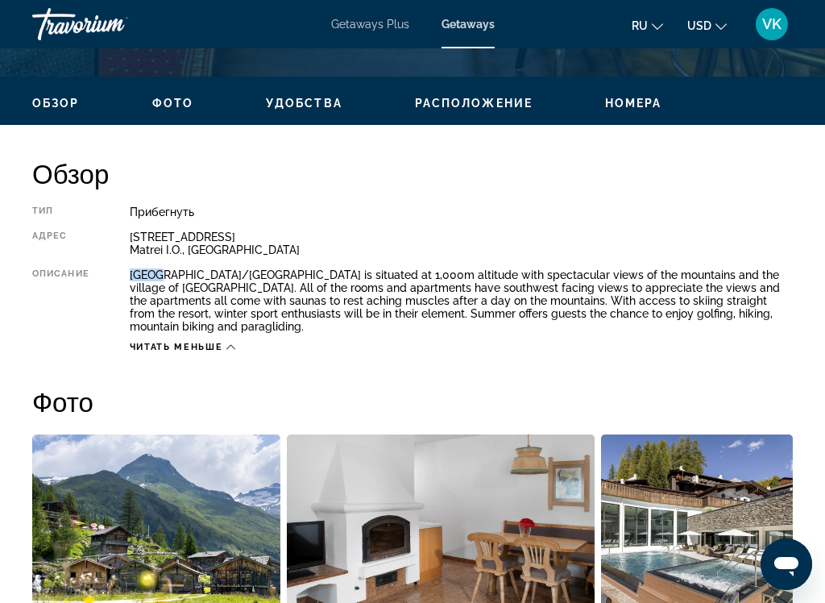
click at [138, 266] on div "Тип Прибегнуть Все включено Нет «все включено» Адрес [STREET_ADDRESS] Описание …" at bounding box center [412, 279] width 761 height 147
click at [165, 286] on div "[GEOGRAPHIC_DATA]/[GEOGRAPHIC_DATA] is situated at 1,000m altitude with spectac…" at bounding box center [461, 300] width 663 height 64
click at [137, 267] on div "Тип Прибегнуть Все включено Нет «все включено» Адрес [STREET_ADDRESS] Описание …" at bounding box center [412, 279] width 761 height 147
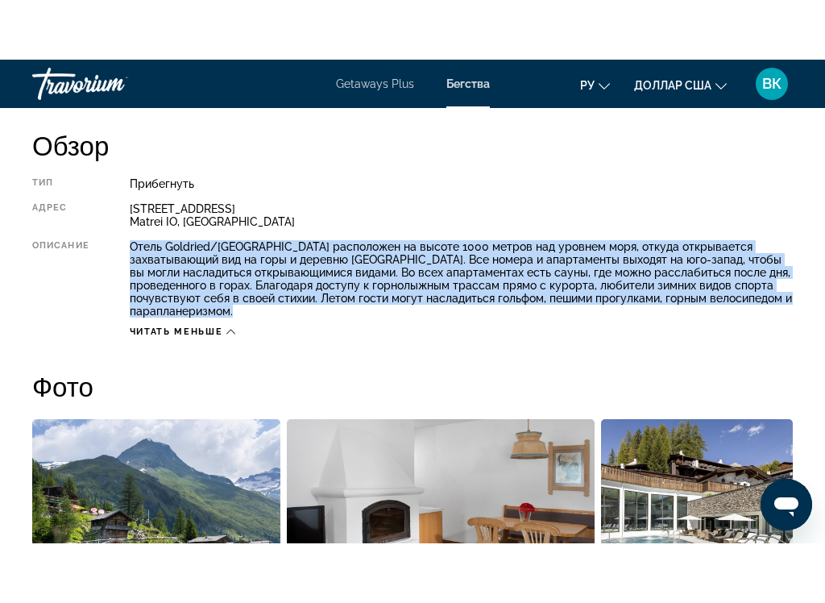
scroll to position [803, 0]
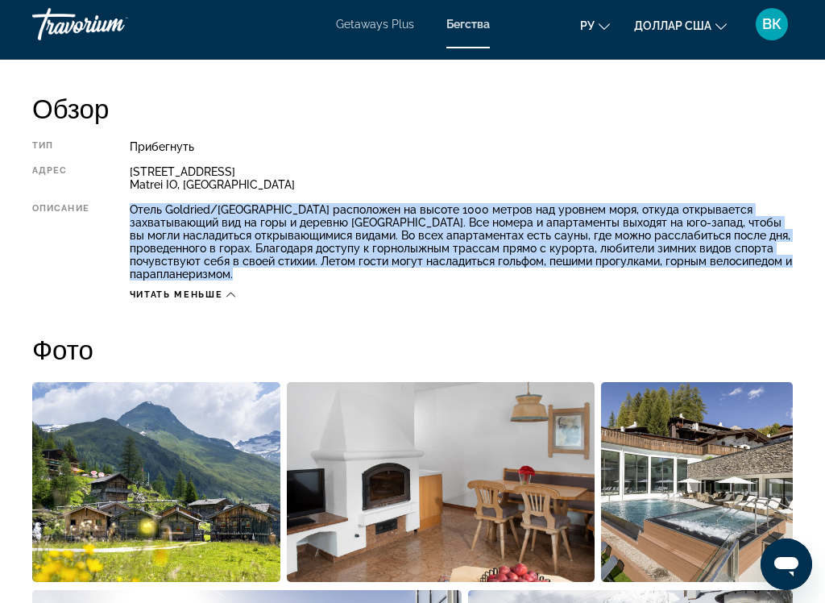
click at [772, 356] on h2 "Фото" at bounding box center [412, 349] width 761 height 32
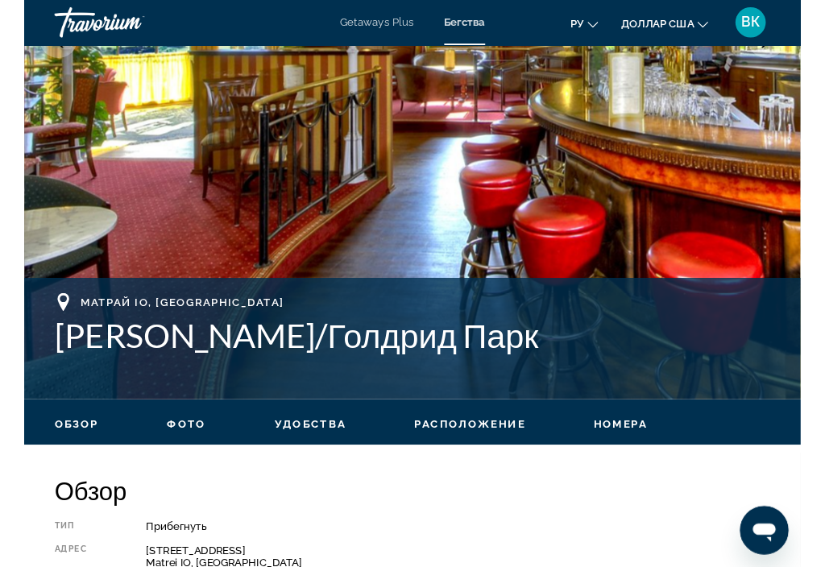
scroll to position [391, 0]
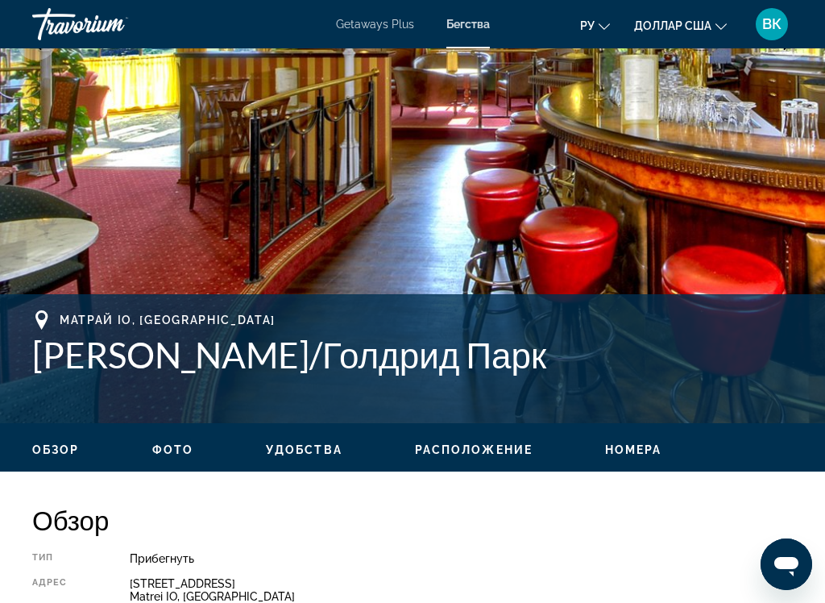
click at [61, 340] on font "[PERSON_NAME]/Голдрид Парк" at bounding box center [289, 355] width 514 height 42
click at [145, 382] on div "Матрай IO, [GEOGRAPHIC_DATA] [PERSON_NAME]/[GEOGRAPHIC_DATA]" at bounding box center [412, 358] width 761 height 97
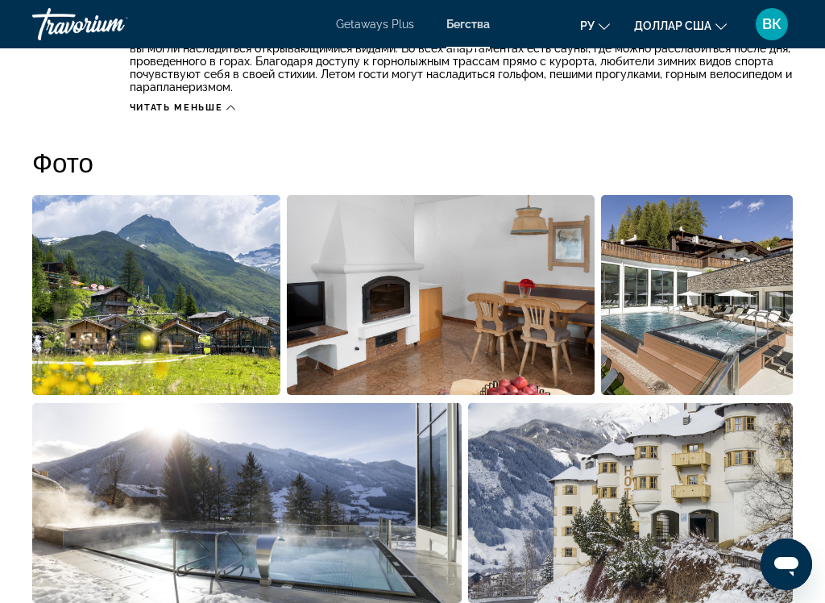
scroll to position [994, 0]
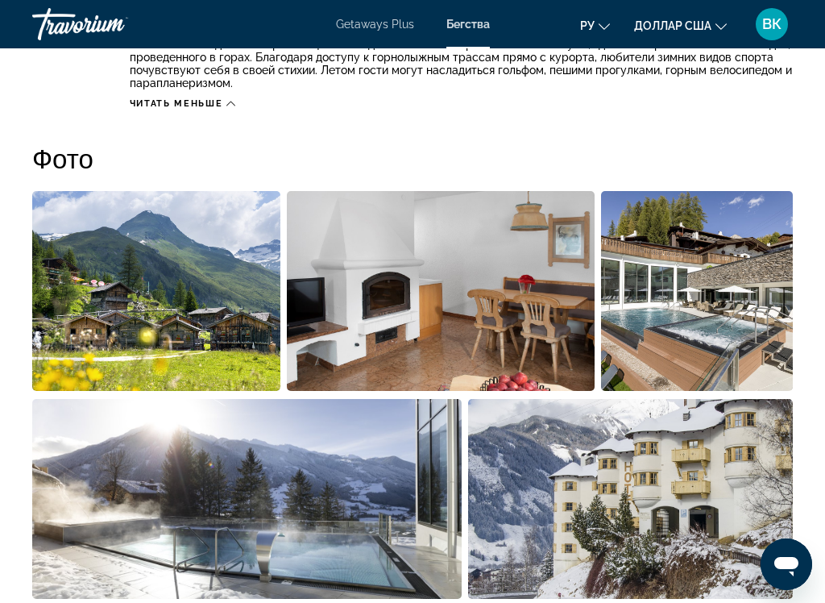
click at [481, 339] on img "Открыть полноэкранный слайдер изображений" at bounding box center [441, 291] width 309 height 200
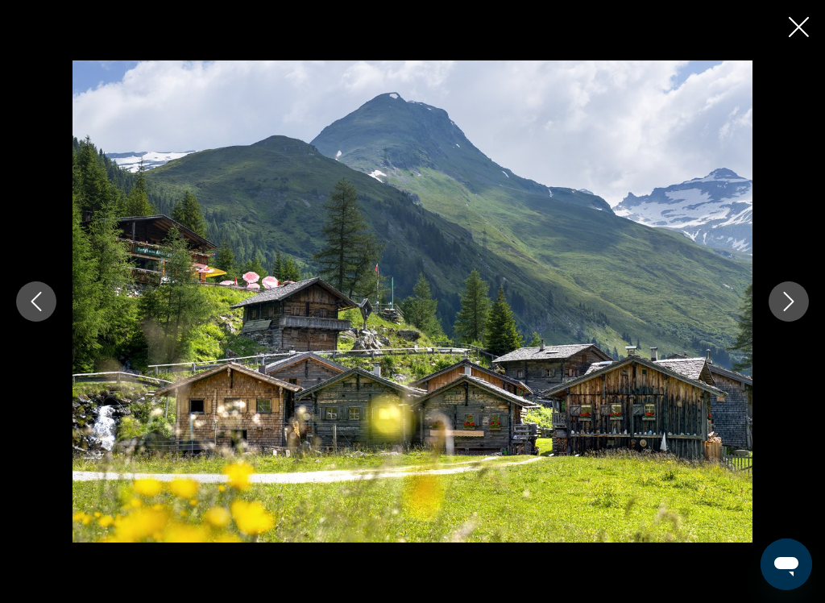
click at [800, 305] on button "Next image" at bounding box center [789, 301] width 40 height 40
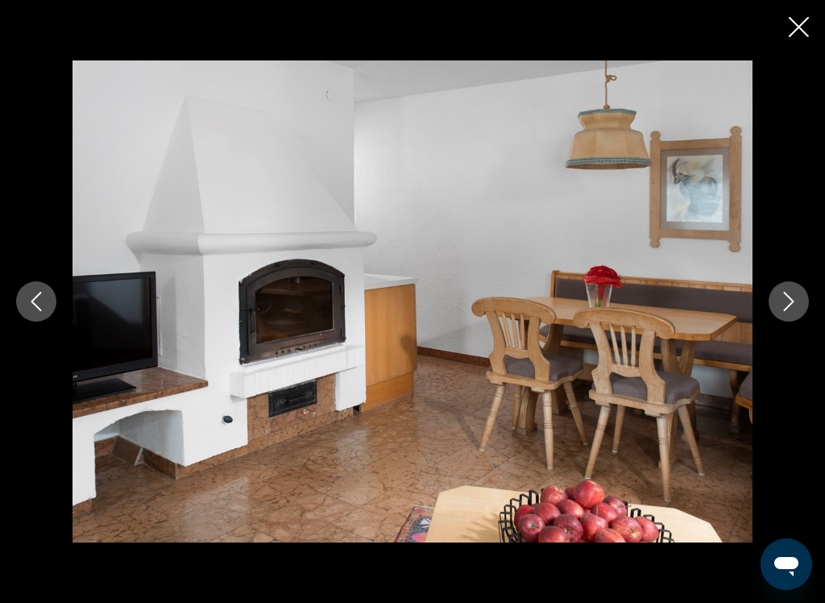
click at [787, 305] on icon "Next image" at bounding box center [788, 301] width 19 height 19
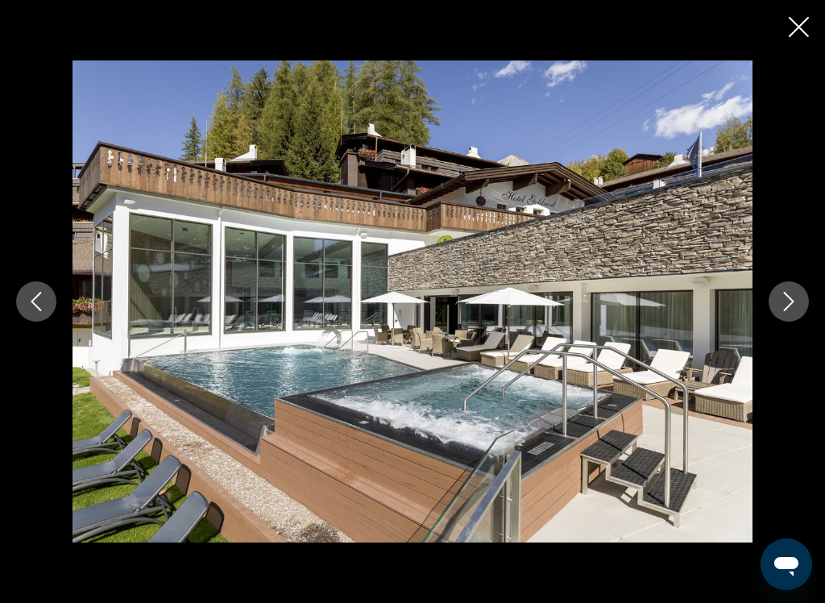
click at [795, 314] on button "Next image" at bounding box center [789, 301] width 40 height 40
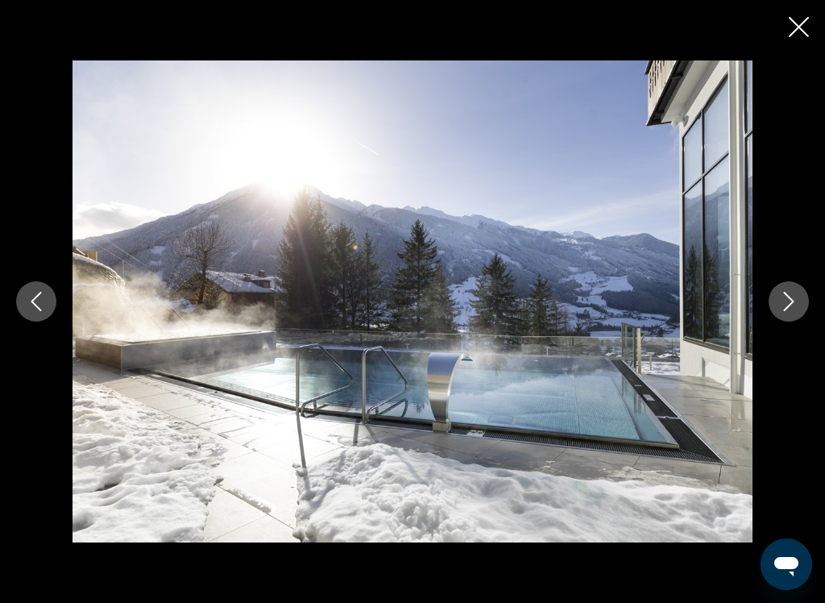
click at [789, 305] on icon "Next image" at bounding box center [789, 301] width 10 height 19
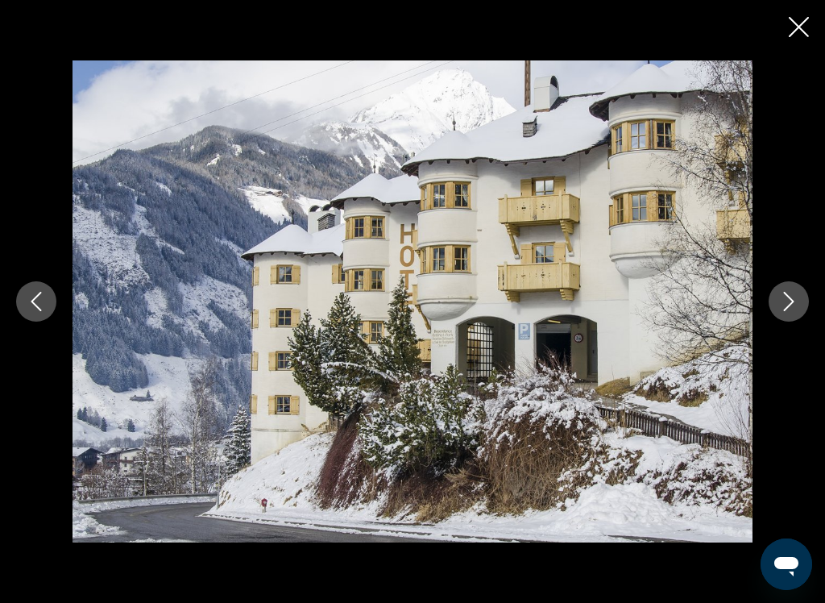
click at [785, 310] on icon "Next image" at bounding box center [789, 301] width 10 height 19
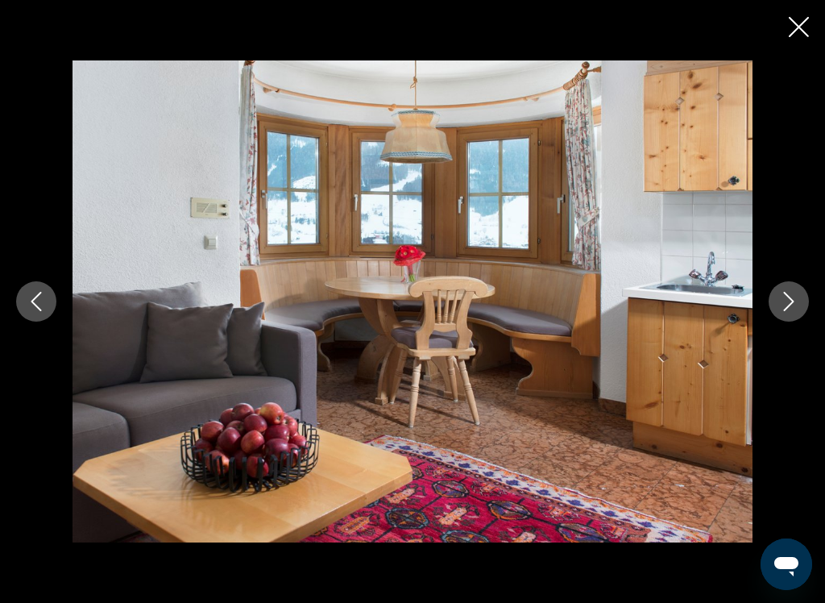
click at [785, 302] on icon "Next image" at bounding box center [788, 301] width 19 height 19
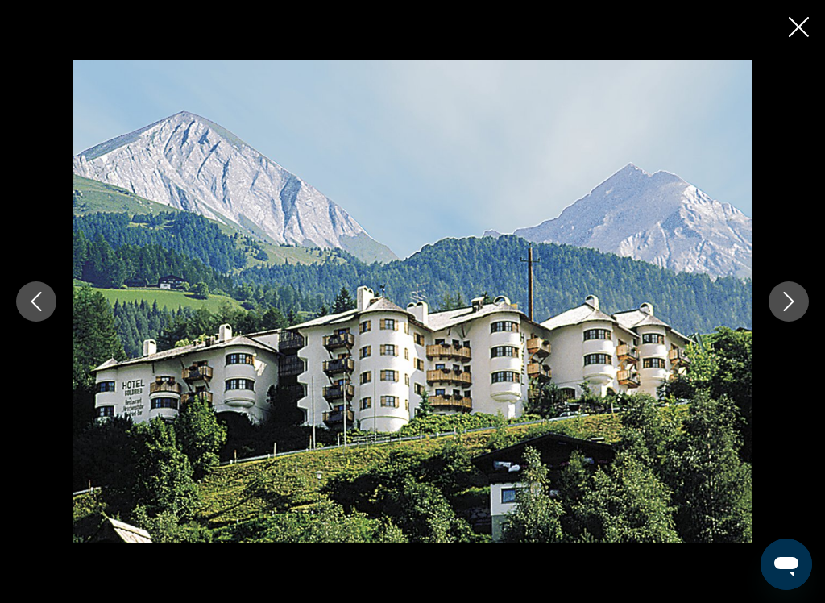
click at [784, 306] on icon "Next image" at bounding box center [788, 301] width 19 height 19
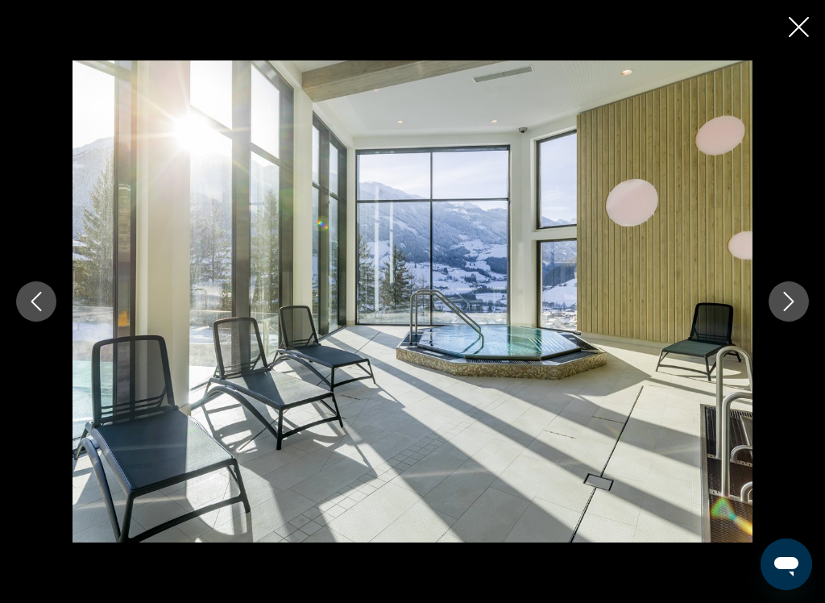
click at [782, 310] on icon "Next image" at bounding box center [788, 301] width 19 height 19
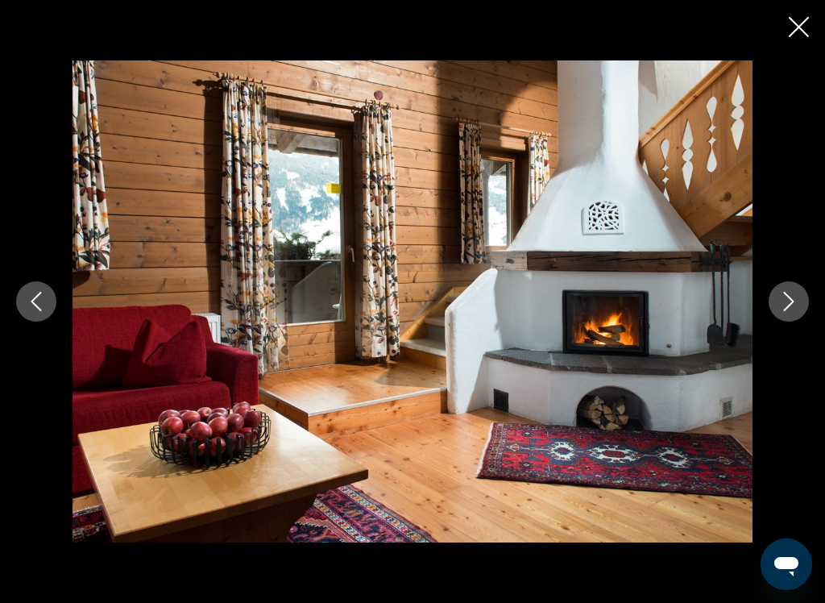
click at [789, 301] on icon "Next image" at bounding box center [788, 301] width 19 height 19
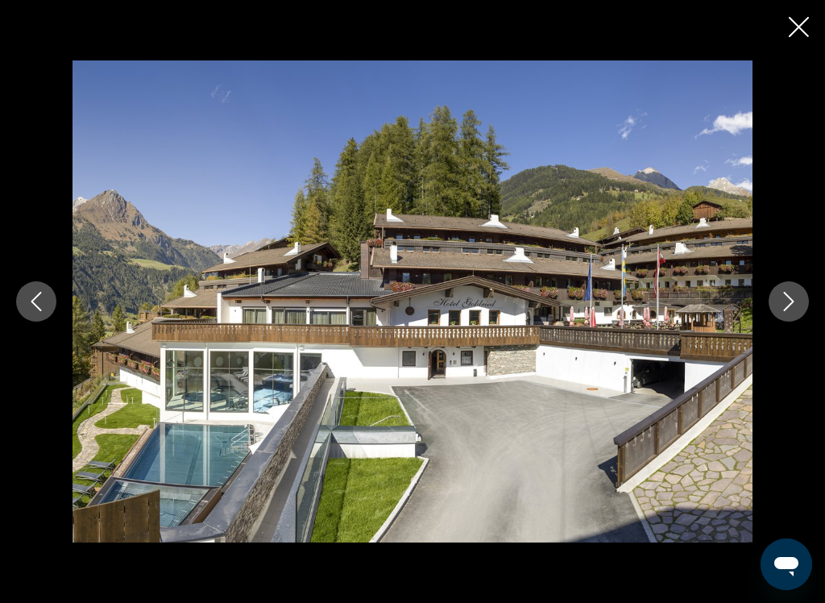
click at [792, 297] on icon "Next image" at bounding box center [788, 301] width 19 height 19
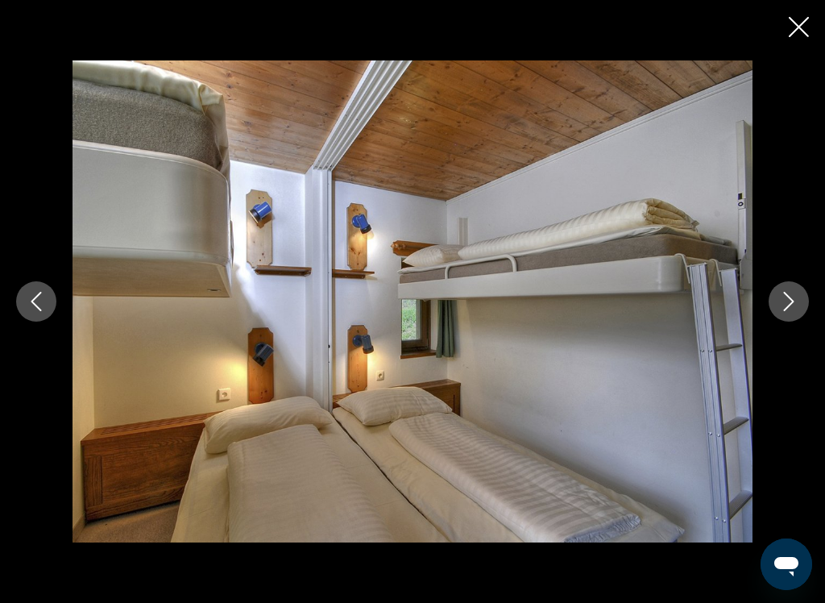
click at [791, 297] on icon "Next image" at bounding box center [788, 301] width 19 height 19
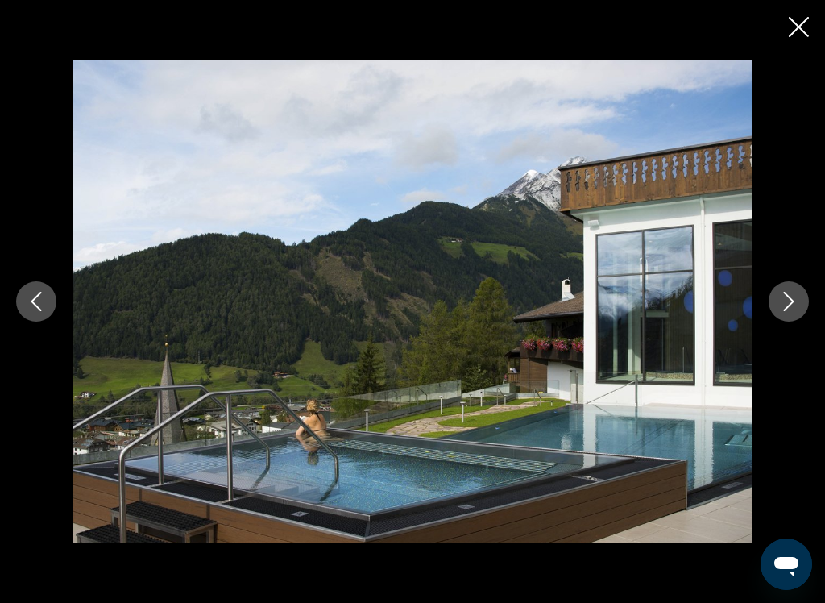
click at [793, 293] on icon "Next image" at bounding box center [788, 301] width 19 height 19
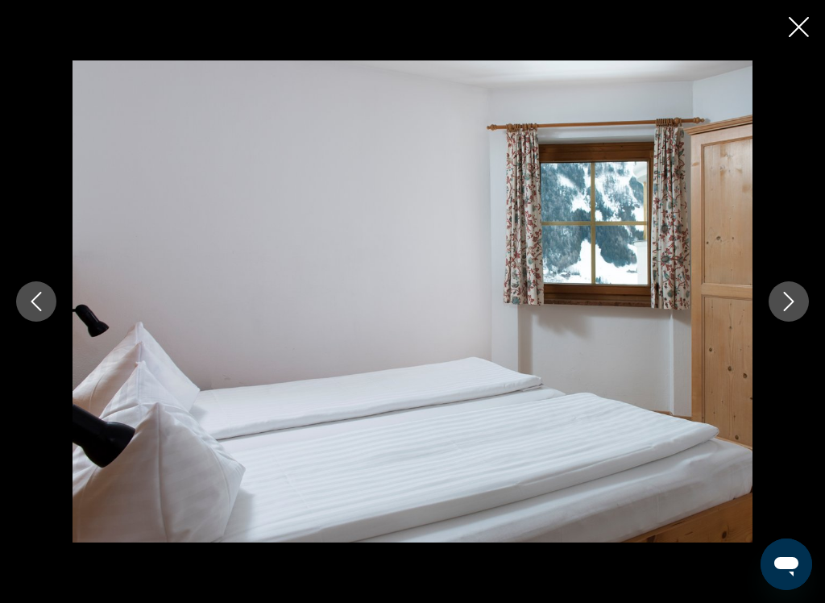
click at [797, 302] on icon "Next image" at bounding box center [788, 301] width 19 height 19
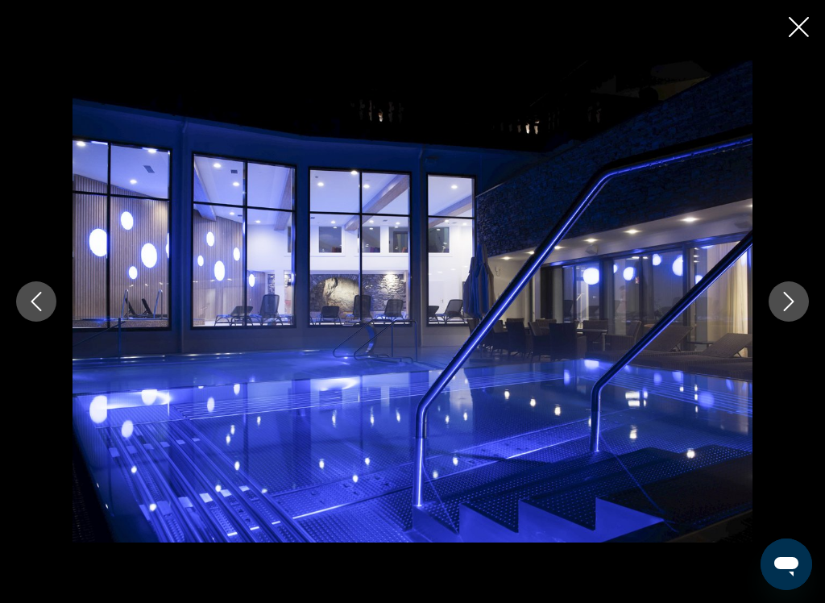
click at [794, 301] on icon "Next image" at bounding box center [789, 301] width 10 height 19
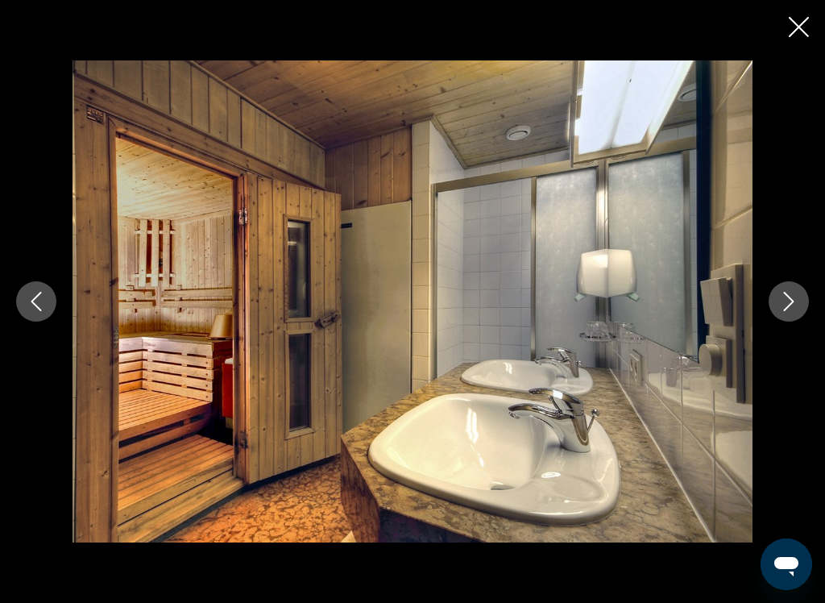
click at [791, 303] on icon "Next image" at bounding box center [788, 301] width 19 height 19
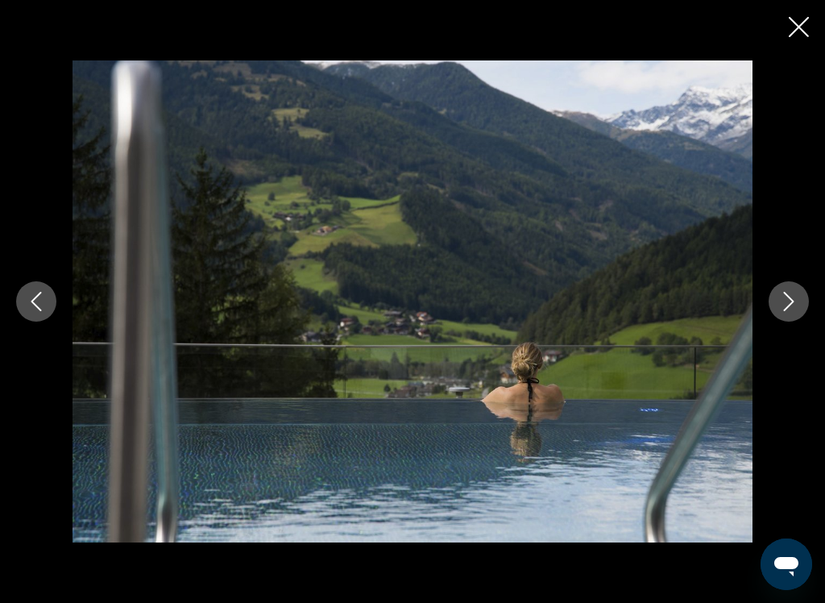
click at [795, 300] on icon "Next image" at bounding box center [788, 301] width 19 height 19
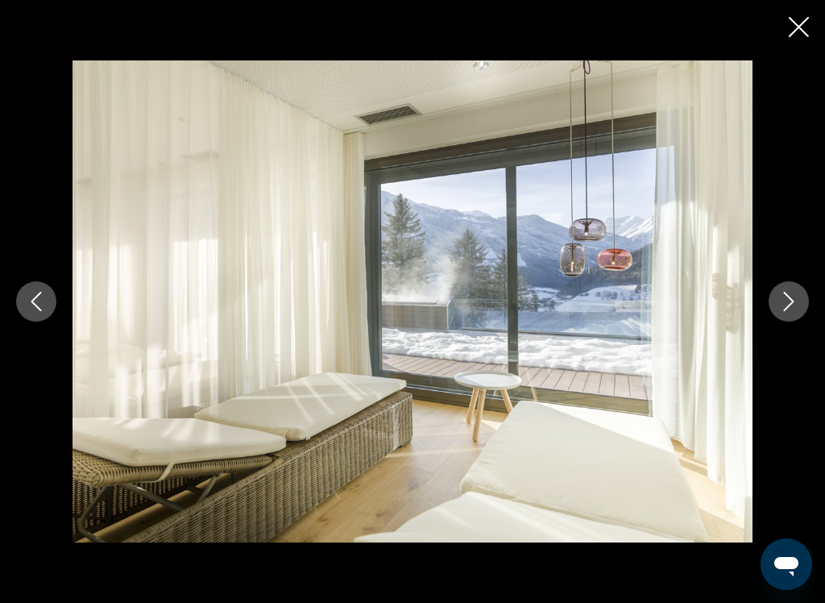
click at [786, 303] on icon "Next image" at bounding box center [788, 301] width 19 height 19
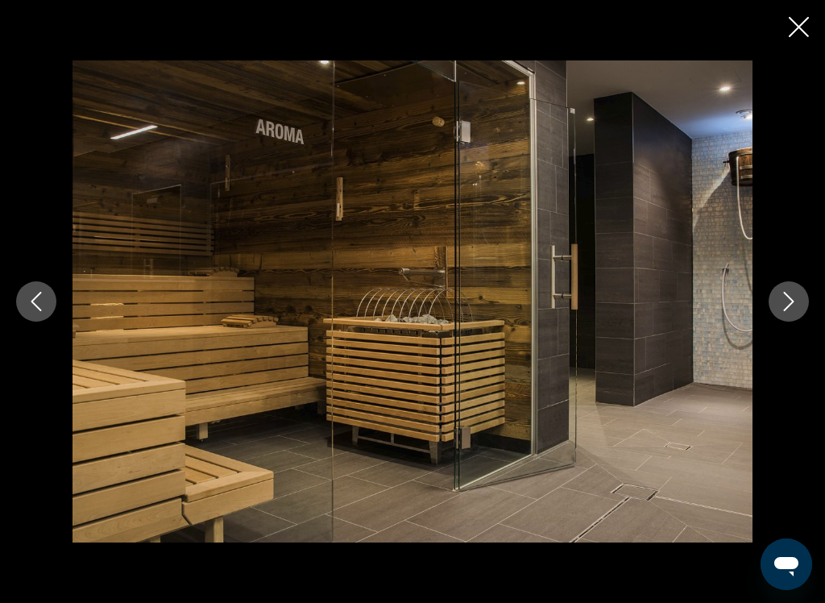
click at [790, 299] on icon "Next image" at bounding box center [788, 301] width 19 height 19
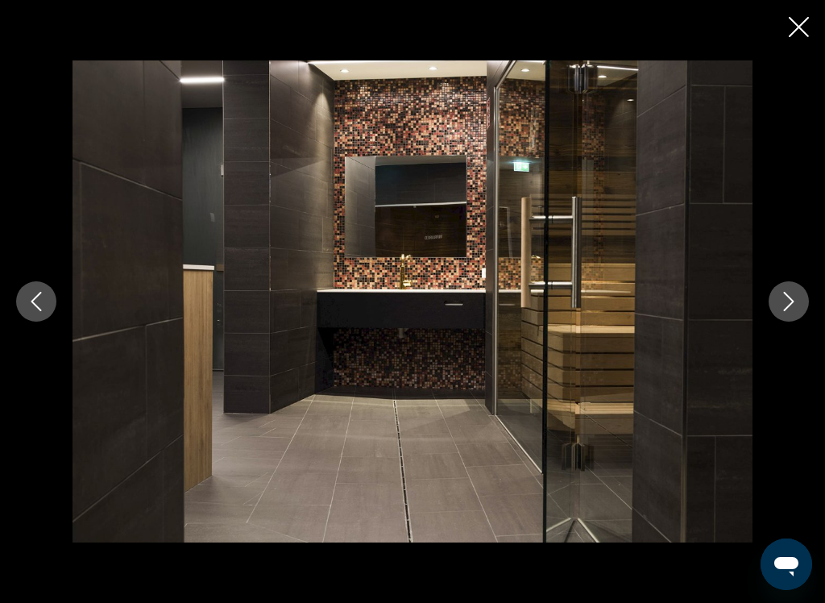
click at [785, 297] on icon "Next image" at bounding box center [788, 301] width 19 height 19
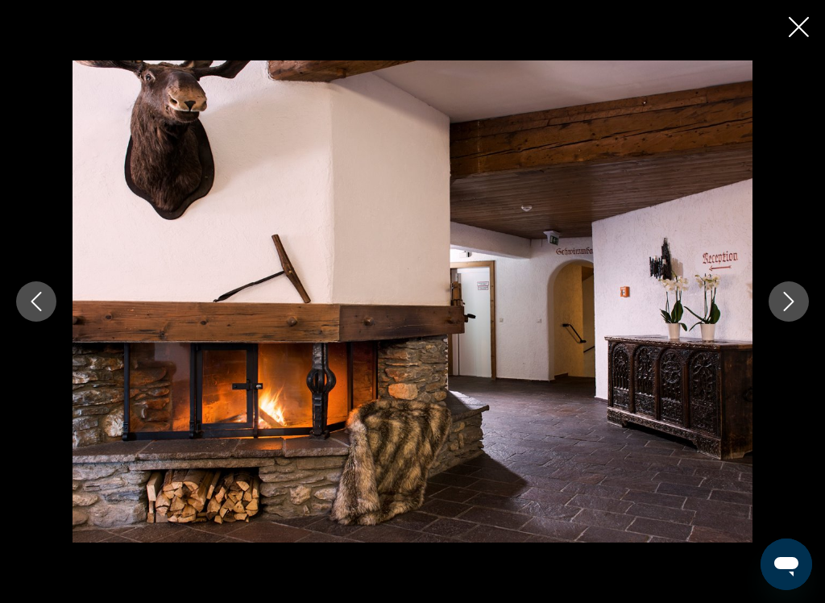
click at [789, 295] on icon "Next image" at bounding box center [788, 301] width 19 height 19
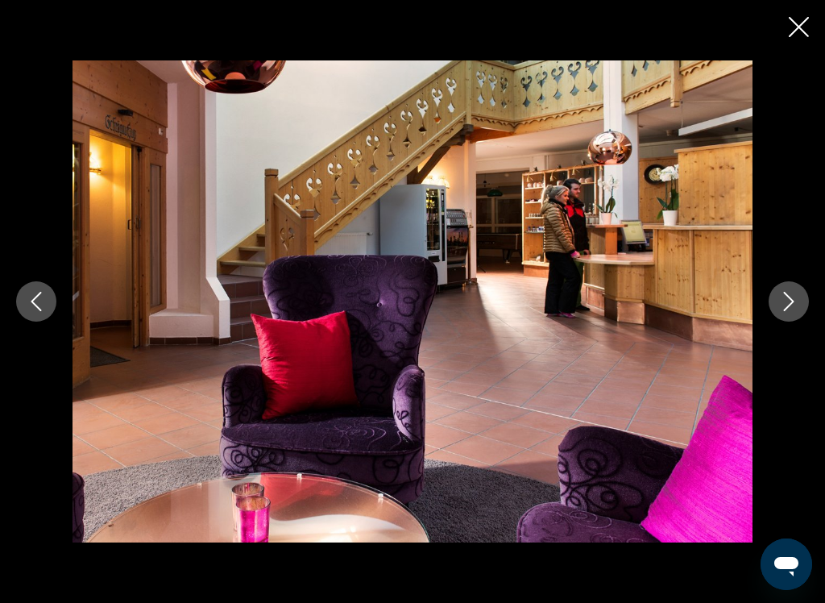
click at [791, 295] on icon "Next image" at bounding box center [788, 301] width 19 height 19
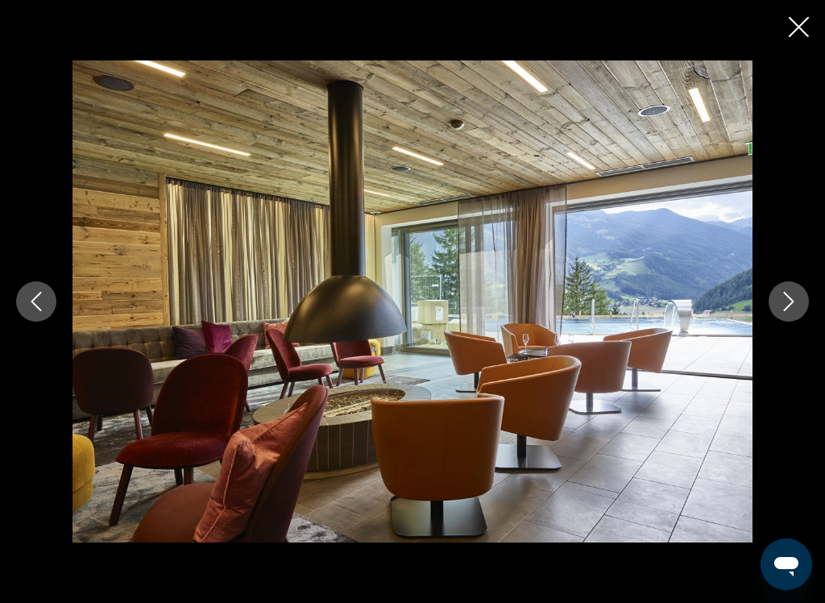
click at [794, 294] on icon "Next image" at bounding box center [788, 301] width 19 height 19
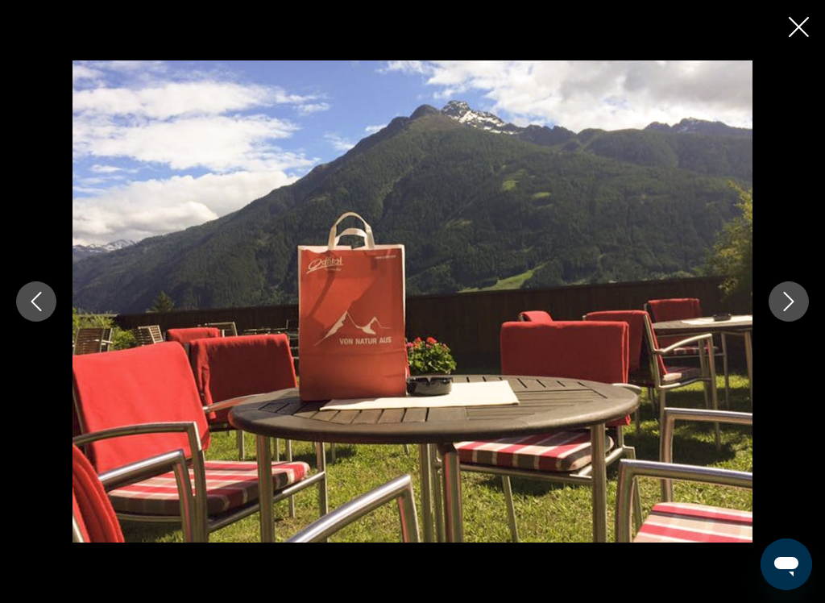
click at [791, 292] on icon "Next image" at bounding box center [788, 301] width 19 height 19
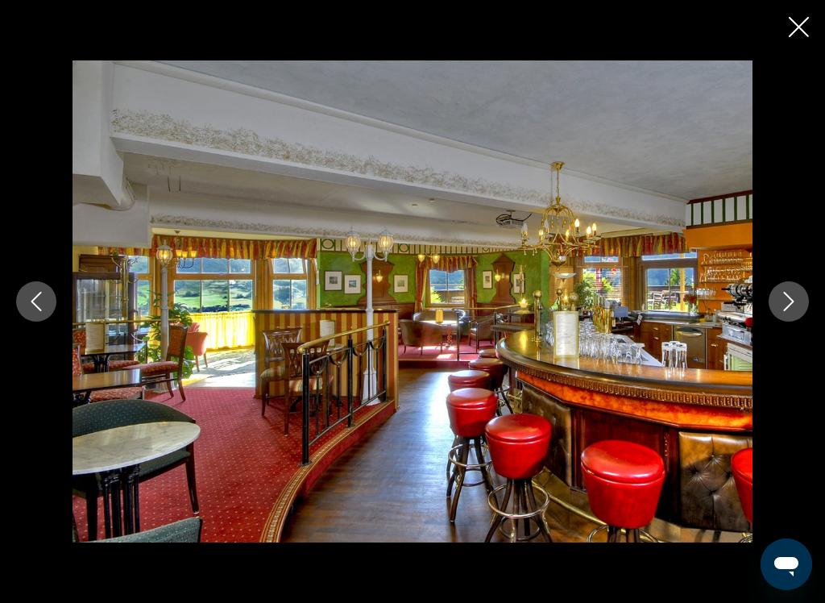
click at [791, 293] on icon "Next image" at bounding box center [788, 301] width 19 height 19
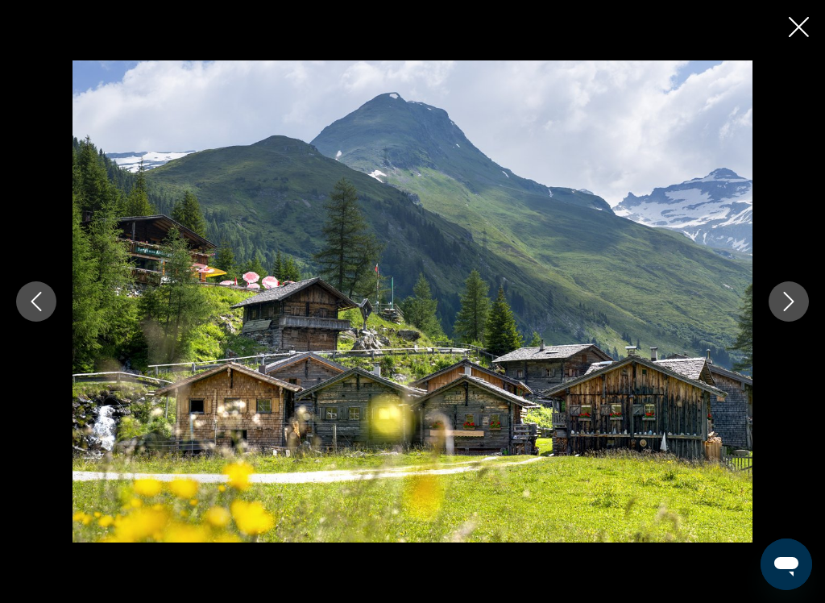
click at [787, 293] on icon "Next image" at bounding box center [788, 301] width 19 height 19
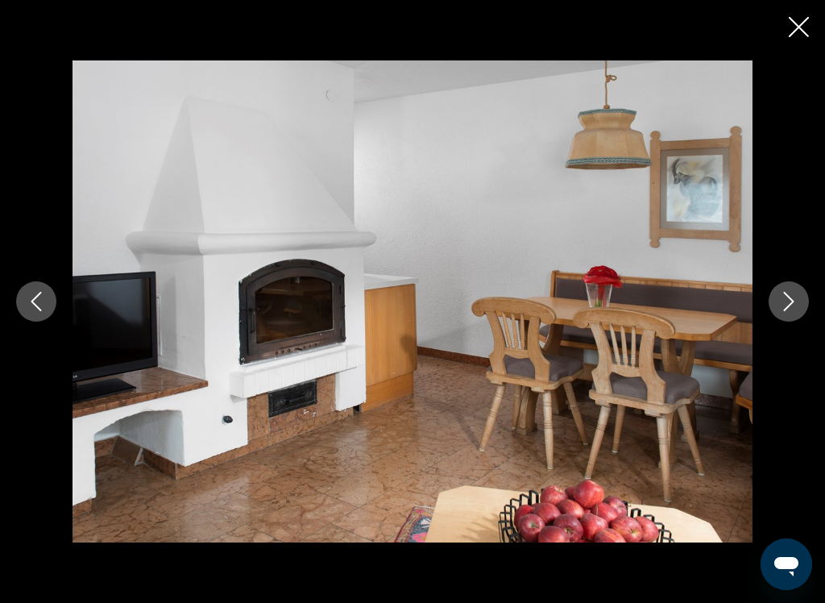
click at [792, 294] on icon "Next image" at bounding box center [788, 301] width 19 height 19
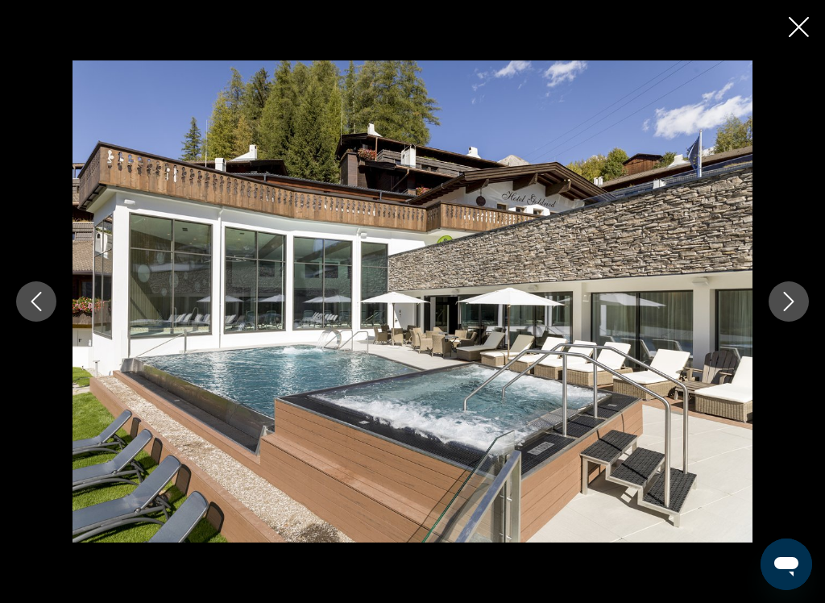
click at [791, 293] on icon "Next image" at bounding box center [788, 301] width 19 height 19
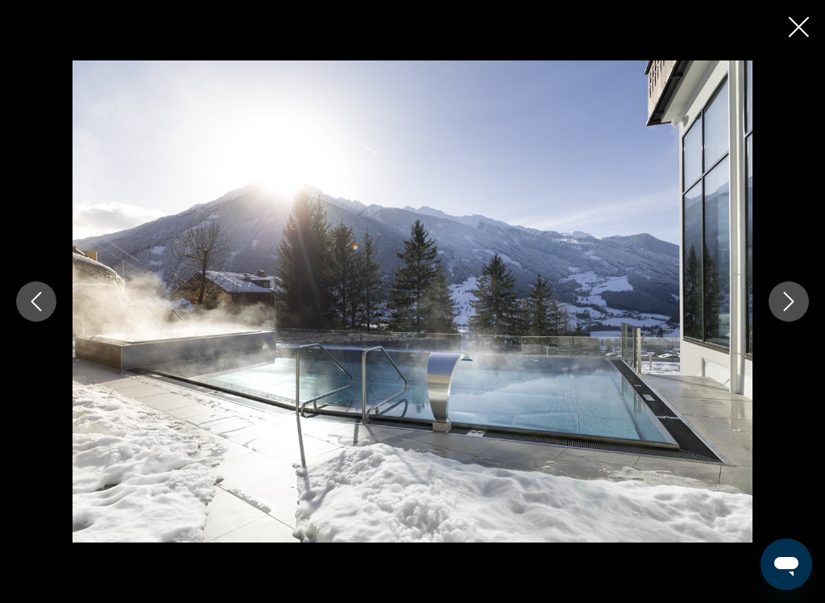
click at [791, 293] on icon "Next image" at bounding box center [788, 301] width 19 height 19
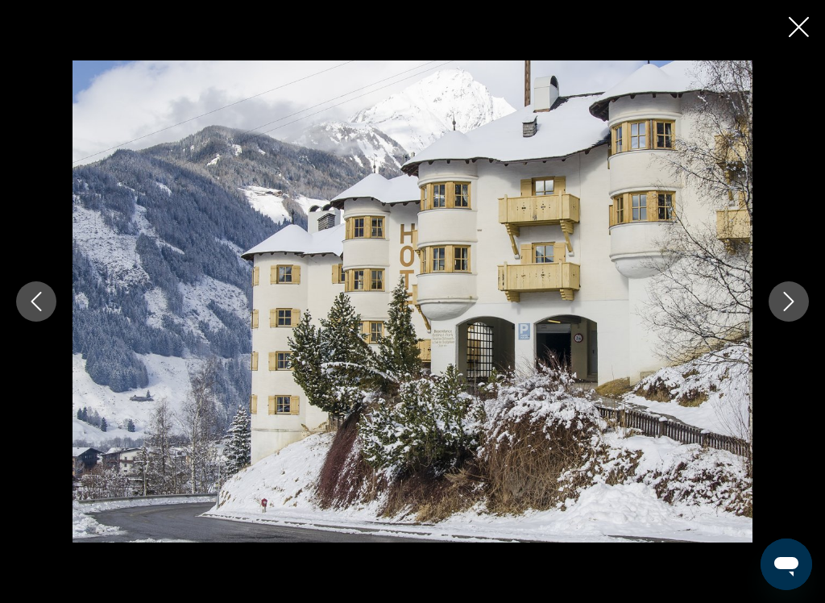
click at [793, 289] on button "Next image" at bounding box center [789, 301] width 40 height 40
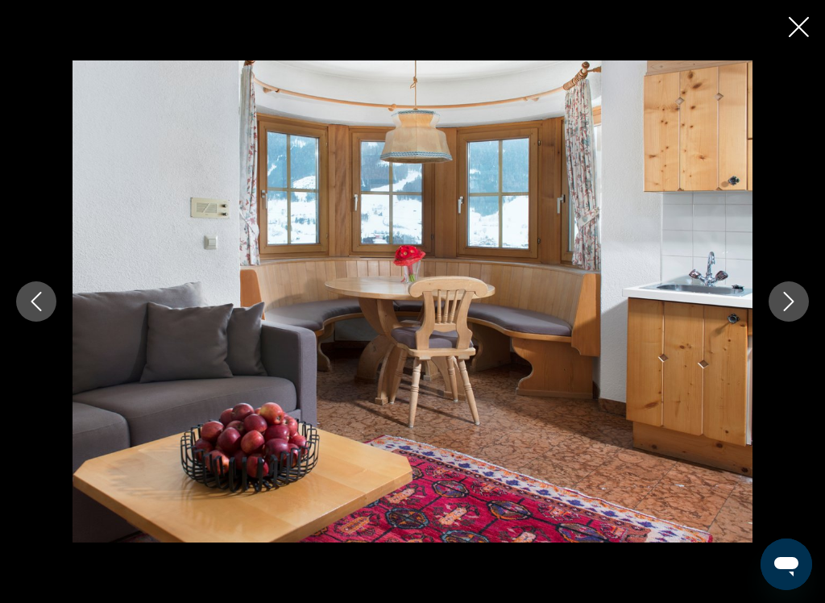
click at [795, 291] on button "Next image" at bounding box center [789, 301] width 40 height 40
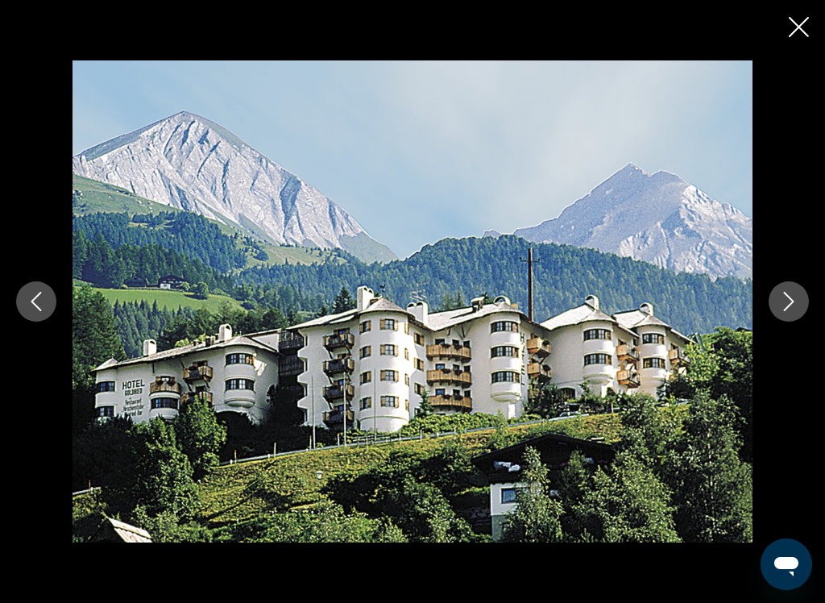
click at [791, 292] on icon "Next image" at bounding box center [788, 301] width 19 height 19
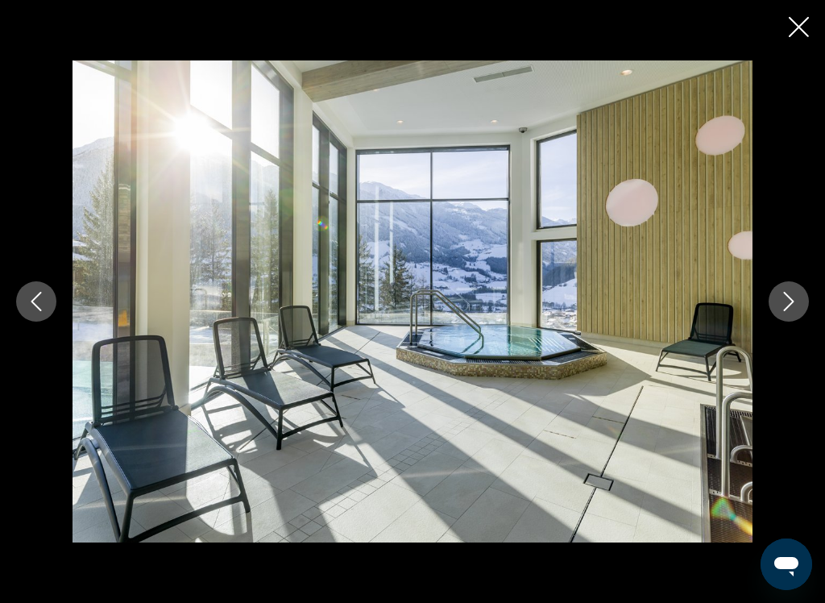
click at [793, 289] on button "Next image" at bounding box center [789, 301] width 40 height 40
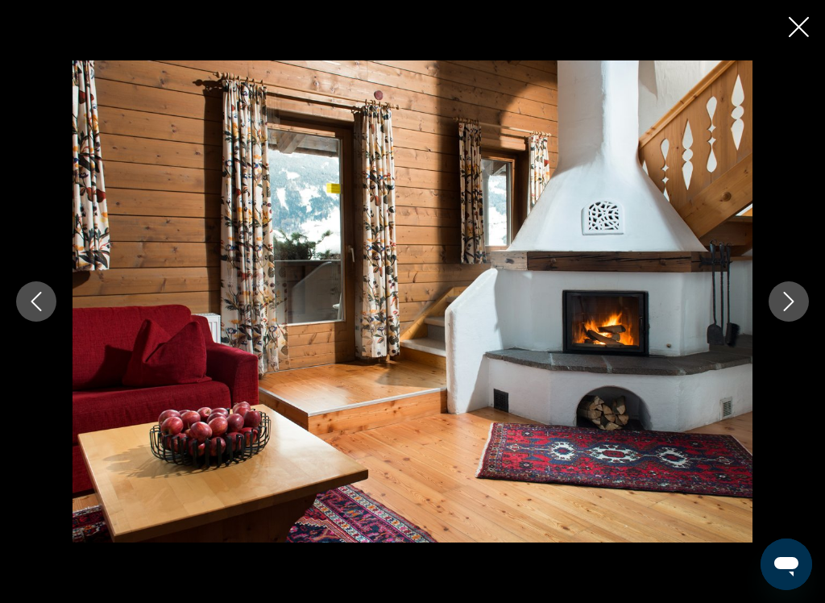
click at [796, 287] on button "Next image" at bounding box center [789, 301] width 40 height 40
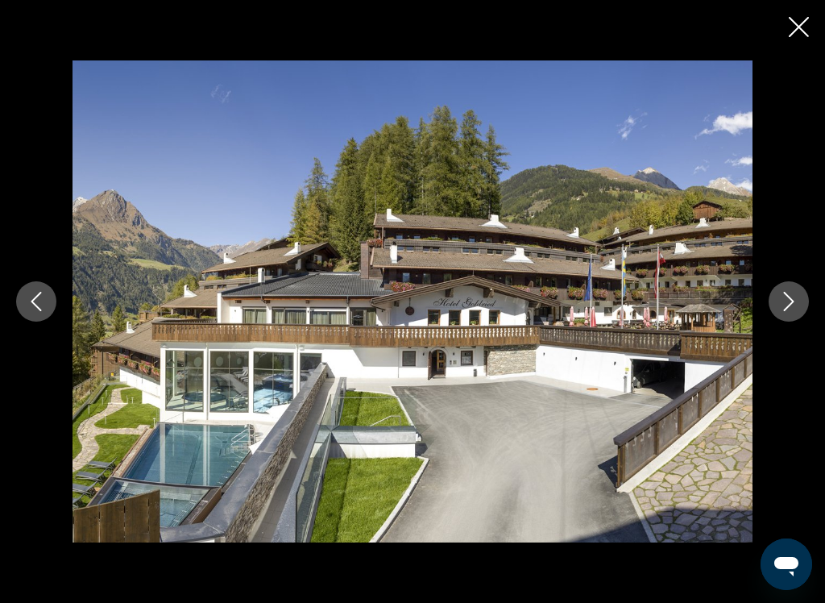
click at [796, 290] on button "Next image" at bounding box center [789, 301] width 40 height 40
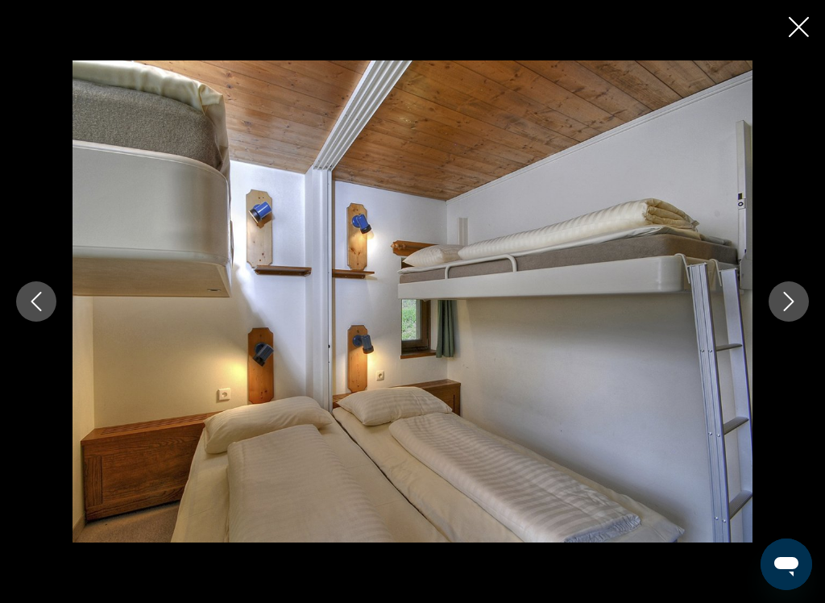
click at [792, 293] on icon "Next image" at bounding box center [788, 301] width 19 height 19
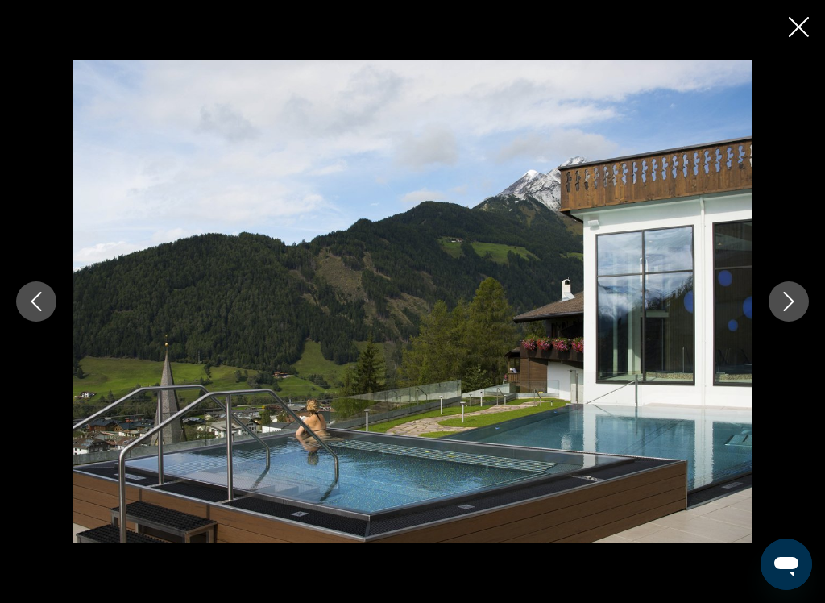
click at [802, 20] on icon "Close slideshow" at bounding box center [799, 27] width 20 height 20
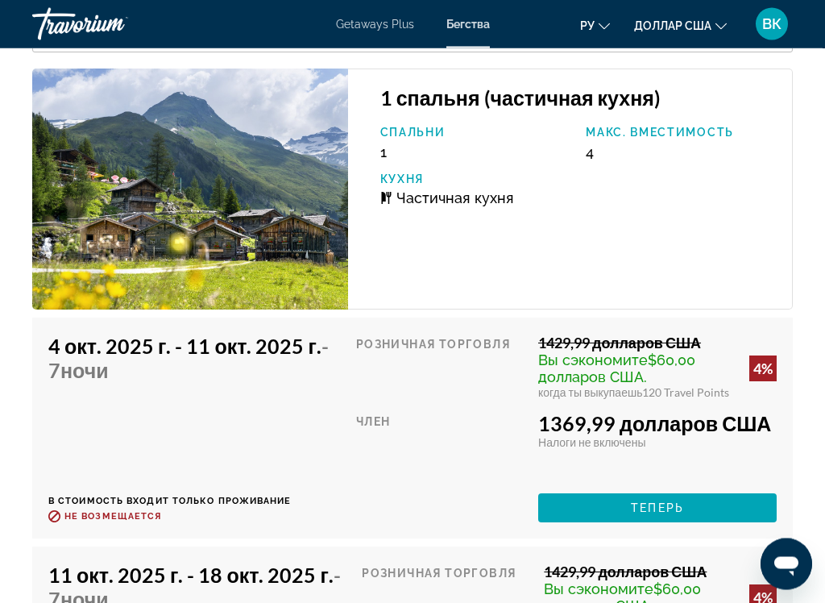
scroll to position [3405, 0]
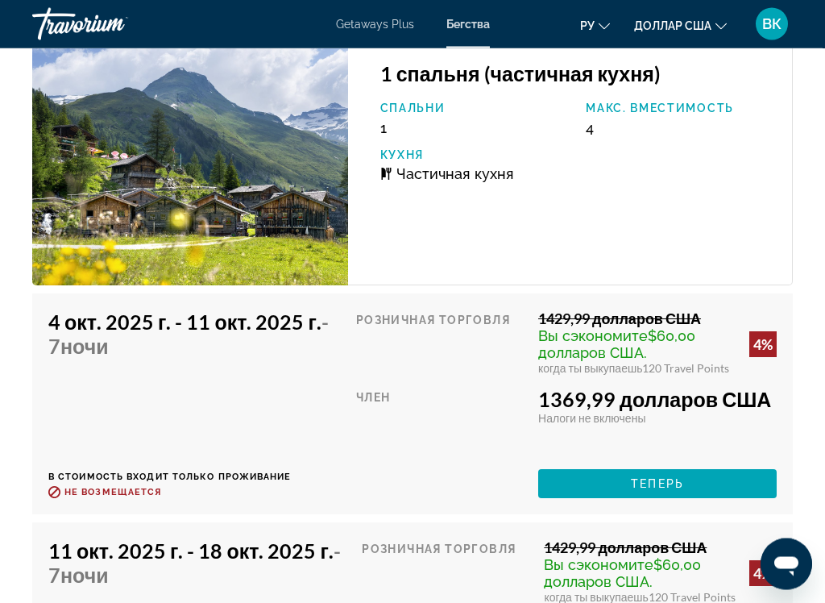
click at [813, 296] on div "Обзор Тип Прибегнуть Все включено Нет «все включено» Адрес [STREET_ADDRESS], Ав…" at bounding box center [412, 290] width 825 height 5603
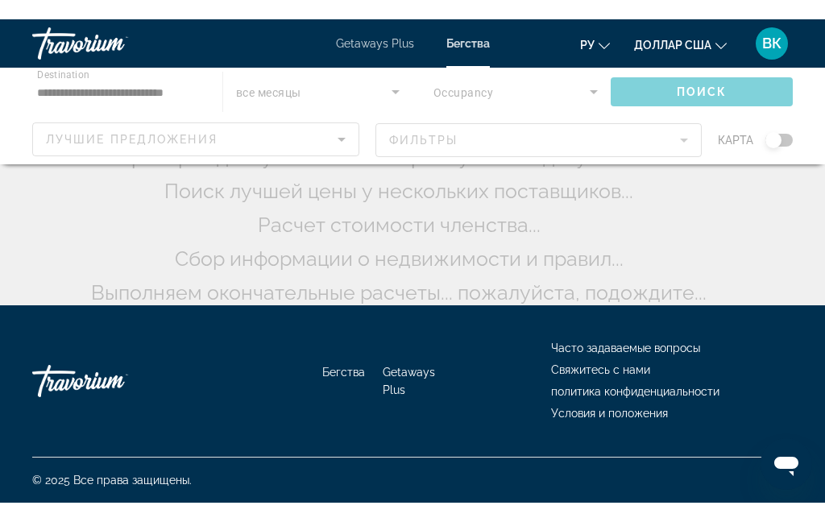
scroll to position [3652, 0]
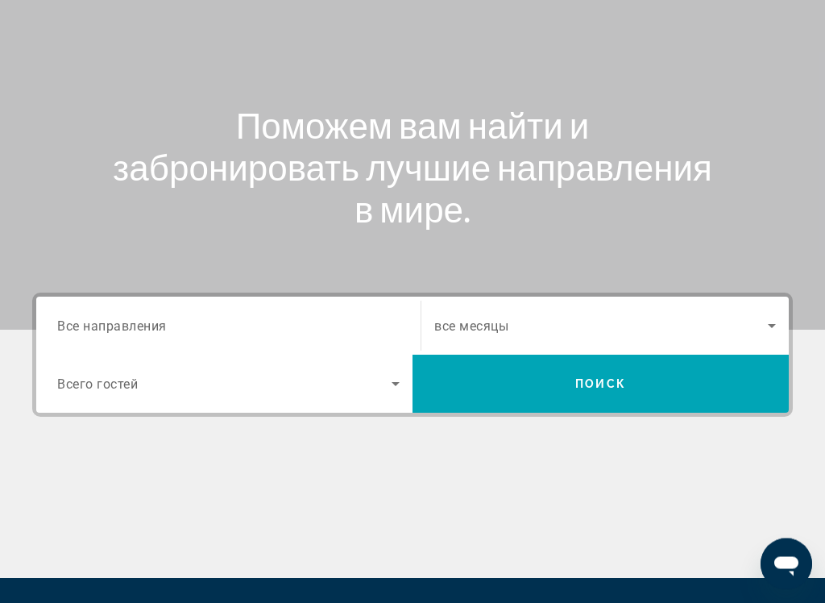
scroll to position [164, 0]
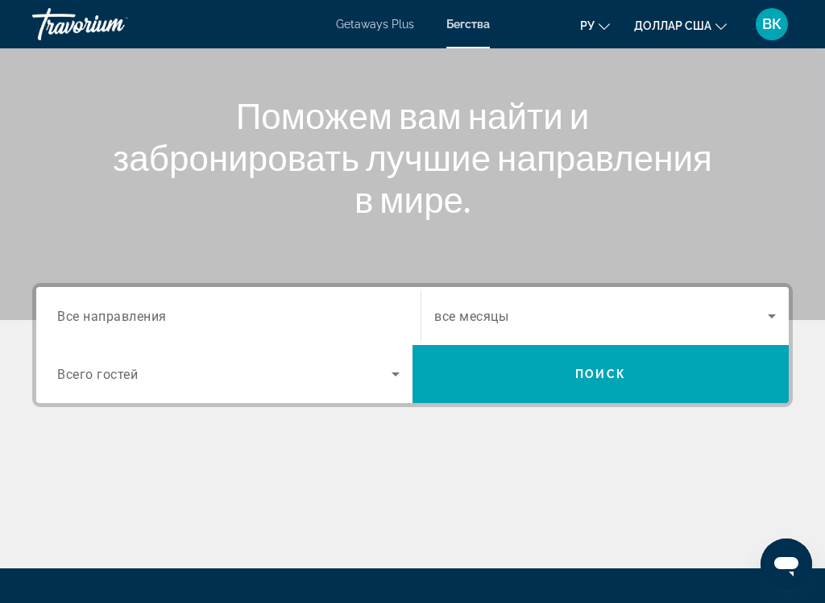
click at [305, 301] on div "Search widget" at bounding box center [228, 316] width 343 height 46
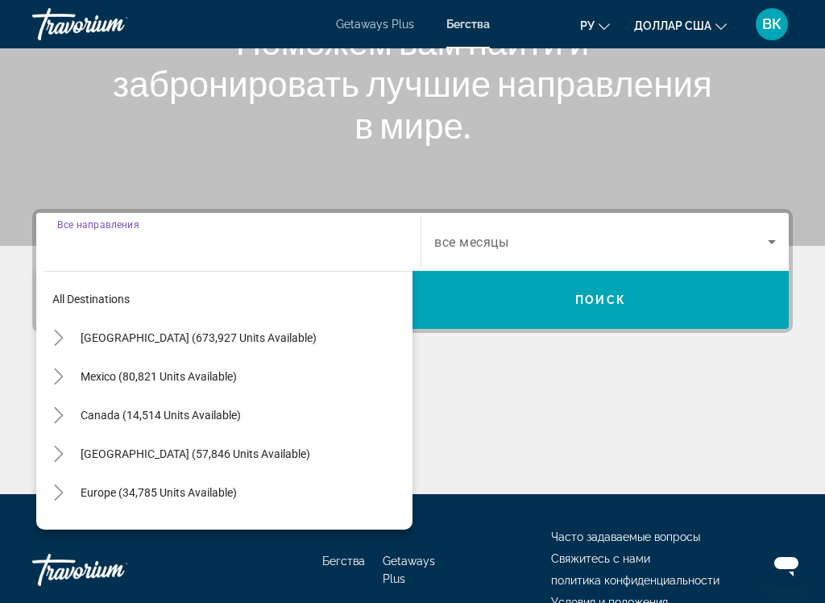
scroll to position [326, 0]
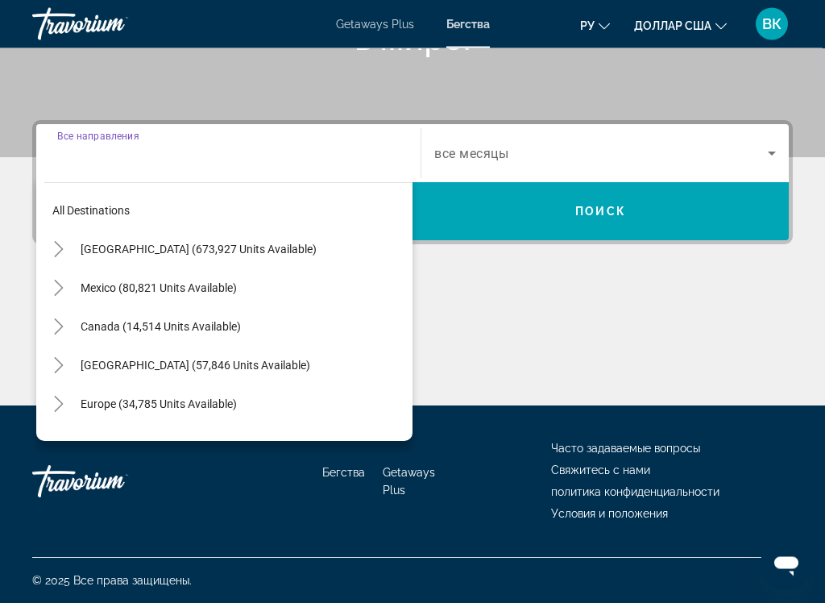
click at [226, 405] on span "Europe (34,785 units available)" at bounding box center [159, 404] width 156 height 13
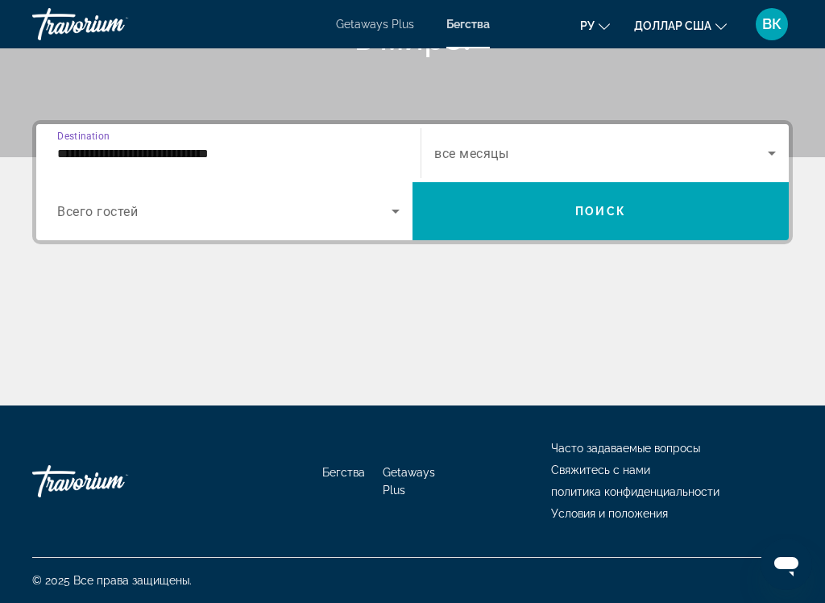
click at [348, 146] on input "**********" at bounding box center [228, 153] width 343 height 19
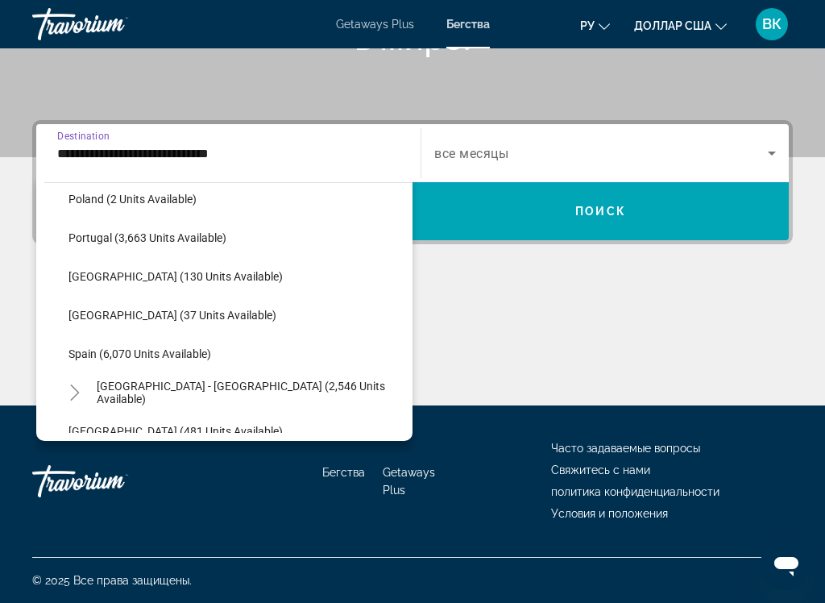
scroll to position [758, 0]
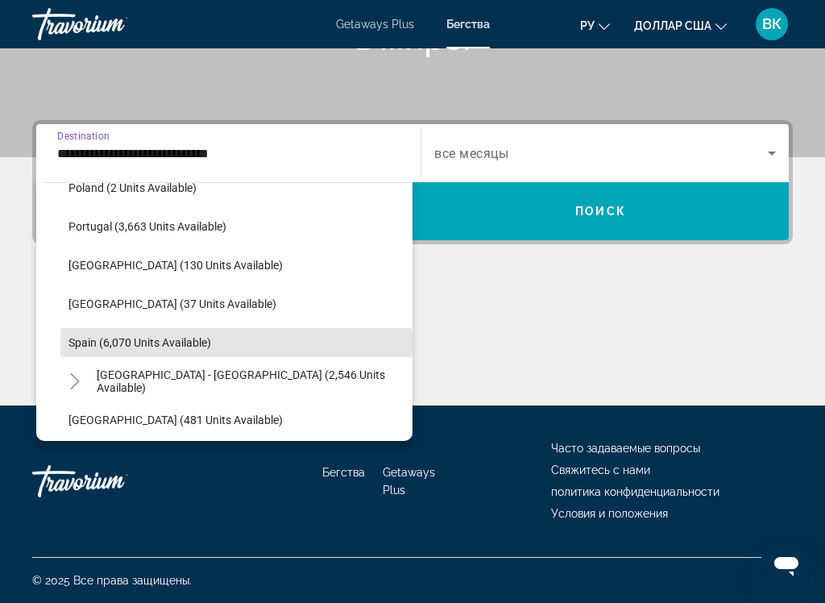
click at [177, 340] on span "Spain (6,070 units available)" at bounding box center [140, 342] width 143 height 13
type input "**********"
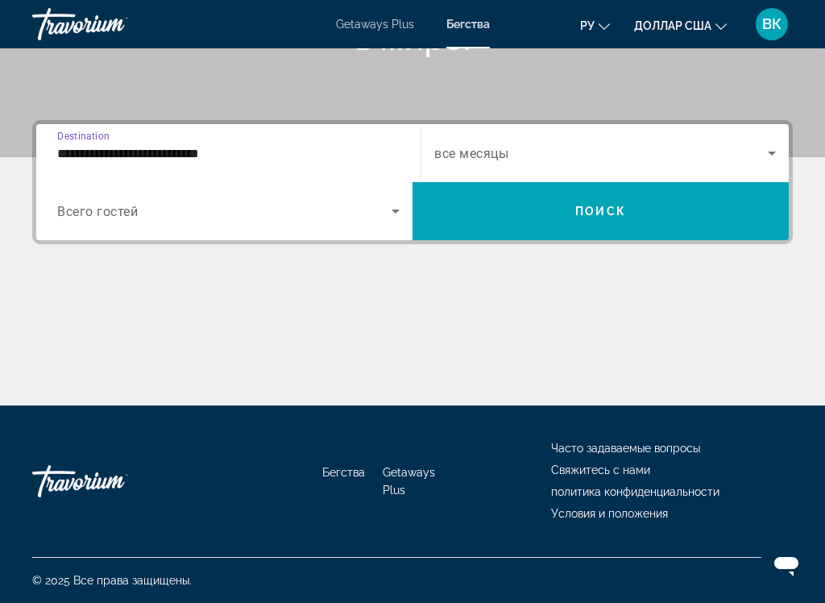
click at [411, 196] on div "Occupancy Всего гостей" at bounding box center [228, 211] width 368 height 45
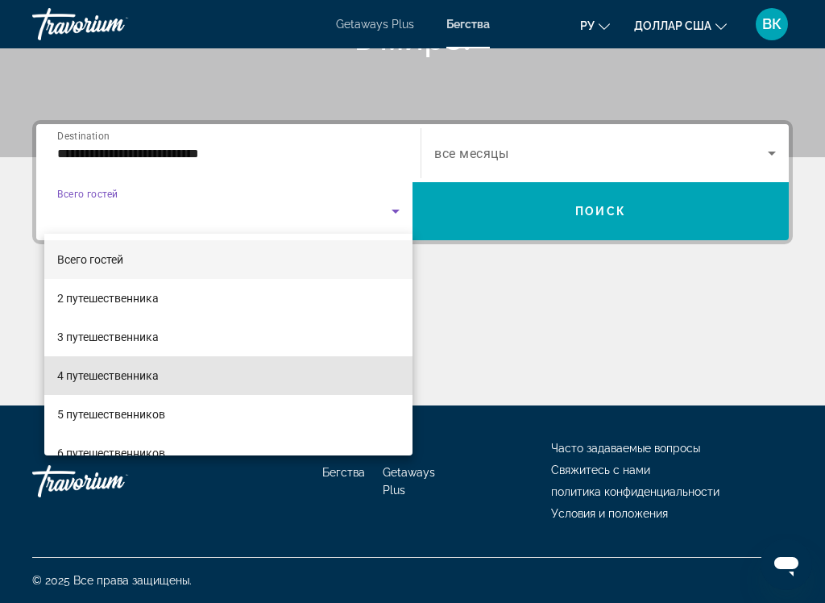
click at [155, 367] on span "4 путешественника" at bounding box center [108, 375] width 102 height 19
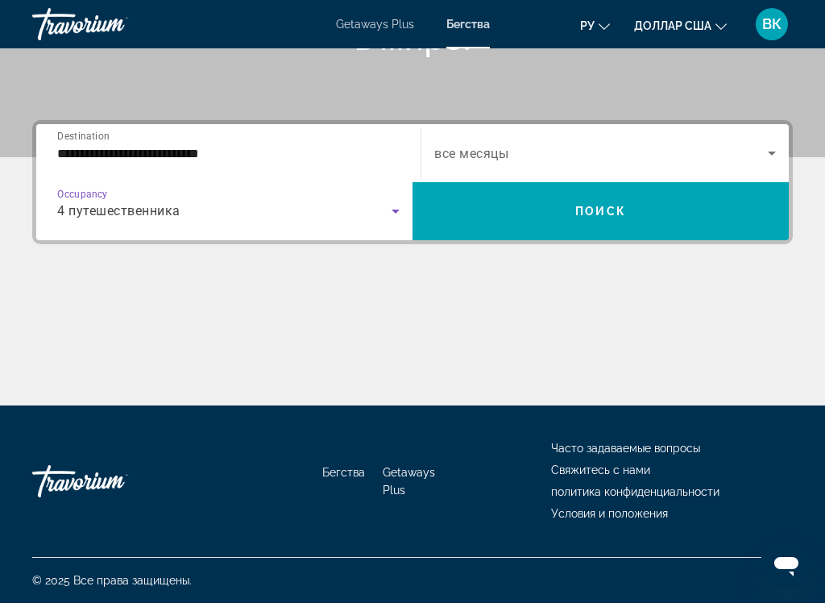
click at [771, 149] on icon "Search widget" at bounding box center [771, 152] width 19 height 19
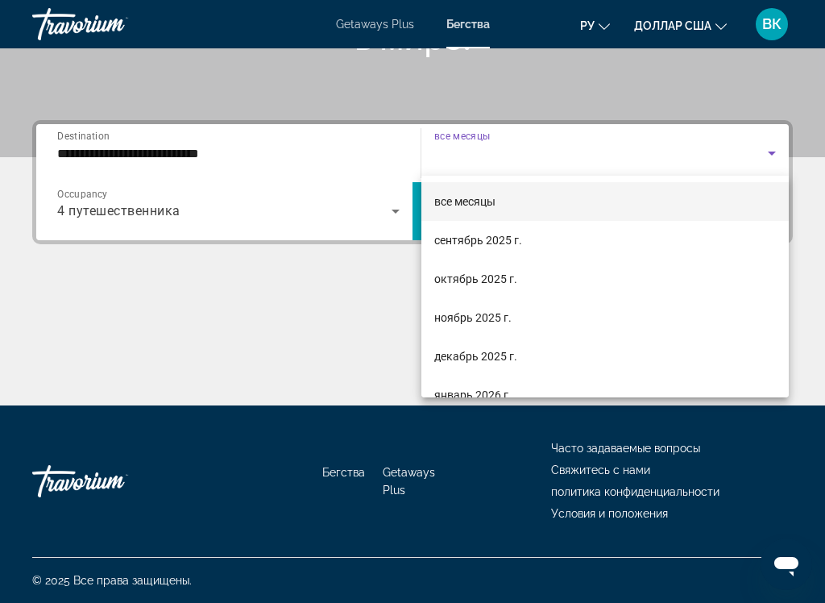
click at [493, 359] on font "декабрь 2025 г." at bounding box center [475, 356] width 83 height 13
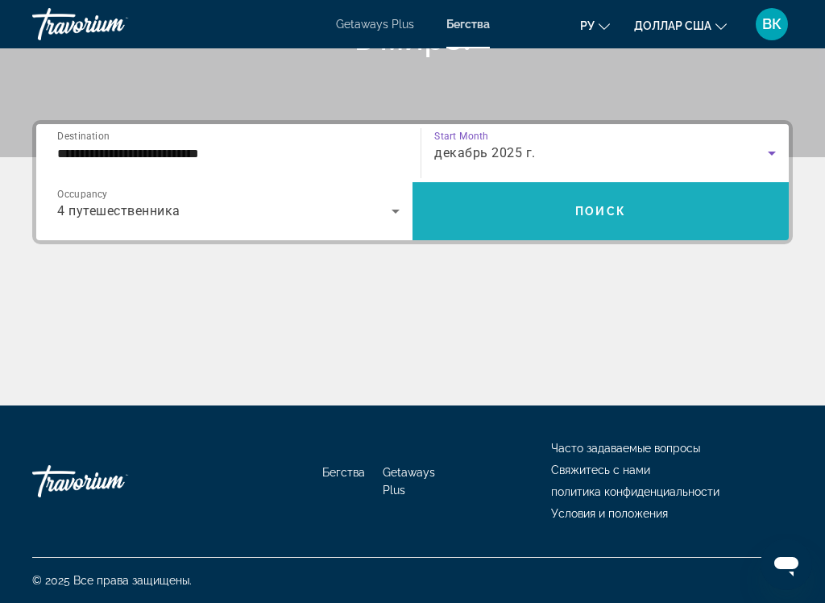
click at [645, 203] on span "Search widget" at bounding box center [601, 211] width 376 height 39
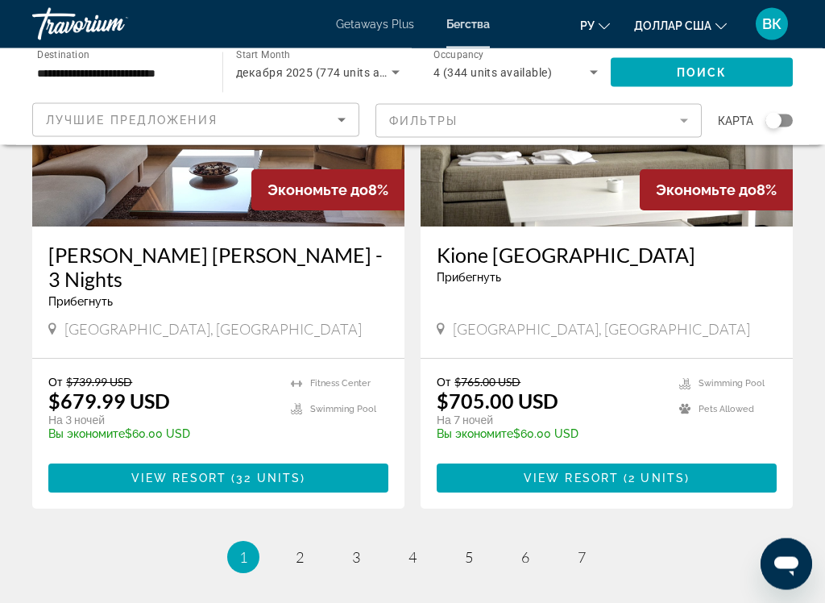
scroll to position [3059, 0]
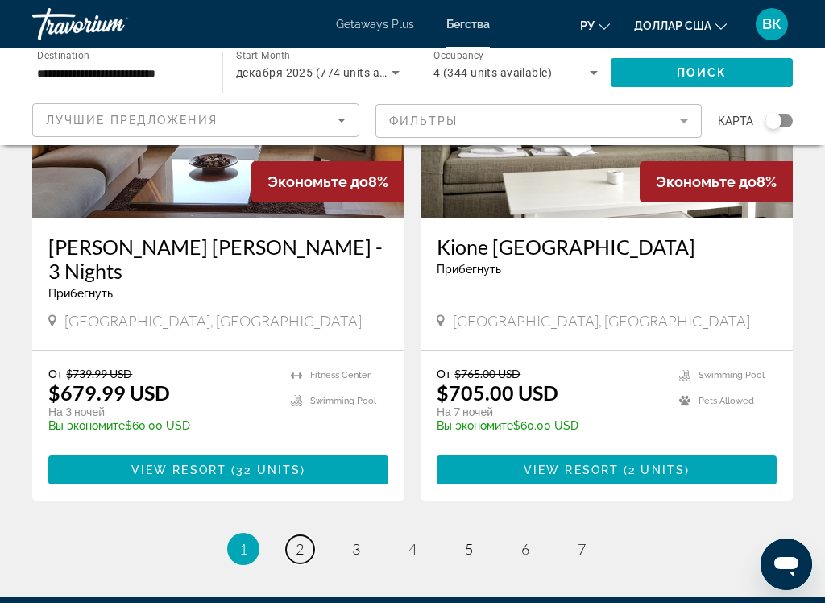
click at [305, 473] on link "page 2" at bounding box center [300, 549] width 28 height 28
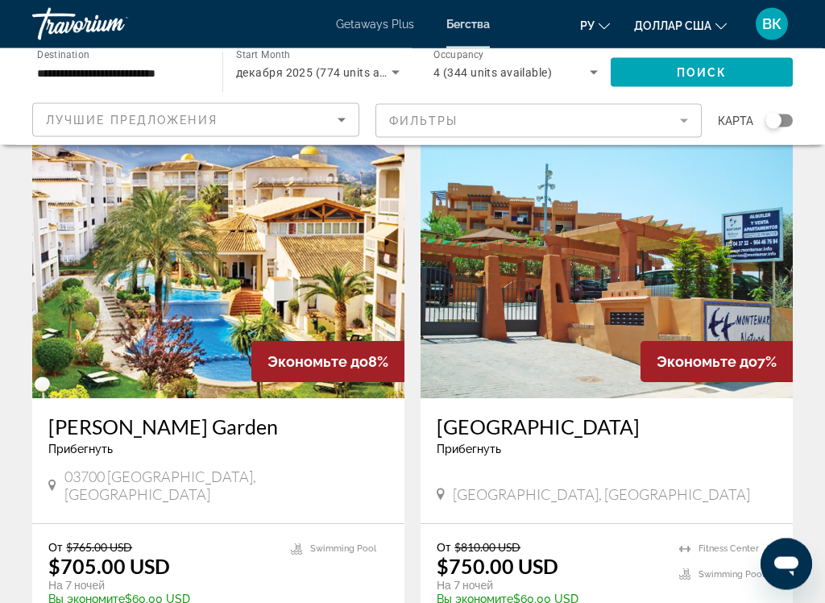
scroll to position [61, 0]
click at [291, 266] on img "Основное содержание" at bounding box center [218, 269] width 372 height 258
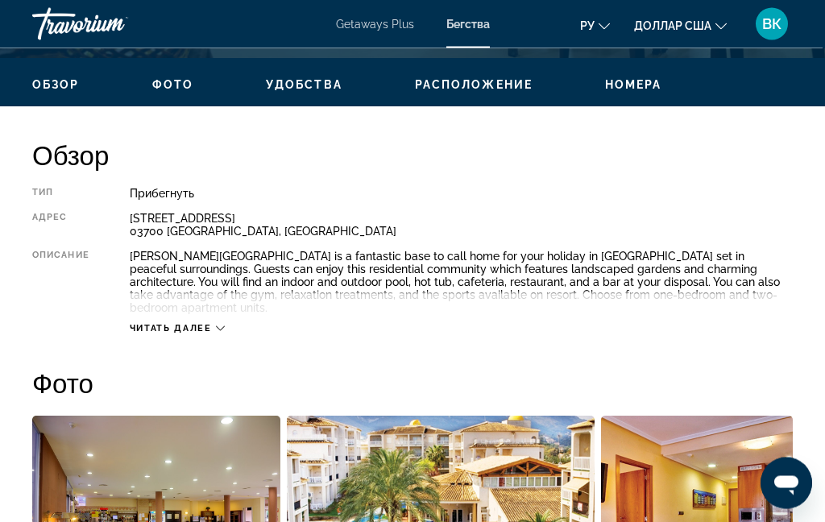
scroll to position [737, 0]
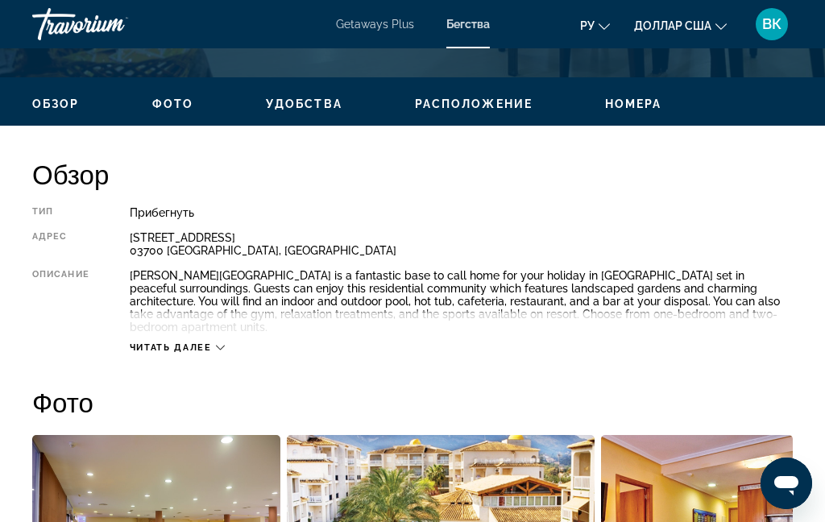
click at [223, 343] on div "Читать далее" at bounding box center [177, 348] width 95 height 10
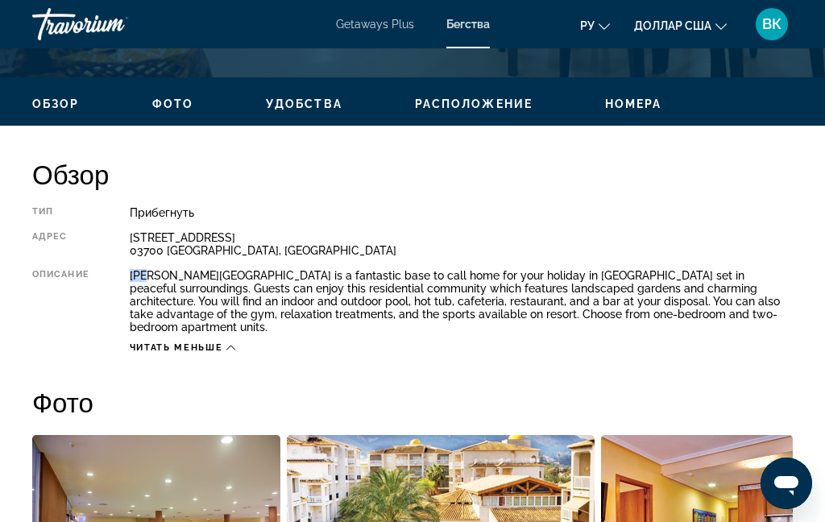
scroll to position [736, 0]
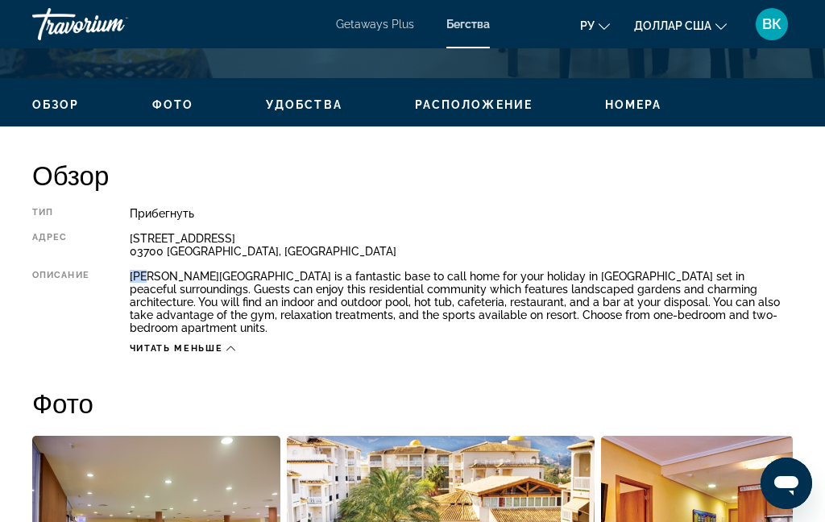
click at [160, 288] on div "[PERSON_NAME][GEOGRAPHIC_DATA] is a fantastic base to call home for your holida…" at bounding box center [461, 302] width 663 height 64
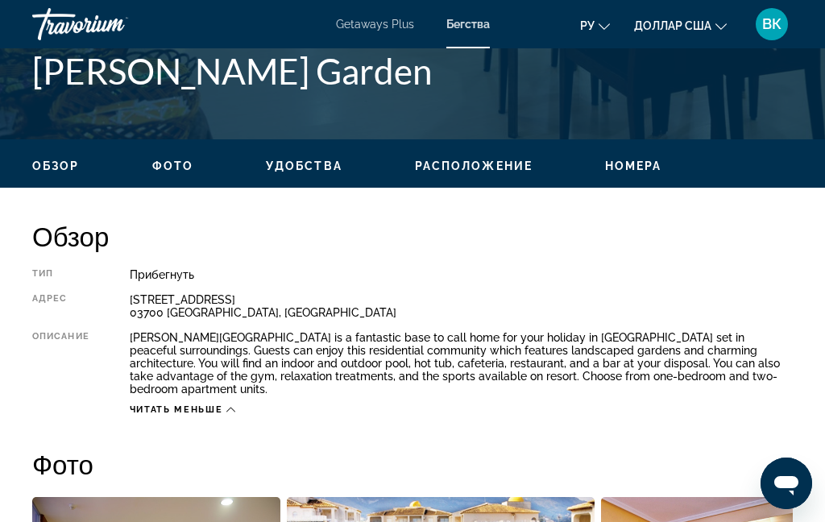
scroll to position [667, 0]
